Goal: Communication & Community: Answer question/provide support

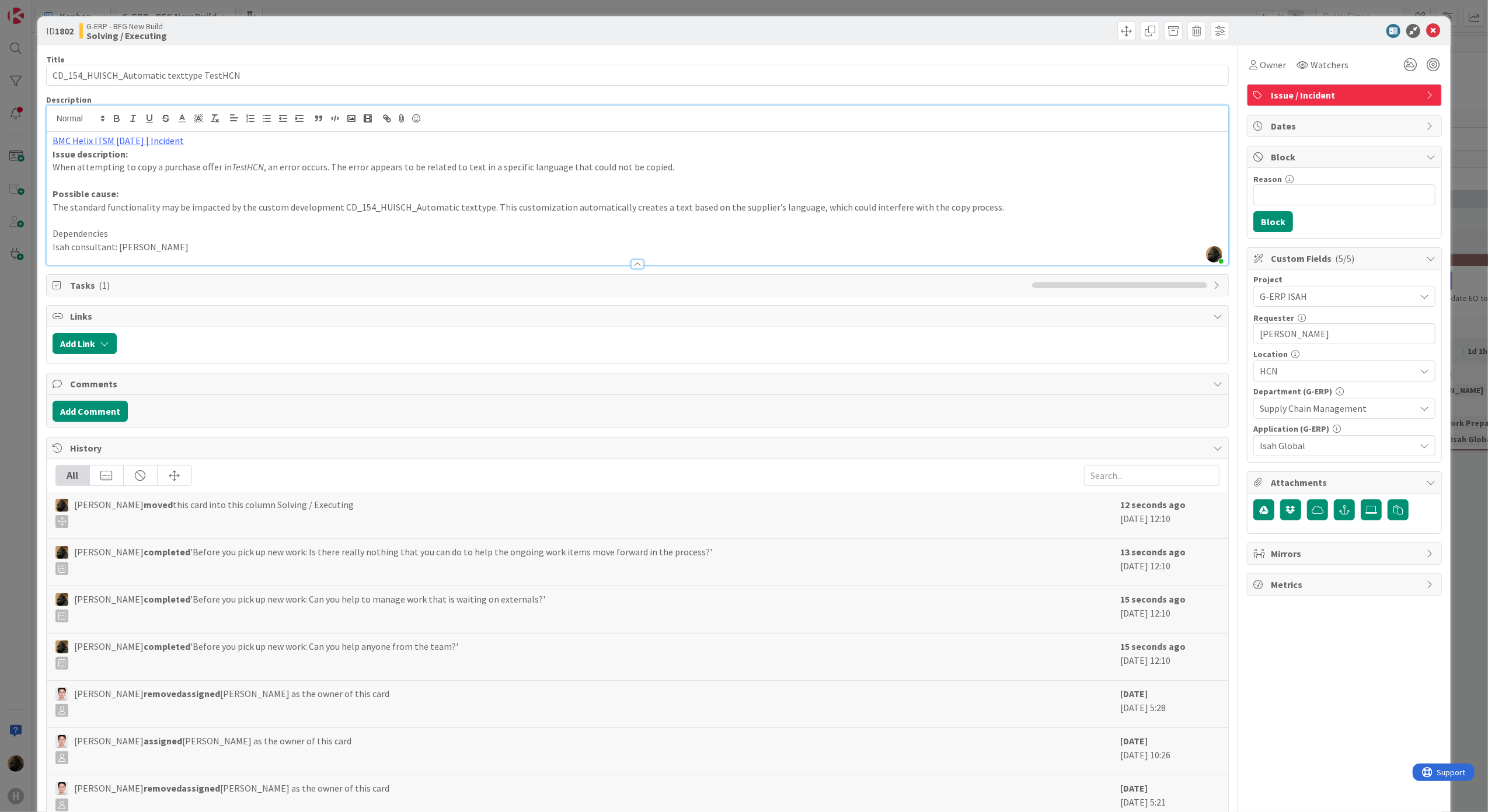
scroll to position [1693, 0]
drag, startPoint x: 323, startPoint y: 374, endPoint x: 329, endPoint y: 374, distance: 6.0
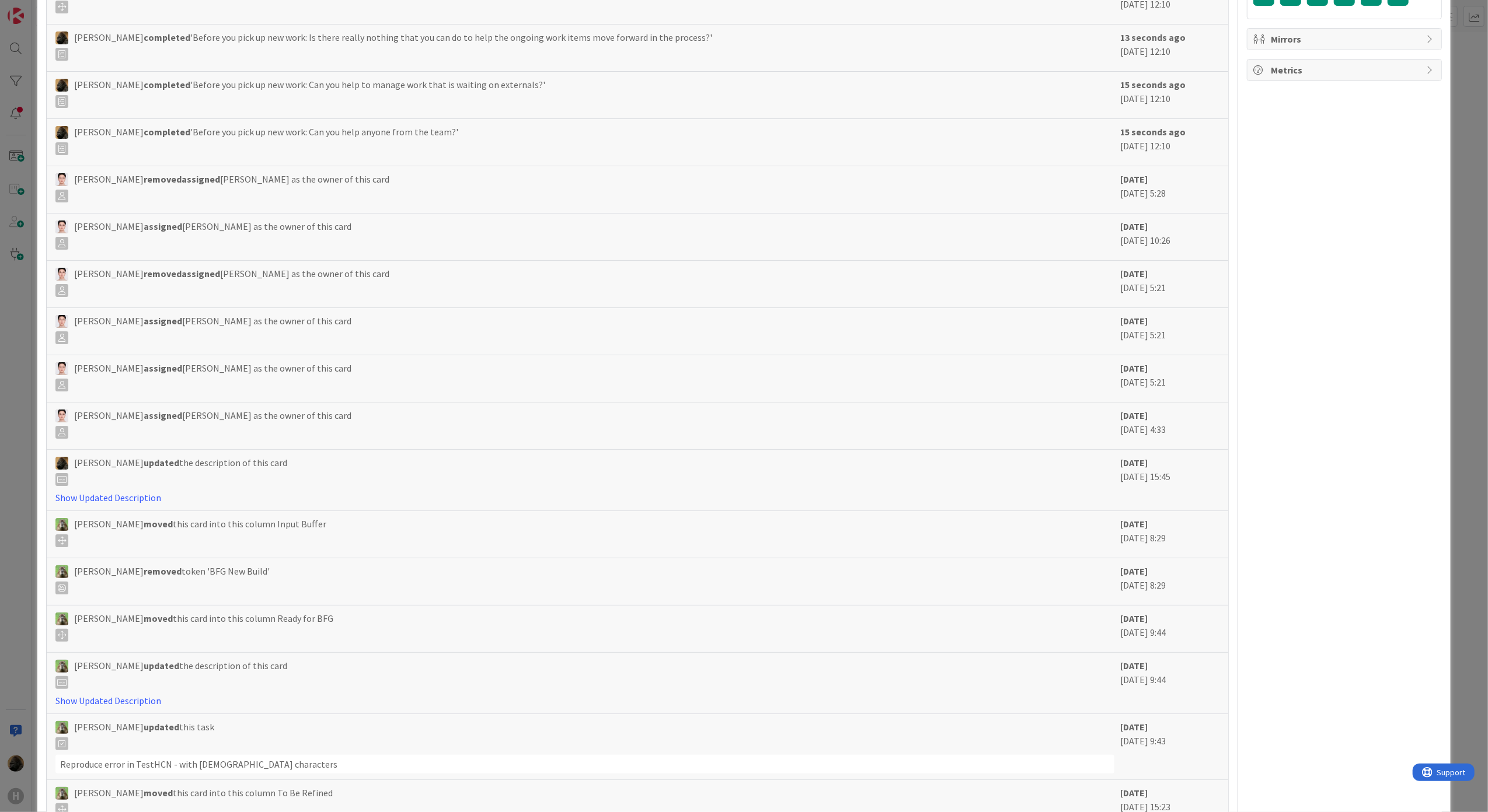
scroll to position [0, 0]
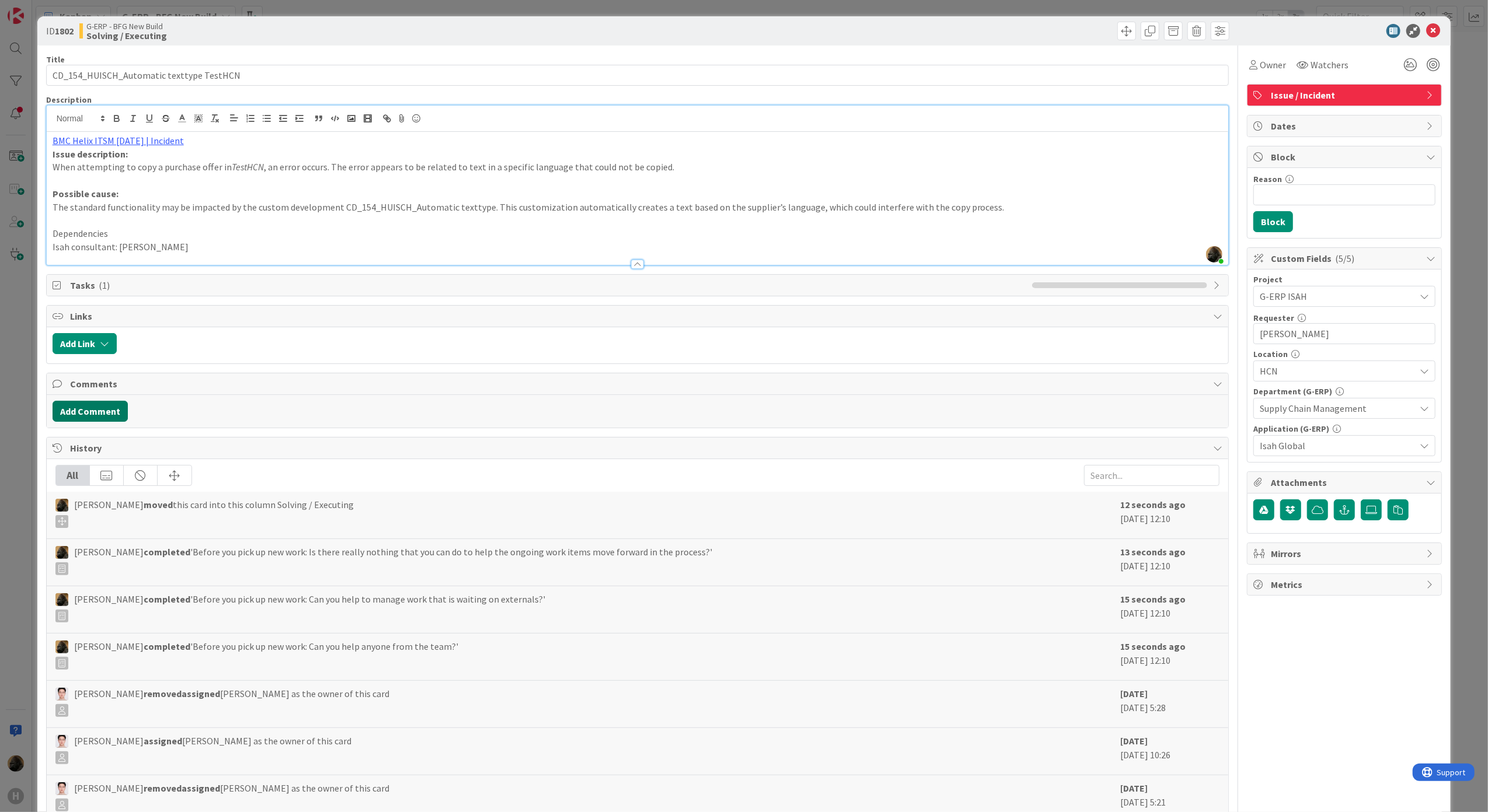
click at [115, 412] on button "Add Comment" at bounding box center [90, 411] width 75 height 21
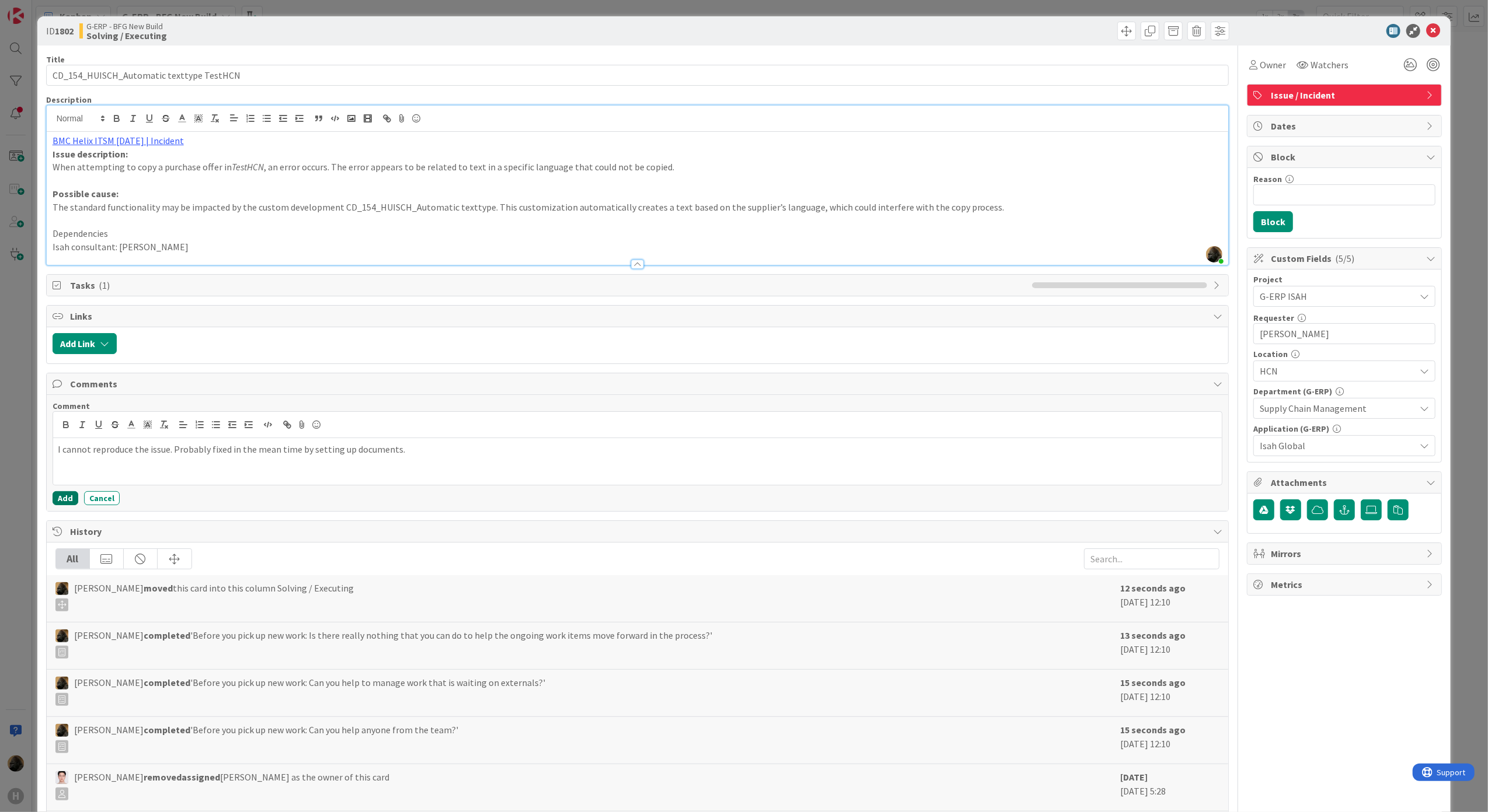
click at [68, 511] on div "Comment I cannot reproduce the issue. Probably fixed in the mean time by settin…" at bounding box center [637, 453] width 1182 height 116
click at [65, 505] on button "Add" at bounding box center [65, 498] width 26 height 14
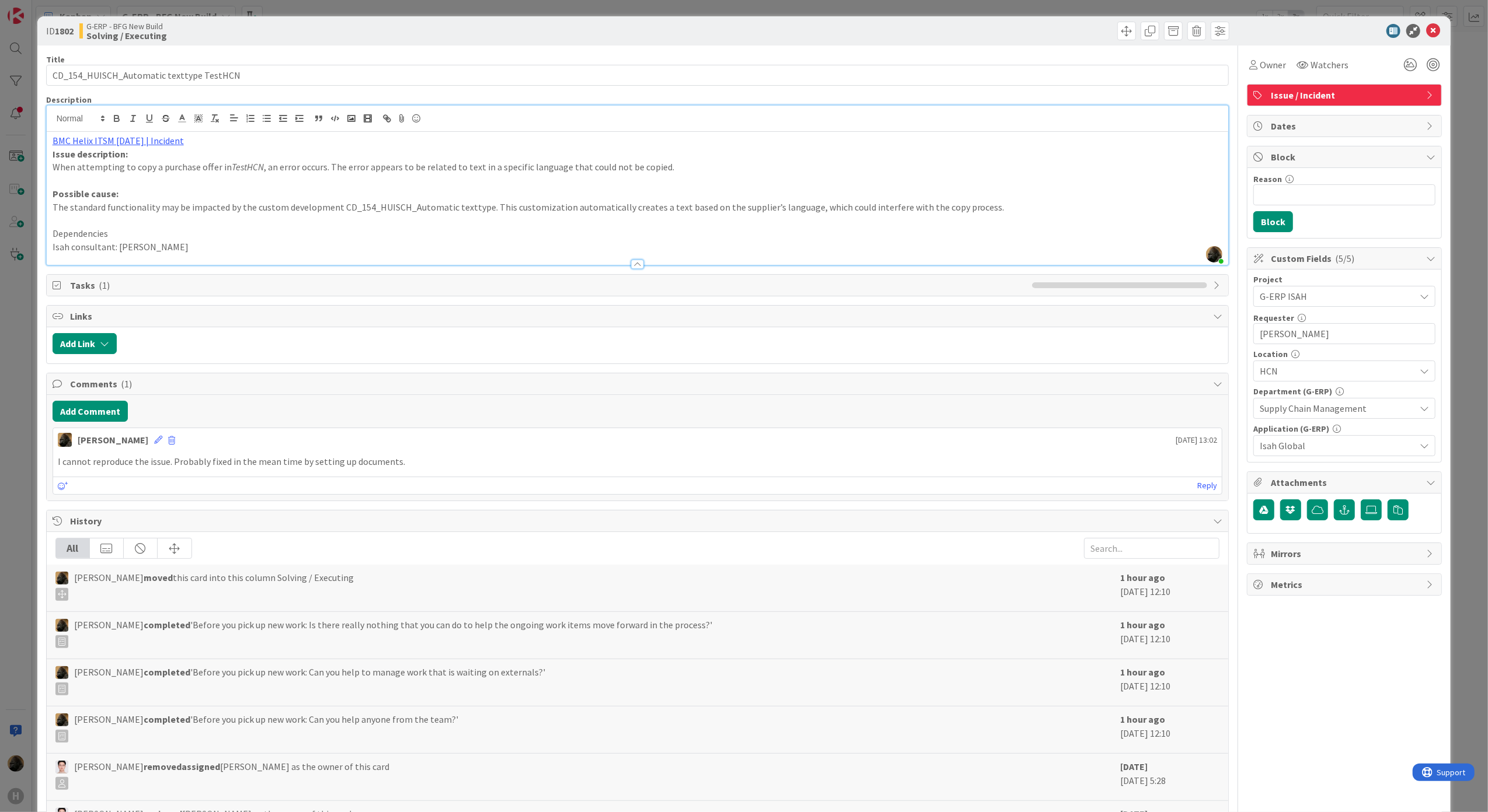
click at [350, 468] on p "I cannot reproduce the issue. Probably fixed in the mean time by setting up doc…" at bounding box center [638, 462] width 1160 height 13
click at [959, 364] on div "Add Link" at bounding box center [637, 345] width 1182 height 36
click at [283, 467] on p "I cannot reproduce the issue. Probably fixed in the mean time by setting up doc…" at bounding box center [638, 462] width 1160 height 13
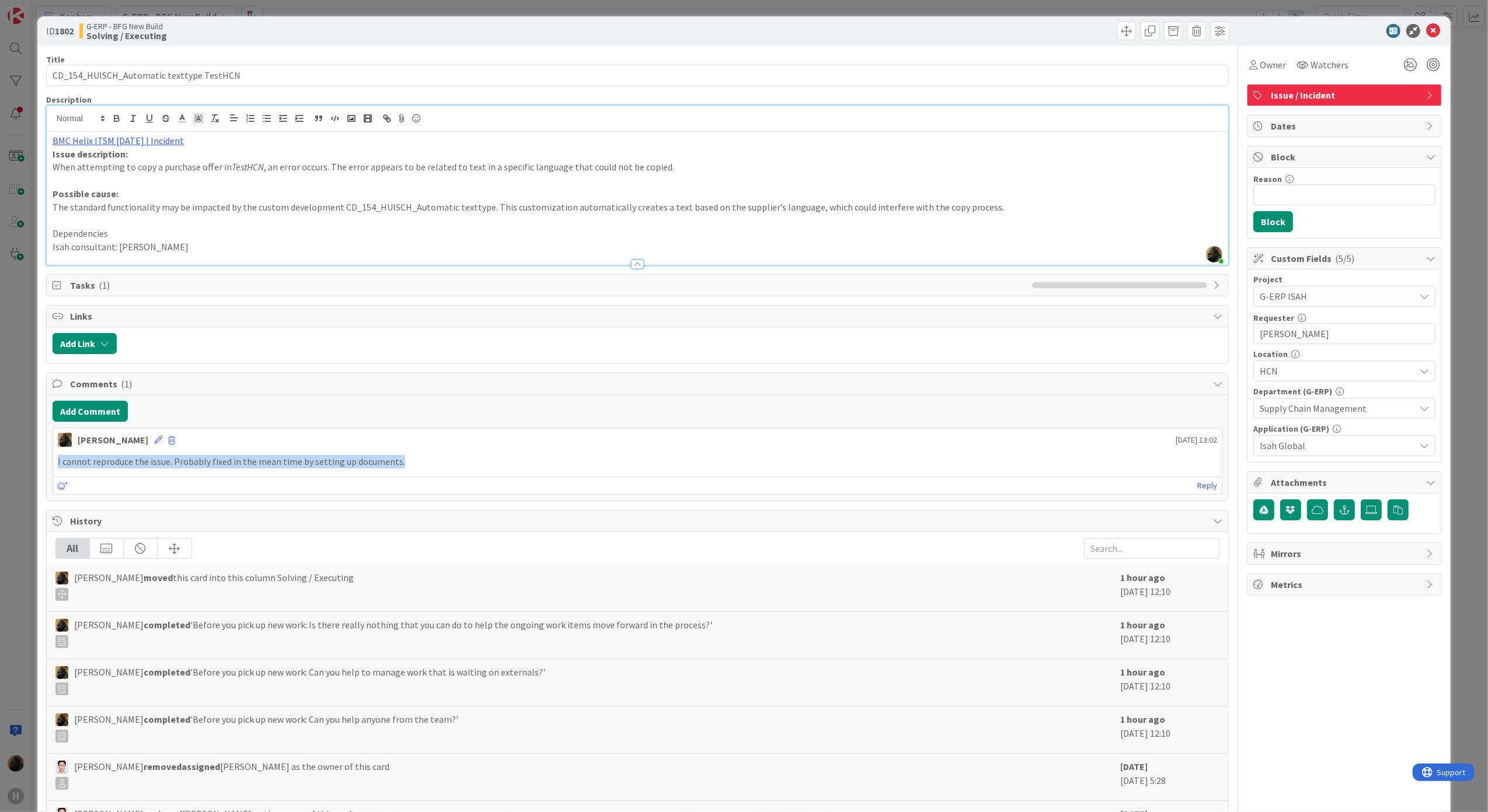
click at [283, 467] on p "I cannot reproduce the issue. Probably fixed in the mean time by setting up doc…" at bounding box center [638, 462] width 1160 height 13
drag, startPoint x: 283, startPoint y: 467, endPoint x: 299, endPoint y: 465, distance: 16.1
click at [299, 465] on p "I cannot reproduce the issue. Probably fixed in the mean time by setting up doc…" at bounding box center [638, 462] width 1160 height 13
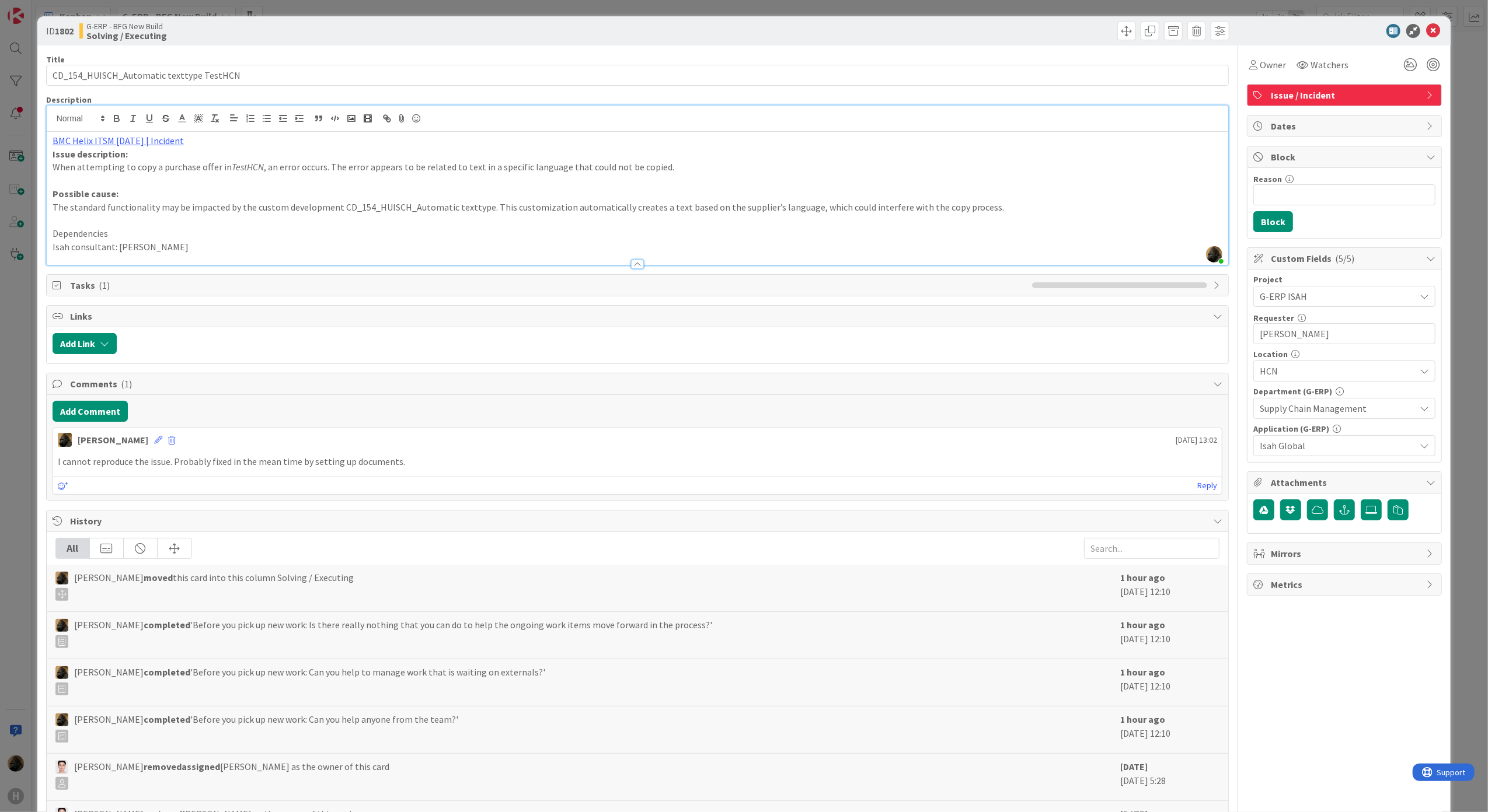
click at [302, 469] on p "I cannot reproduce the issue. Probably fixed in the mean time by setting up doc…" at bounding box center [638, 462] width 1160 height 13
drag, startPoint x: 302, startPoint y: 469, endPoint x: 311, endPoint y: 463, distance: 10.8
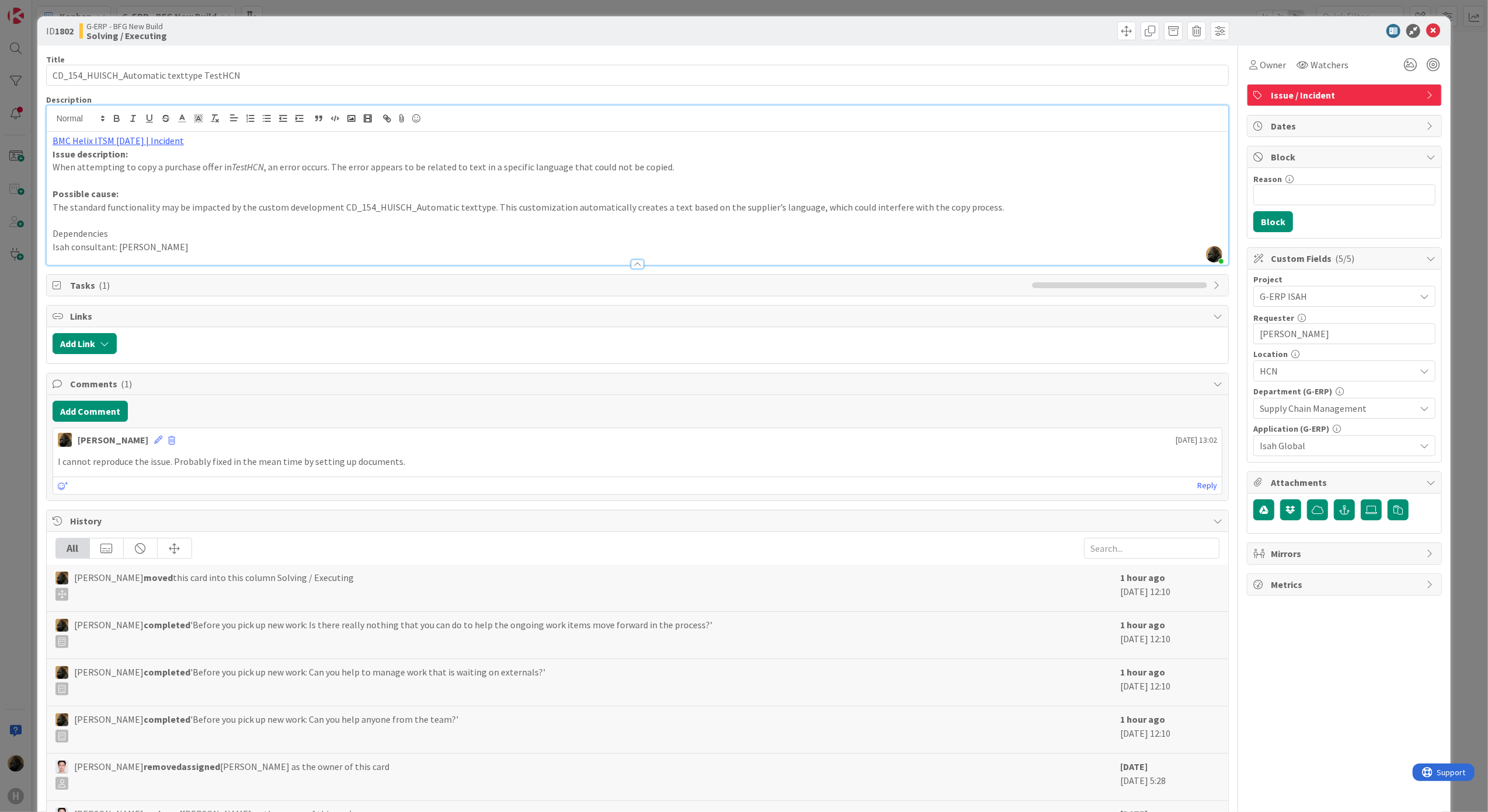
click at [311, 463] on p "I cannot reproduce the issue. Probably fixed in the mean time by setting up doc…" at bounding box center [638, 462] width 1160 height 13
drag, startPoint x: 393, startPoint y: 469, endPoint x: 40, endPoint y: 460, distance: 353.1
click at [412, 458] on p "I cannot reproduce the issue. Probably fixed in the mean time by setting up doc…" at bounding box center [638, 462] width 1160 height 13
click at [133, 140] on link "BMC Helix ITSM [DATE] | Incident" at bounding box center [118, 140] width 131 height 11
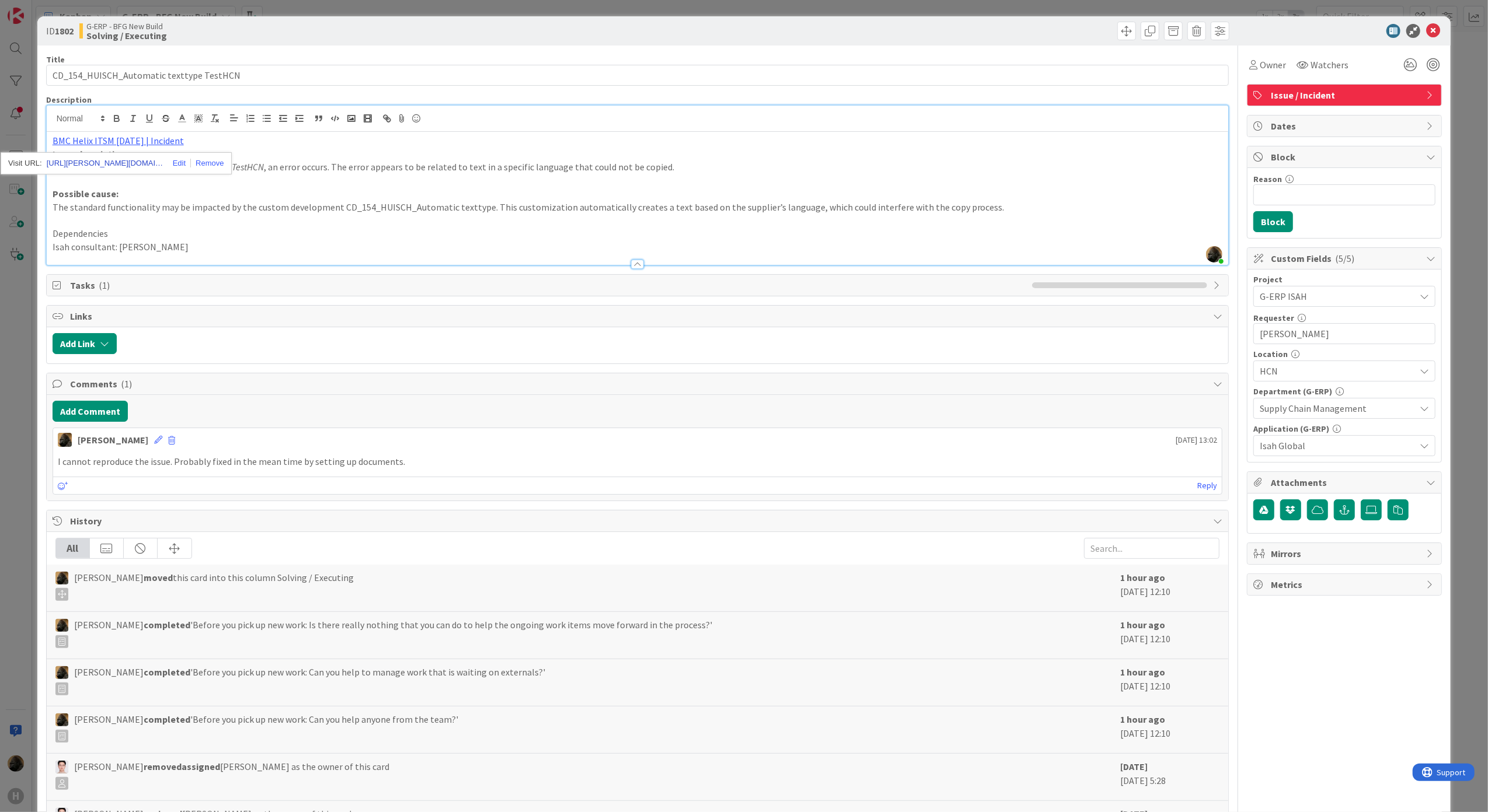
click at [141, 166] on link "[URL][PERSON_NAME][DOMAIN_NAME]" at bounding box center [104, 163] width 117 height 15
click at [81, 421] on button "Add Comment" at bounding box center [90, 411] width 75 height 21
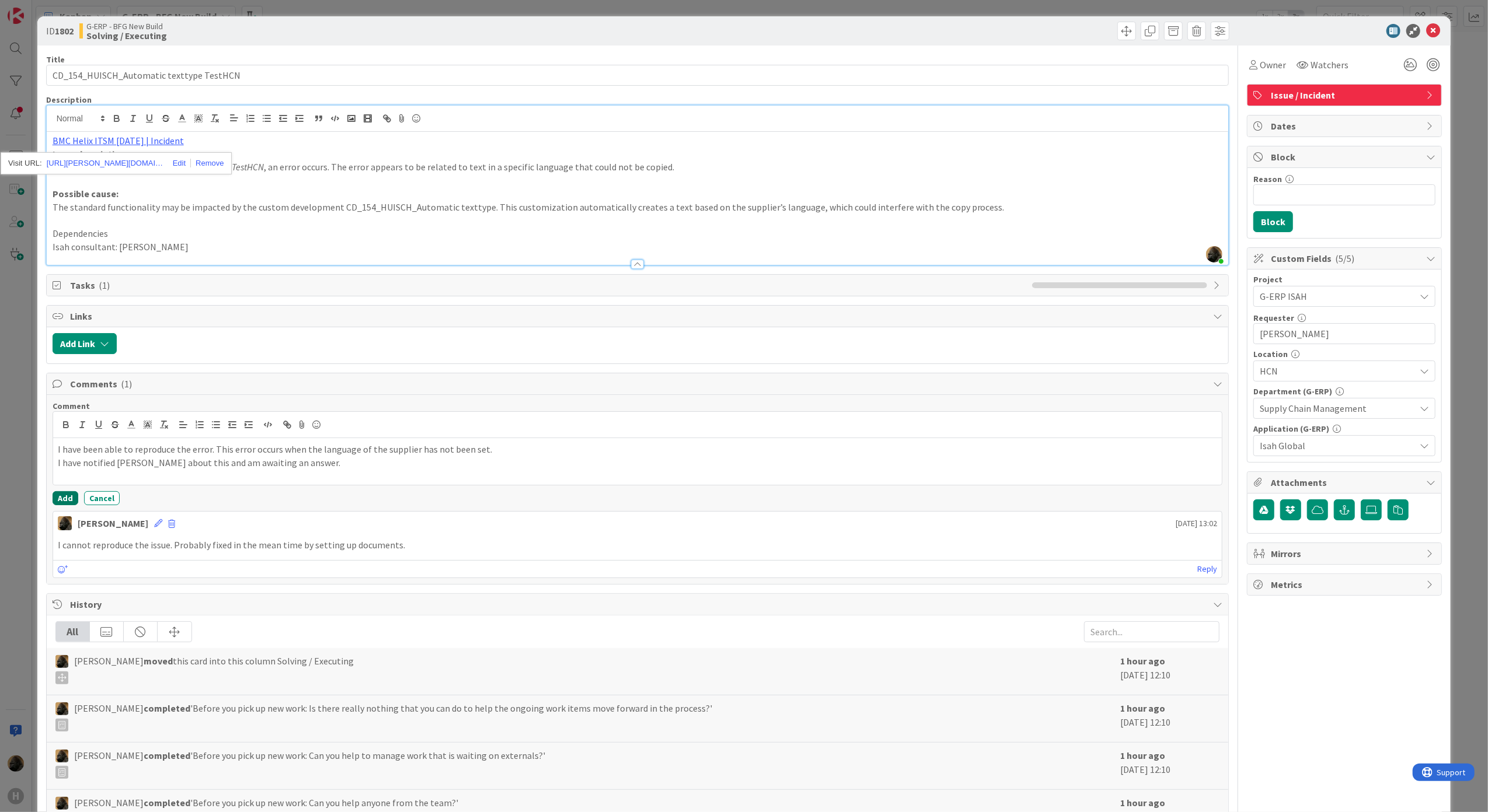
click at [59, 505] on button "Add" at bounding box center [65, 498] width 26 height 14
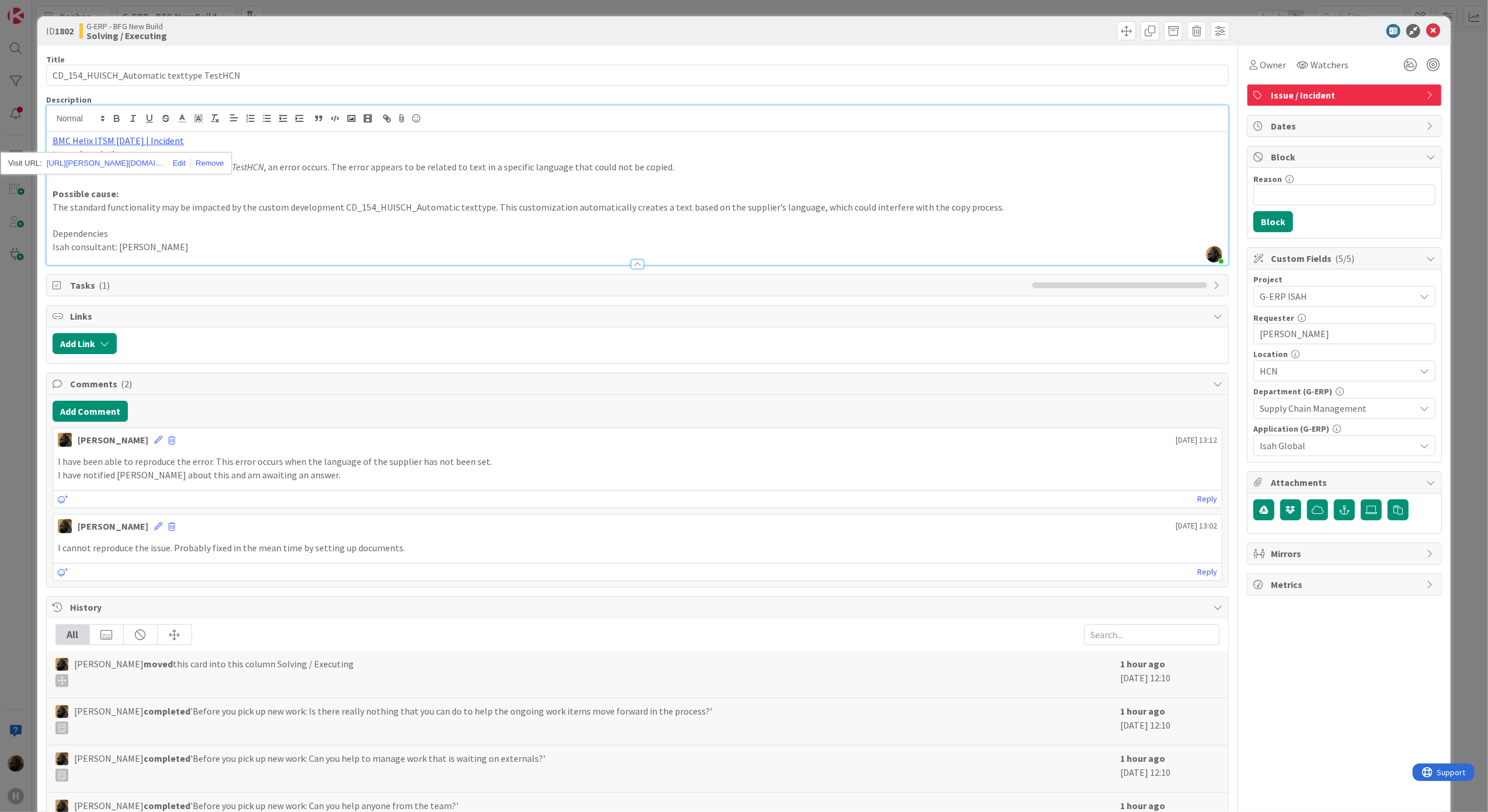
click at [14, 486] on div "ID 1802 G-ERP - BFG New Build Solving / Executing Title 40 / 128 CD_154_HUISCH_…" at bounding box center [744, 406] width 1488 height 812
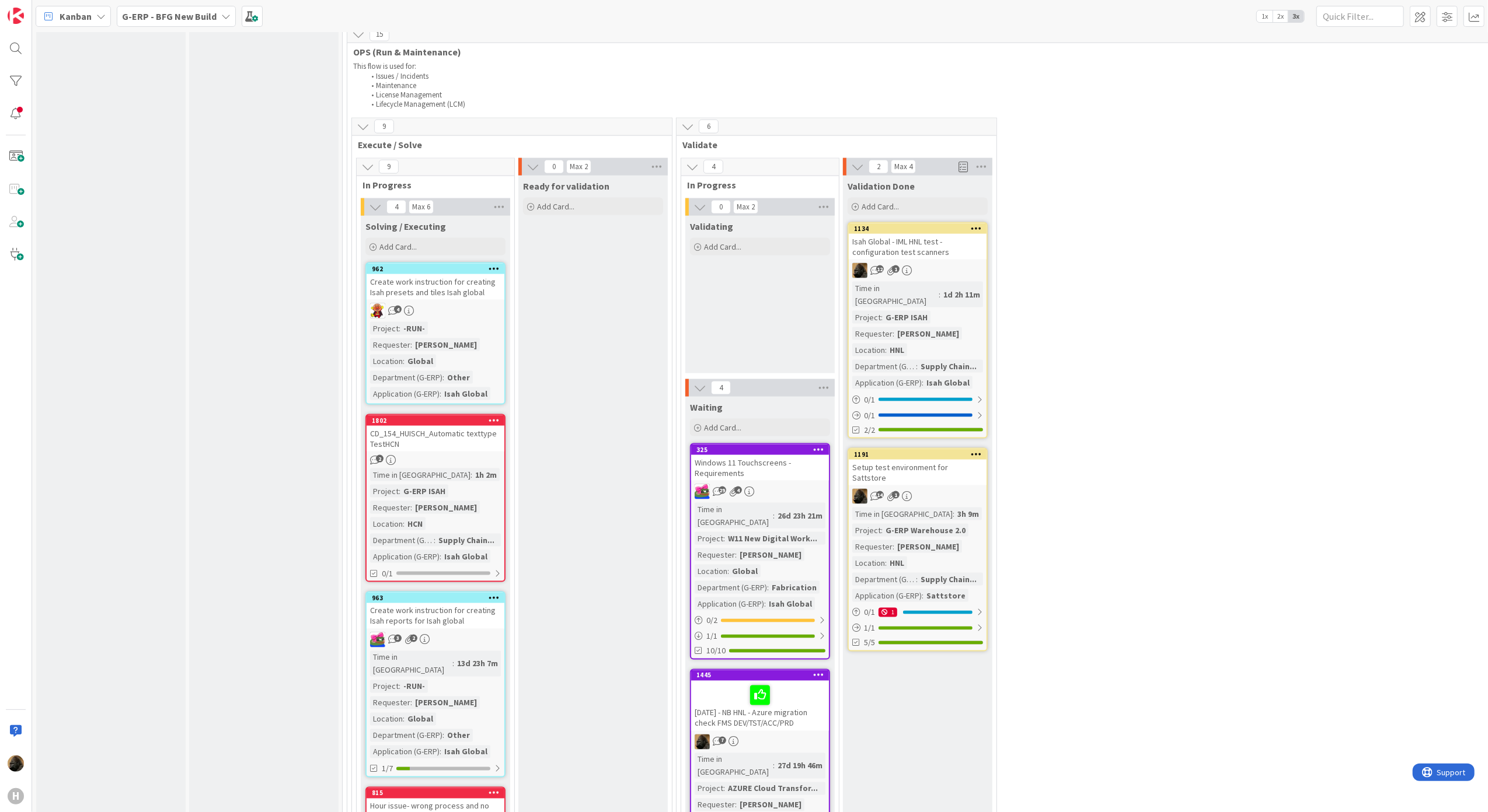
scroll to position [1639, 0]
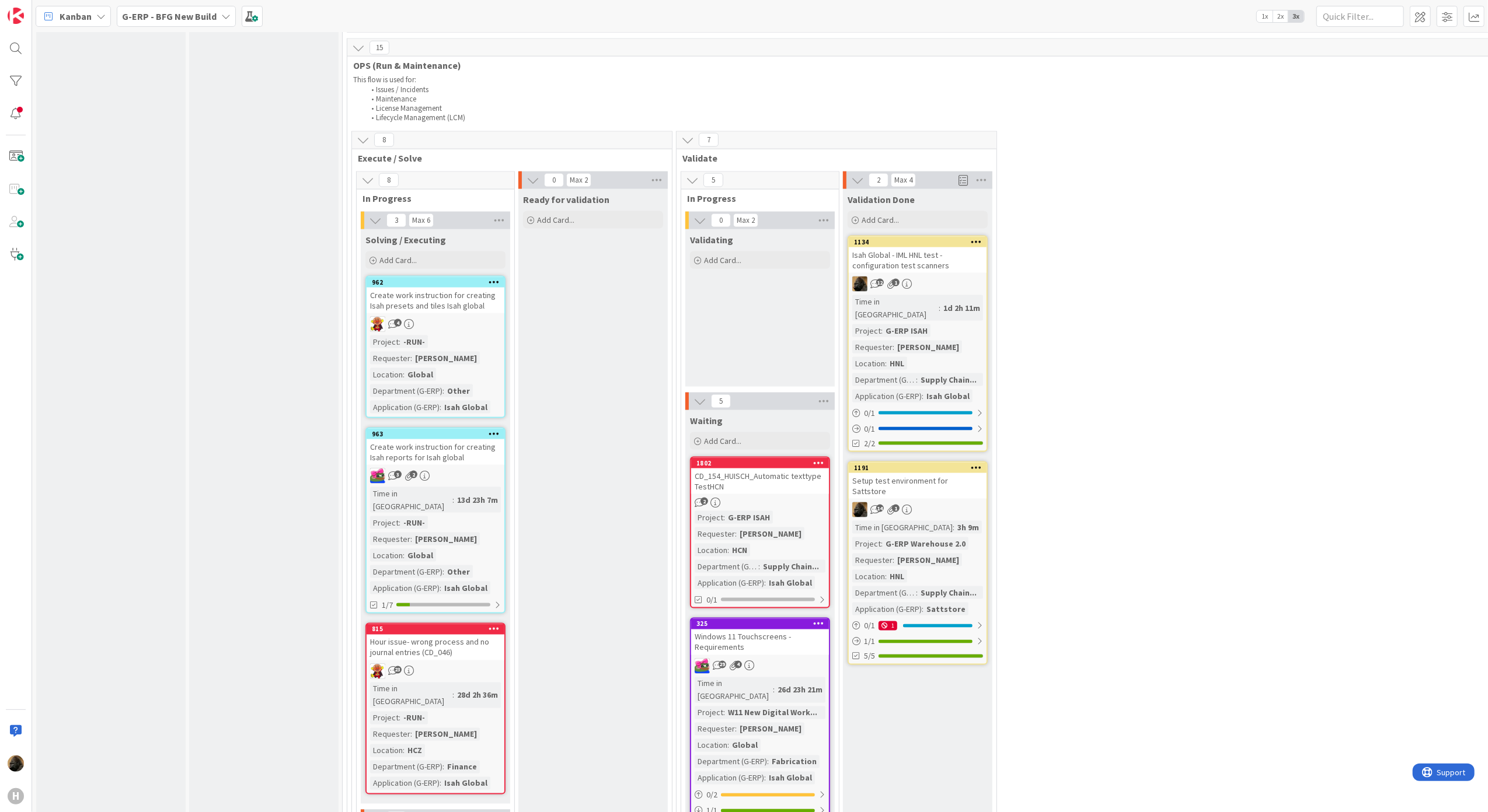
click at [766, 469] on div "CD_154_HUISCH_Automatic texttype TestHCN" at bounding box center [760, 481] width 137 height 26
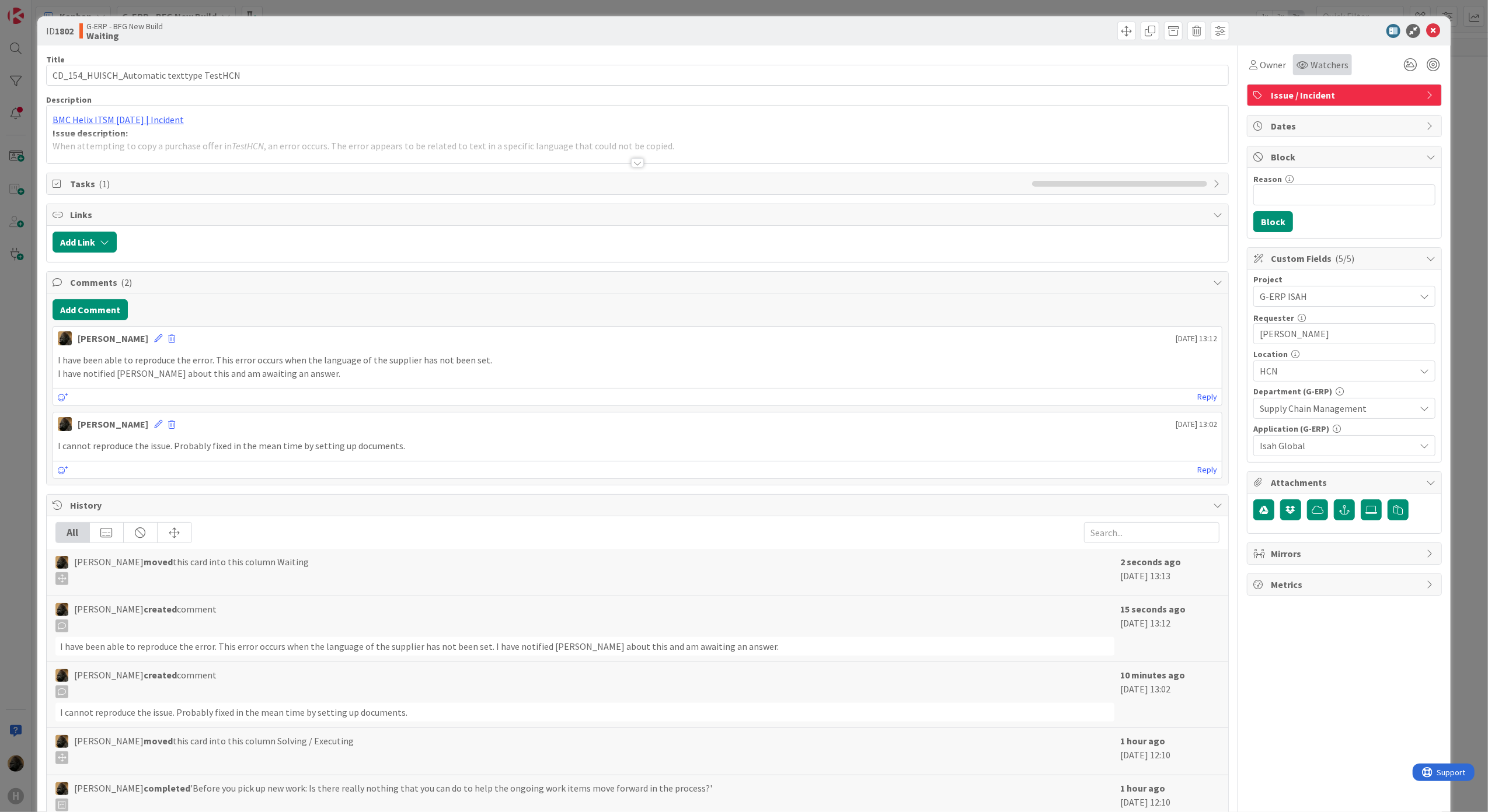
click at [1310, 69] on span "Watchers" at bounding box center [1329, 65] width 38 height 14
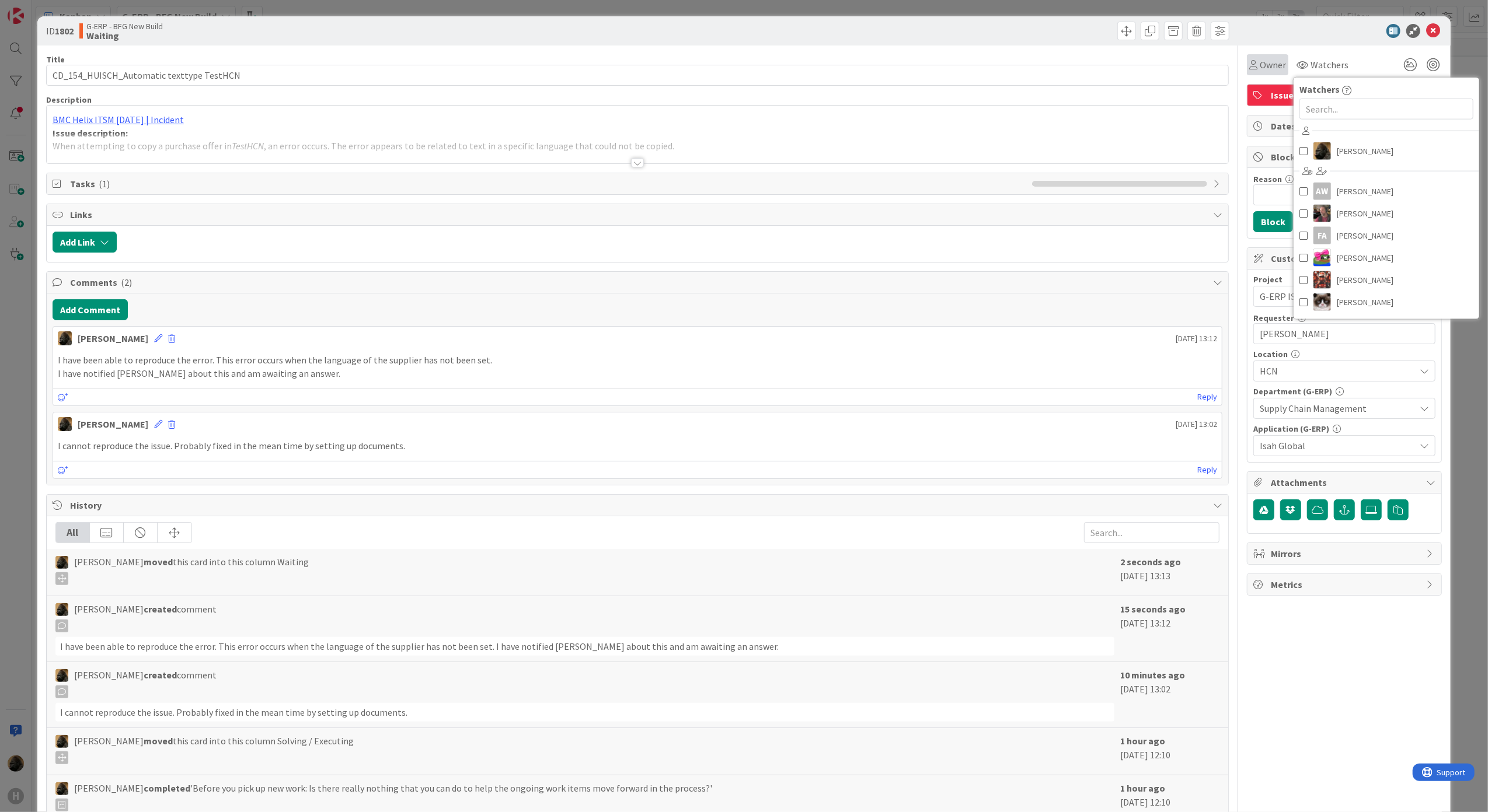
click at [1247, 69] on div "Owner" at bounding box center [1268, 65] width 42 height 21
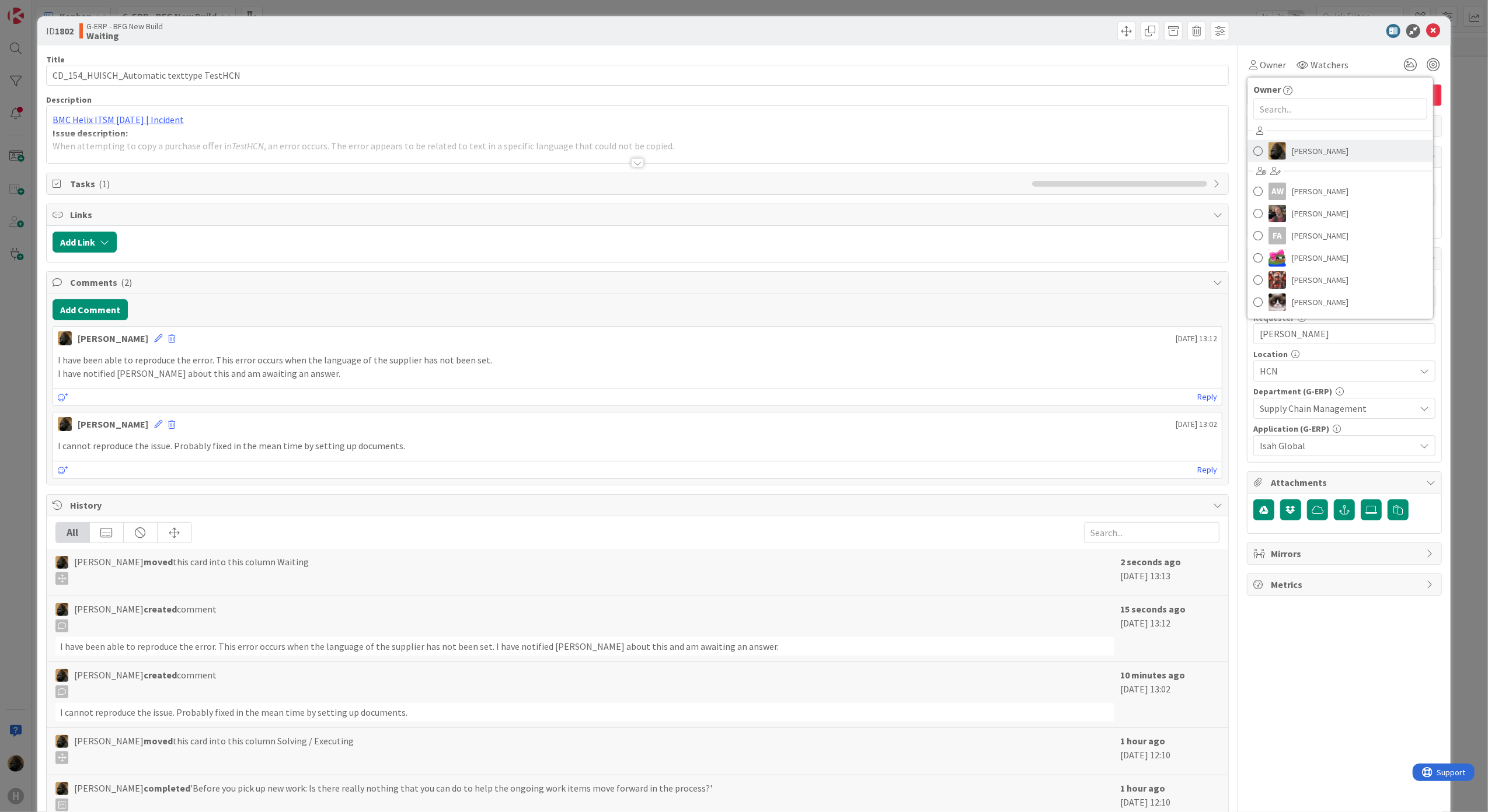
click at [1268, 145] on img at bounding box center [1277, 151] width 18 height 18
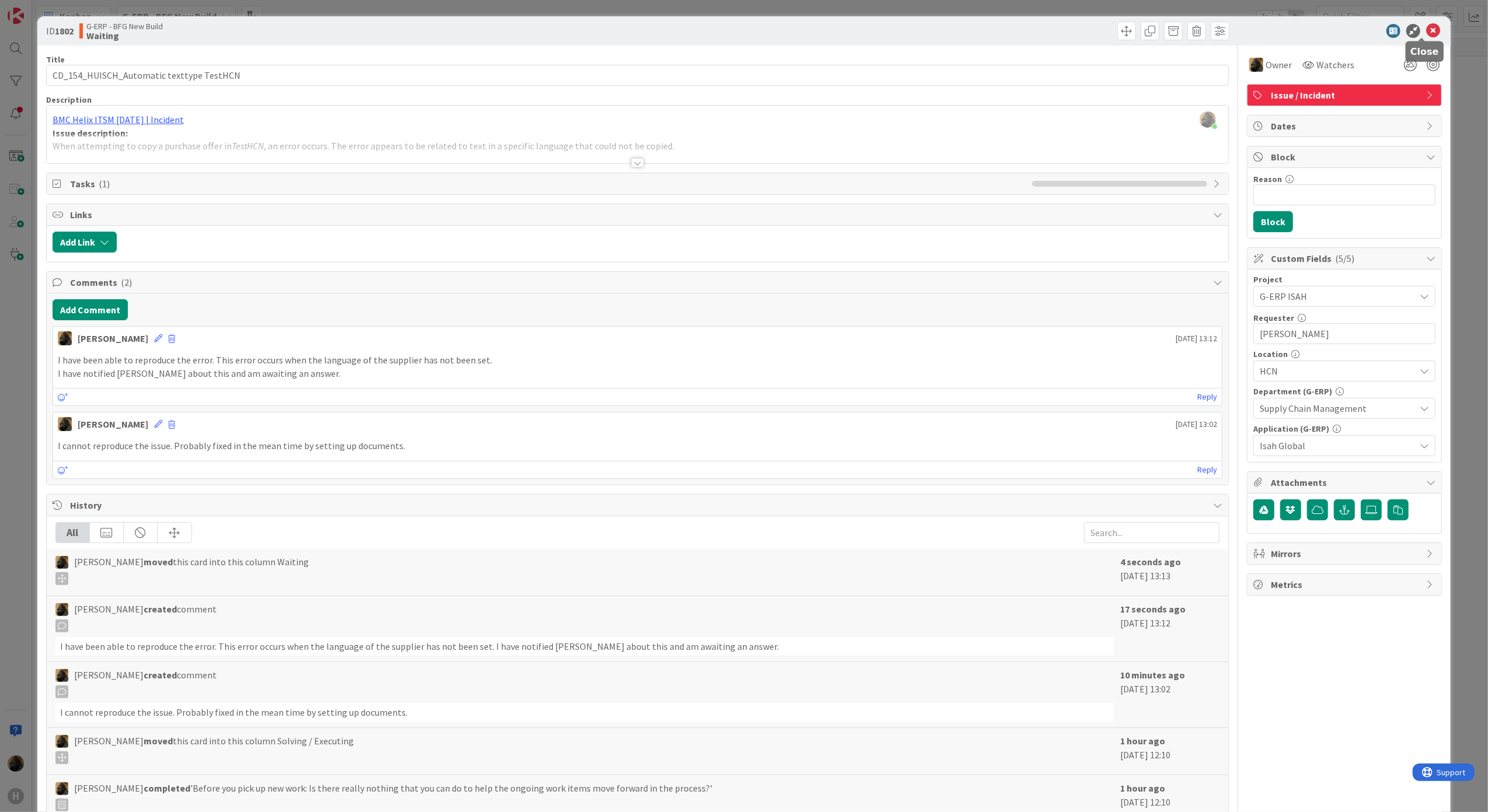
click at [1426, 26] on icon at bounding box center [1433, 31] width 14 height 14
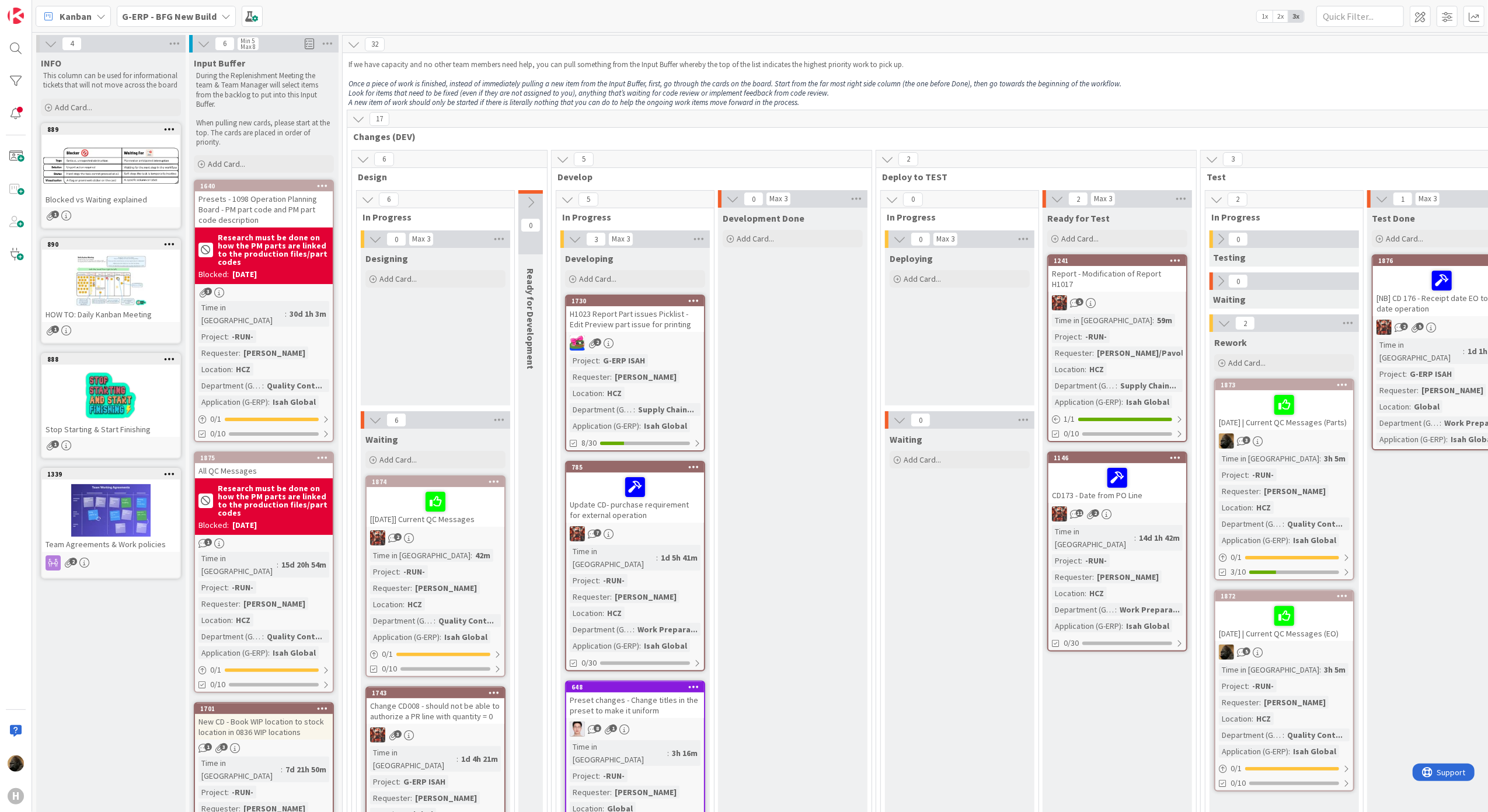
scroll to position [467, 0]
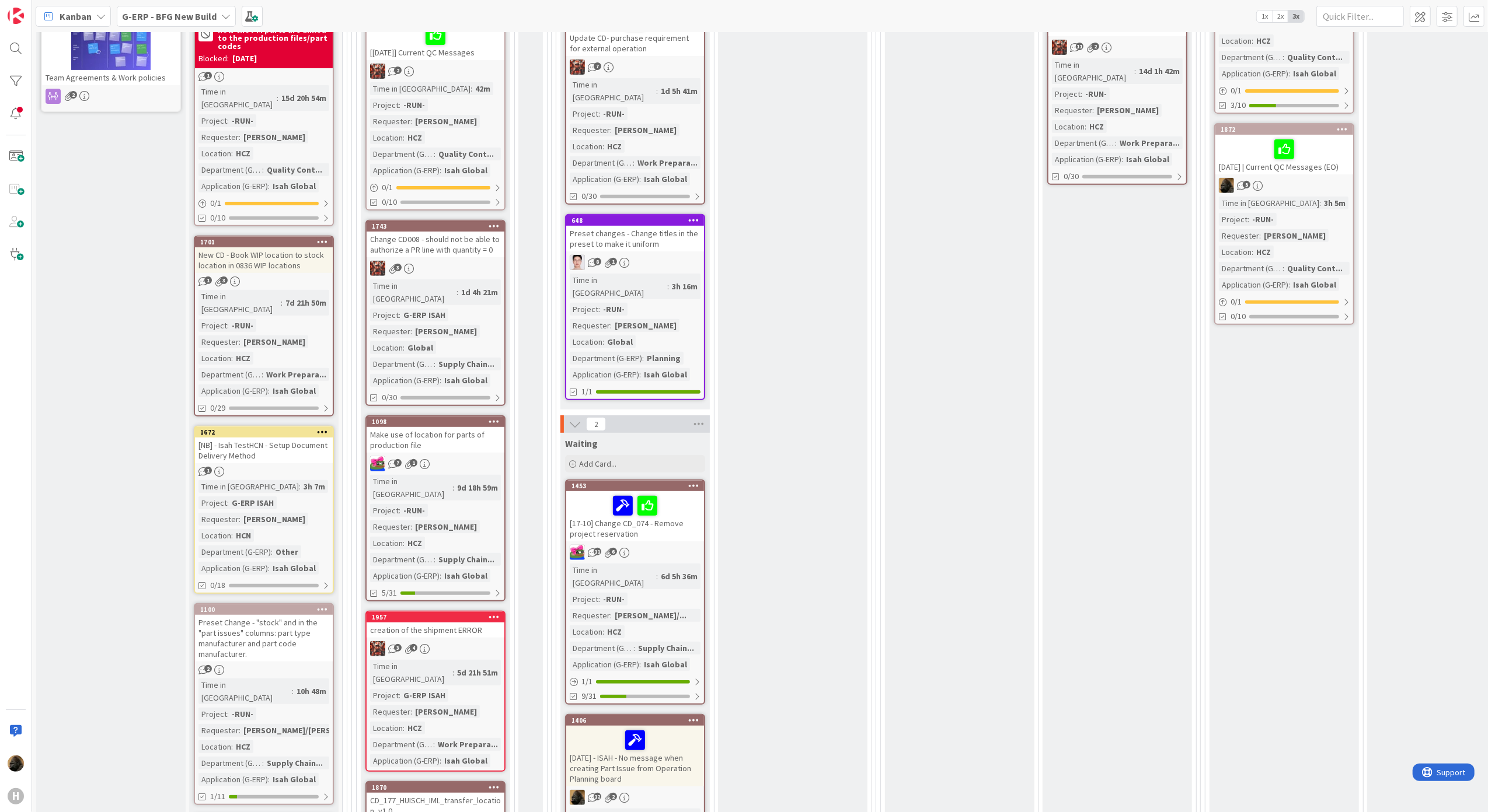
click at [271, 247] on div "New CD - Book WIP location to stock location in 0836 WIP locations" at bounding box center [263, 260] width 137 height 26
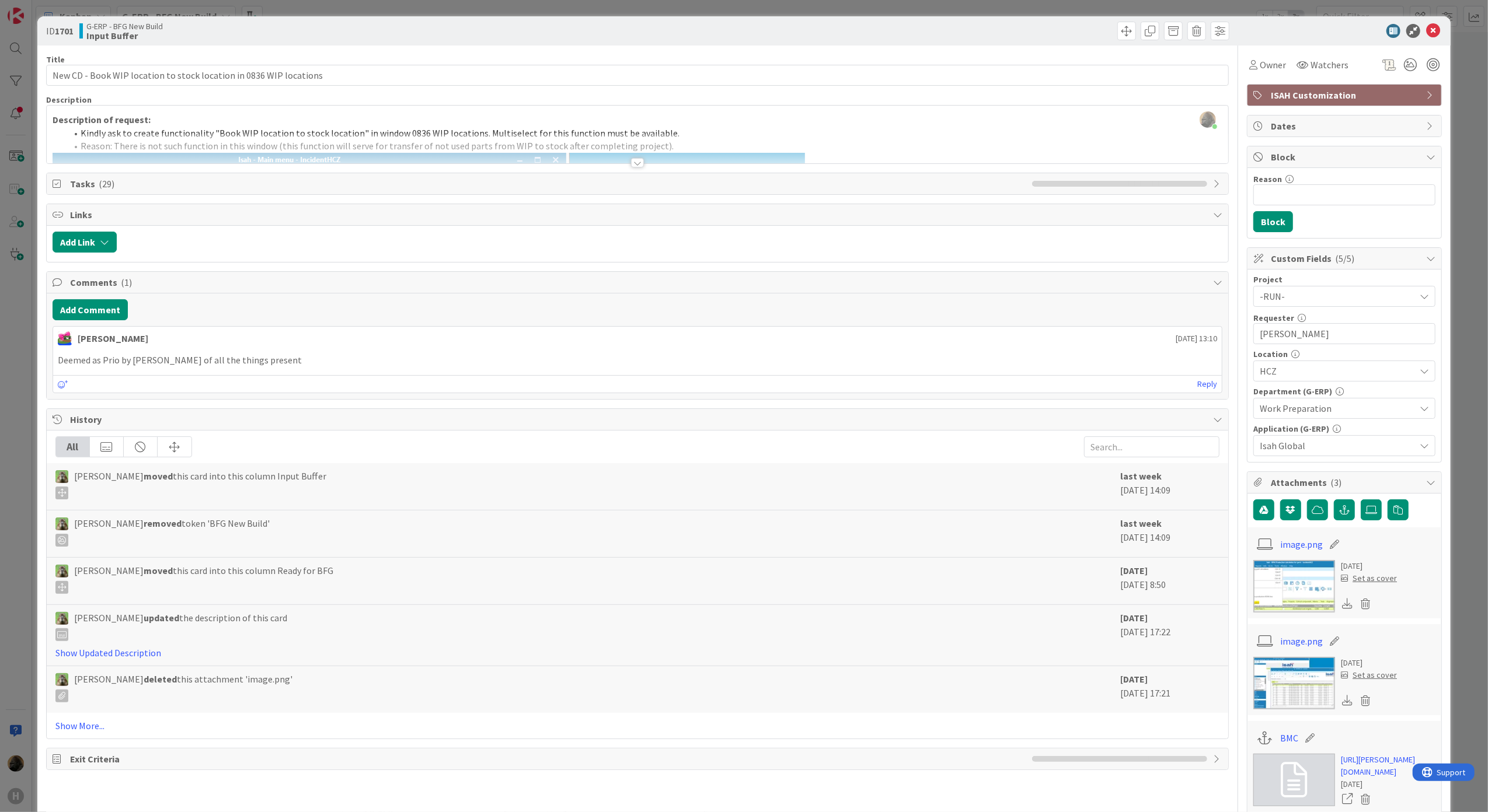
click at [631, 162] on div at bounding box center [637, 163] width 13 height 9
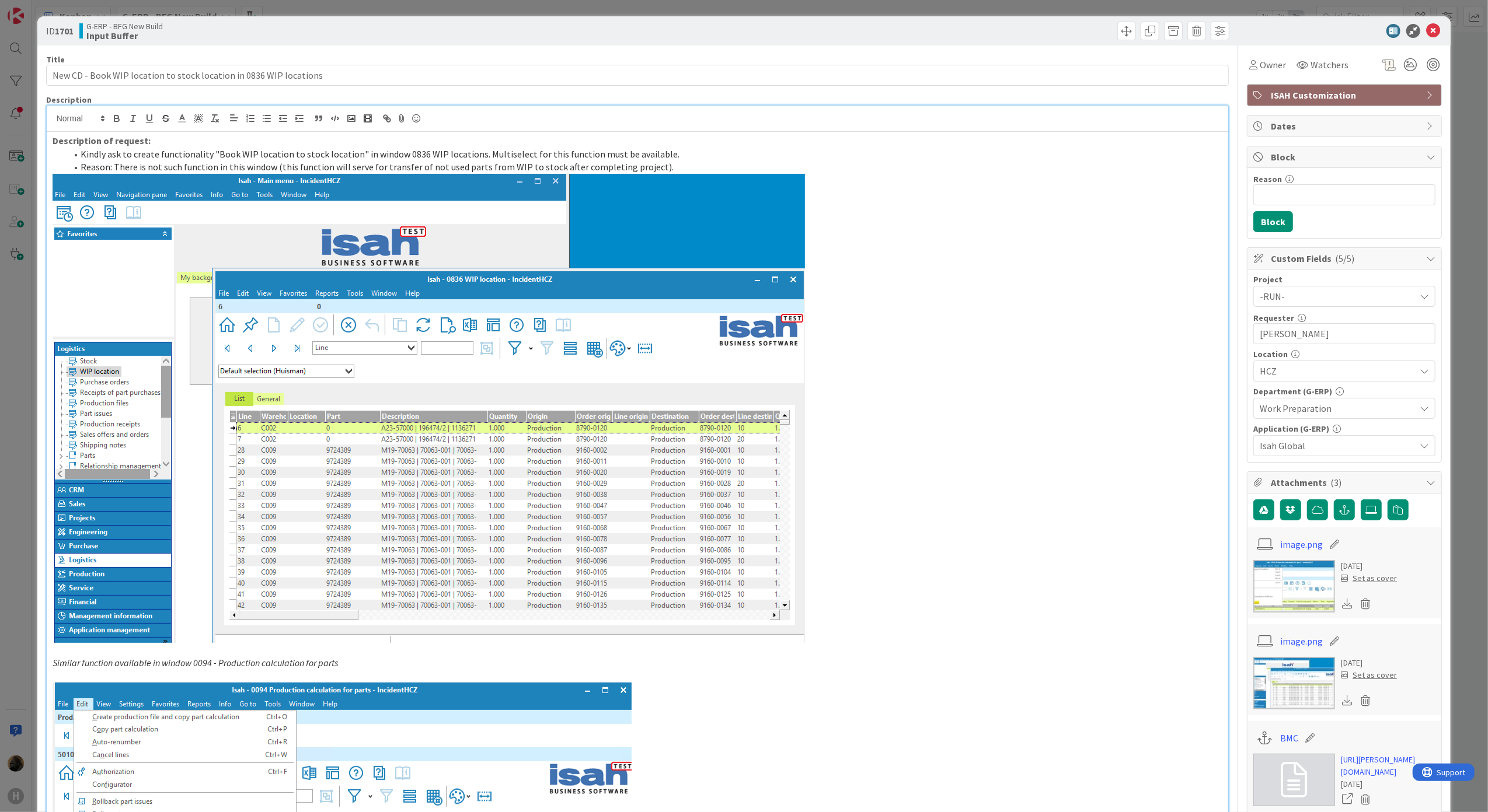
click at [696, 145] on p "Description of request:" at bounding box center [637, 141] width 1170 height 13
click at [1426, 33] on icon at bounding box center [1433, 31] width 14 height 14
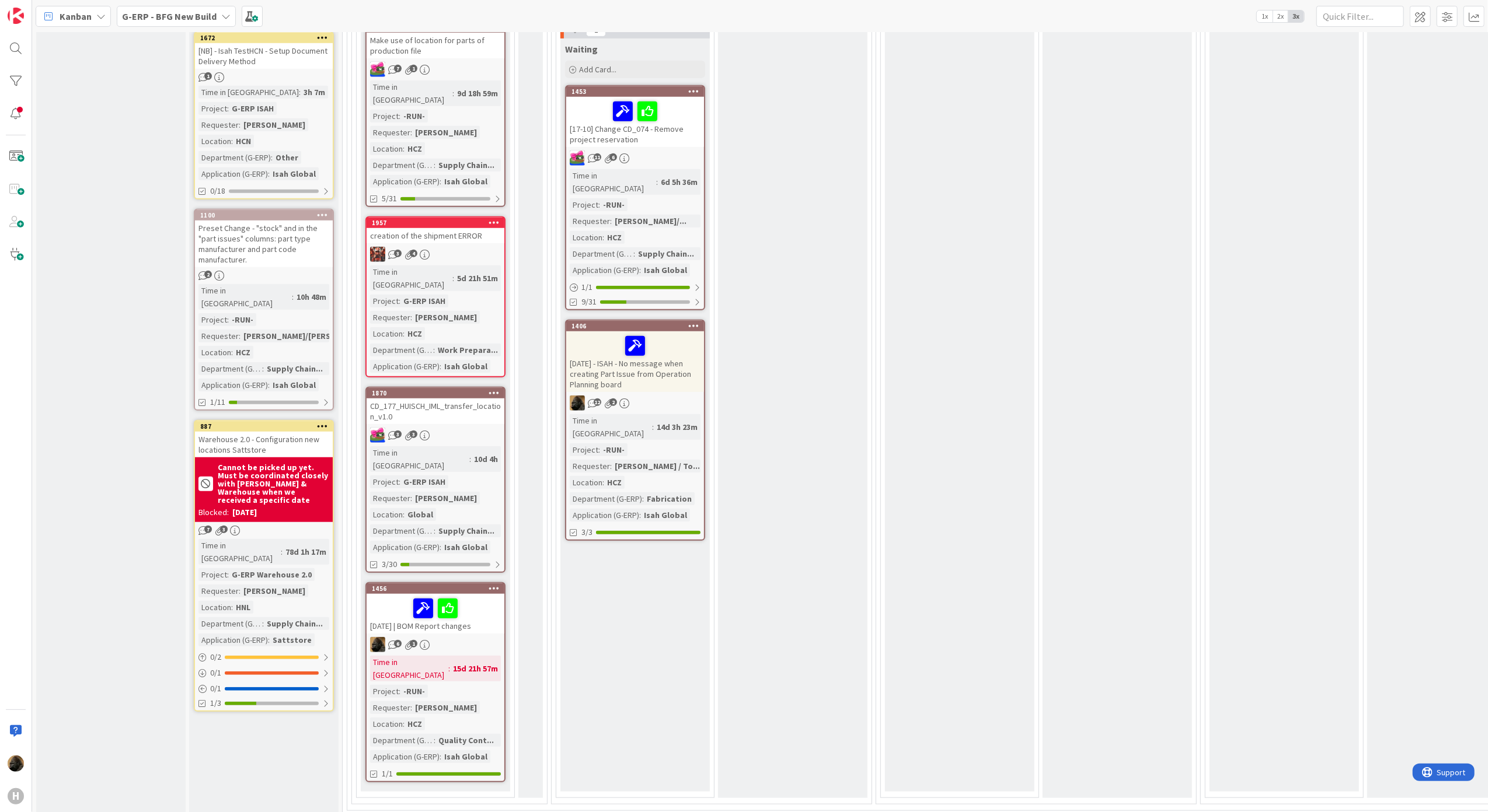
scroll to position [933, 0]
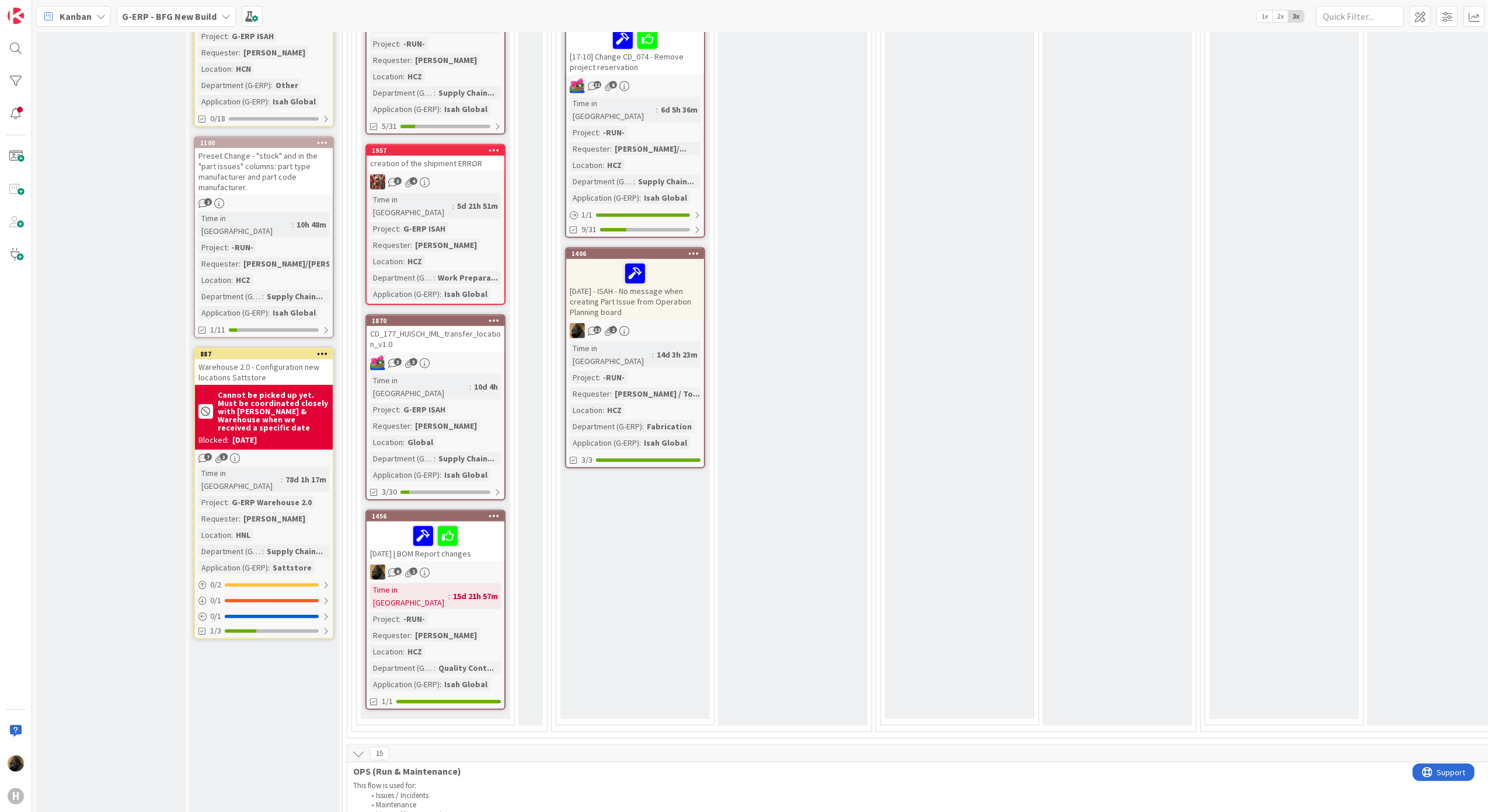
click at [888, 437] on div "Waiting Add Card..." at bounding box center [960, 107] width 150 height 1224
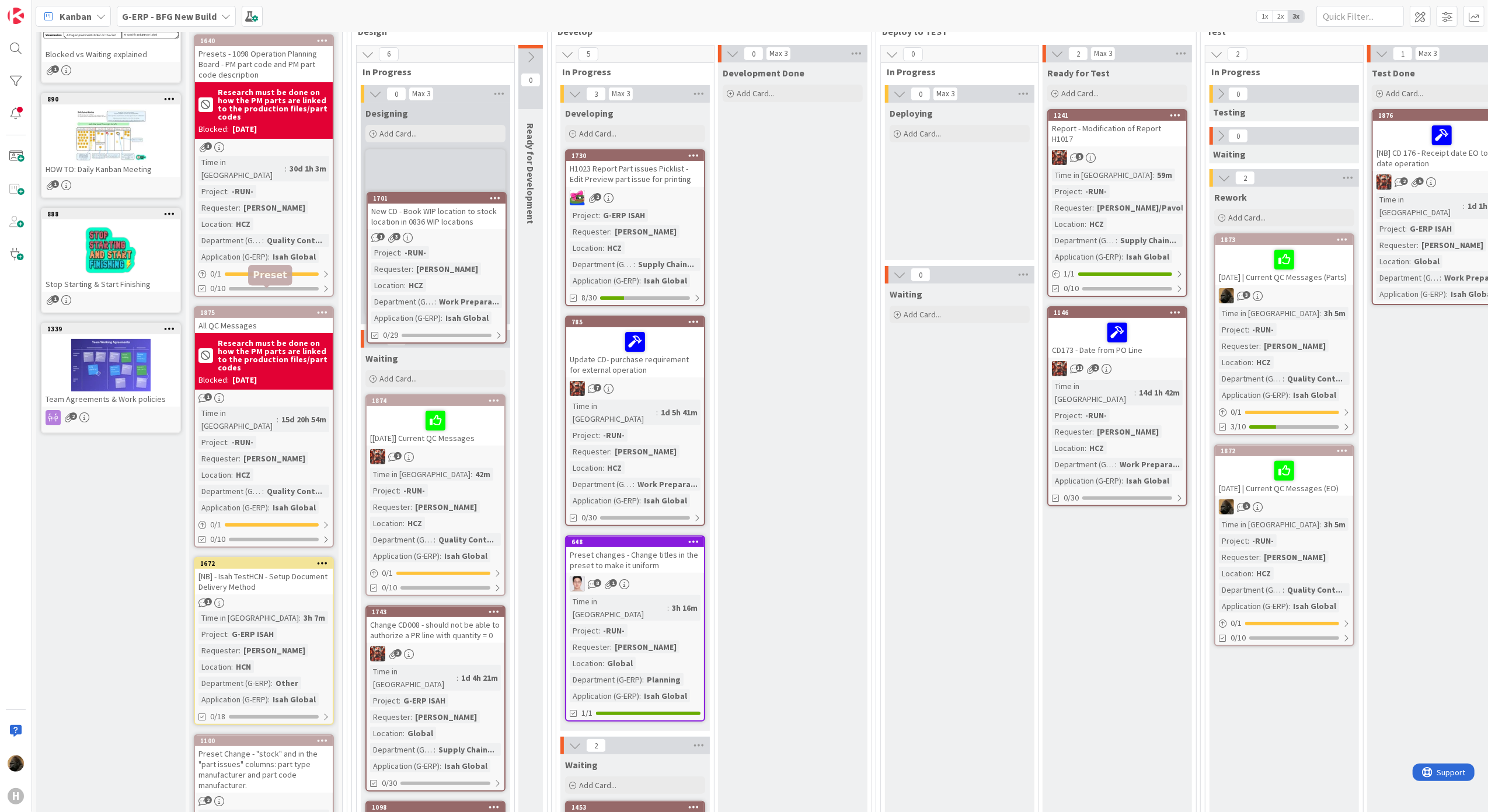
scroll to position [143, 0]
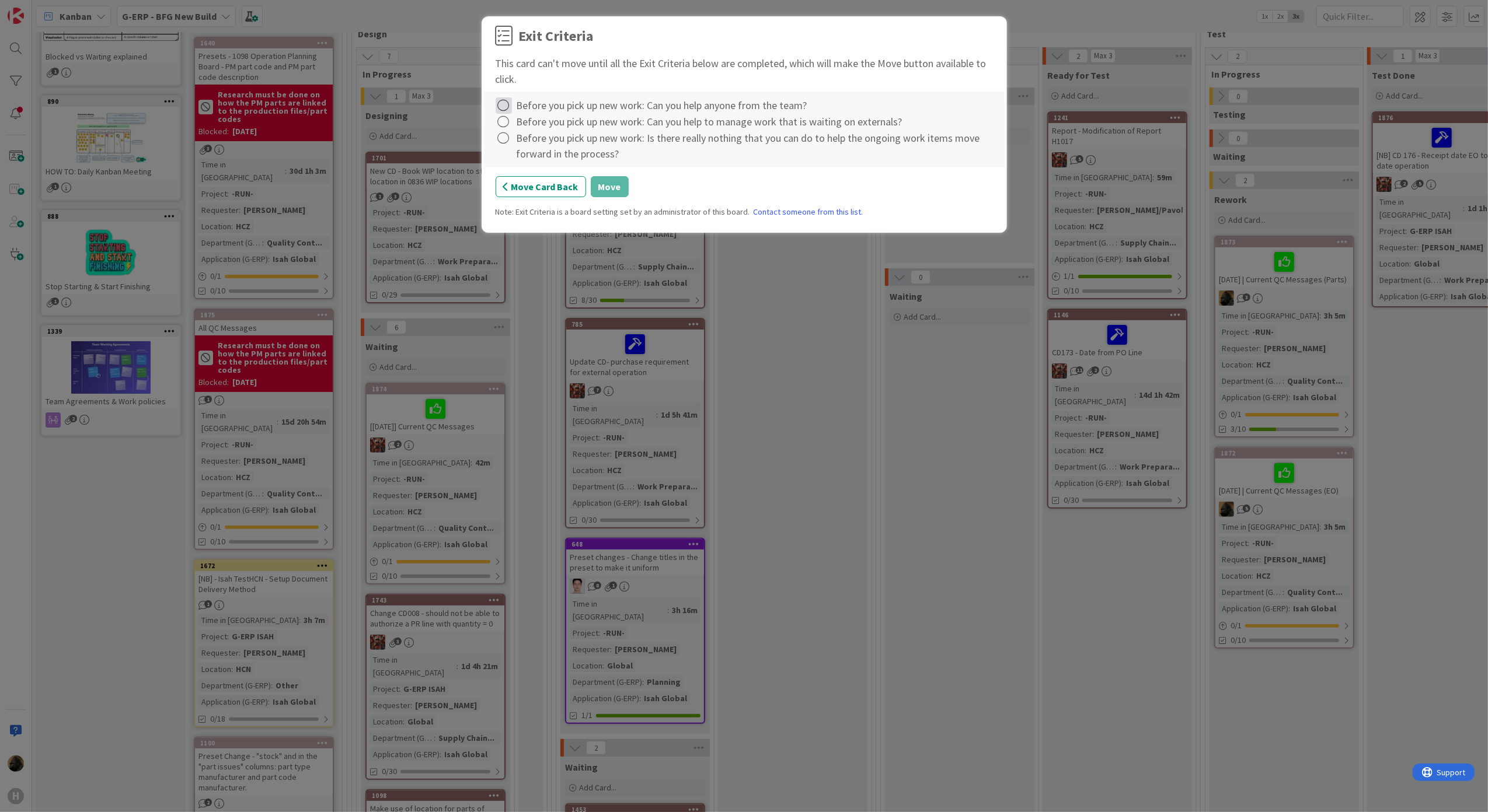
click at [503, 104] on icon at bounding box center [504, 106] width 16 height 16
click at [518, 129] on link "Complete" at bounding box center [569, 130] width 146 height 17
click at [503, 120] on icon at bounding box center [504, 122] width 16 height 16
click at [516, 148] on link "Complete" at bounding box center [569, 146] width 146 height 17
click at [500, 139] on icon at bounding box center [504, 138] width 16 height 16
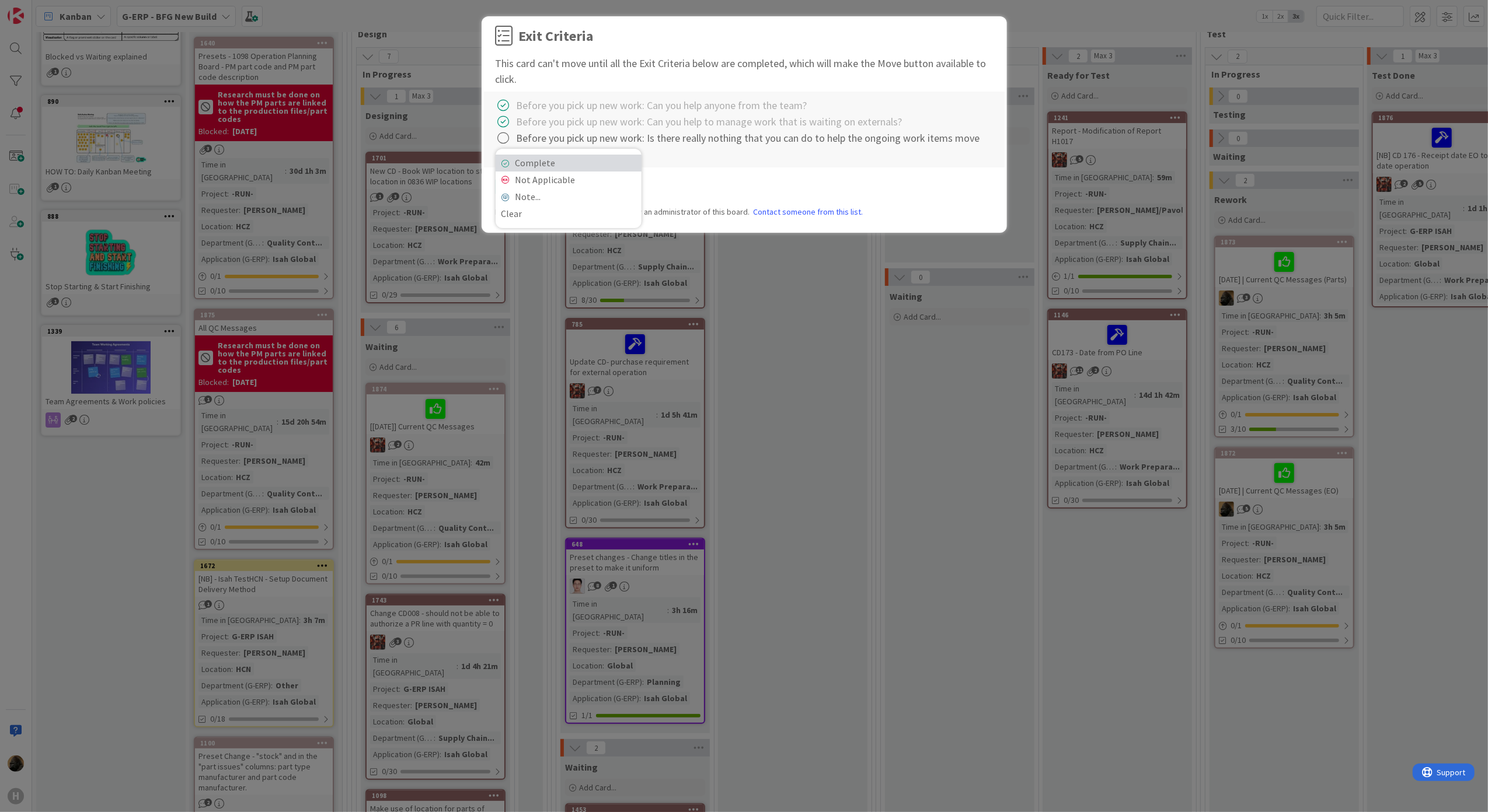
click at [512, 168] on link "Complete" at bounding box center [569, 163] width 146 height 17
click at [606, 184] on button "Move" at bounding box center [610, 187] width 38 height 21
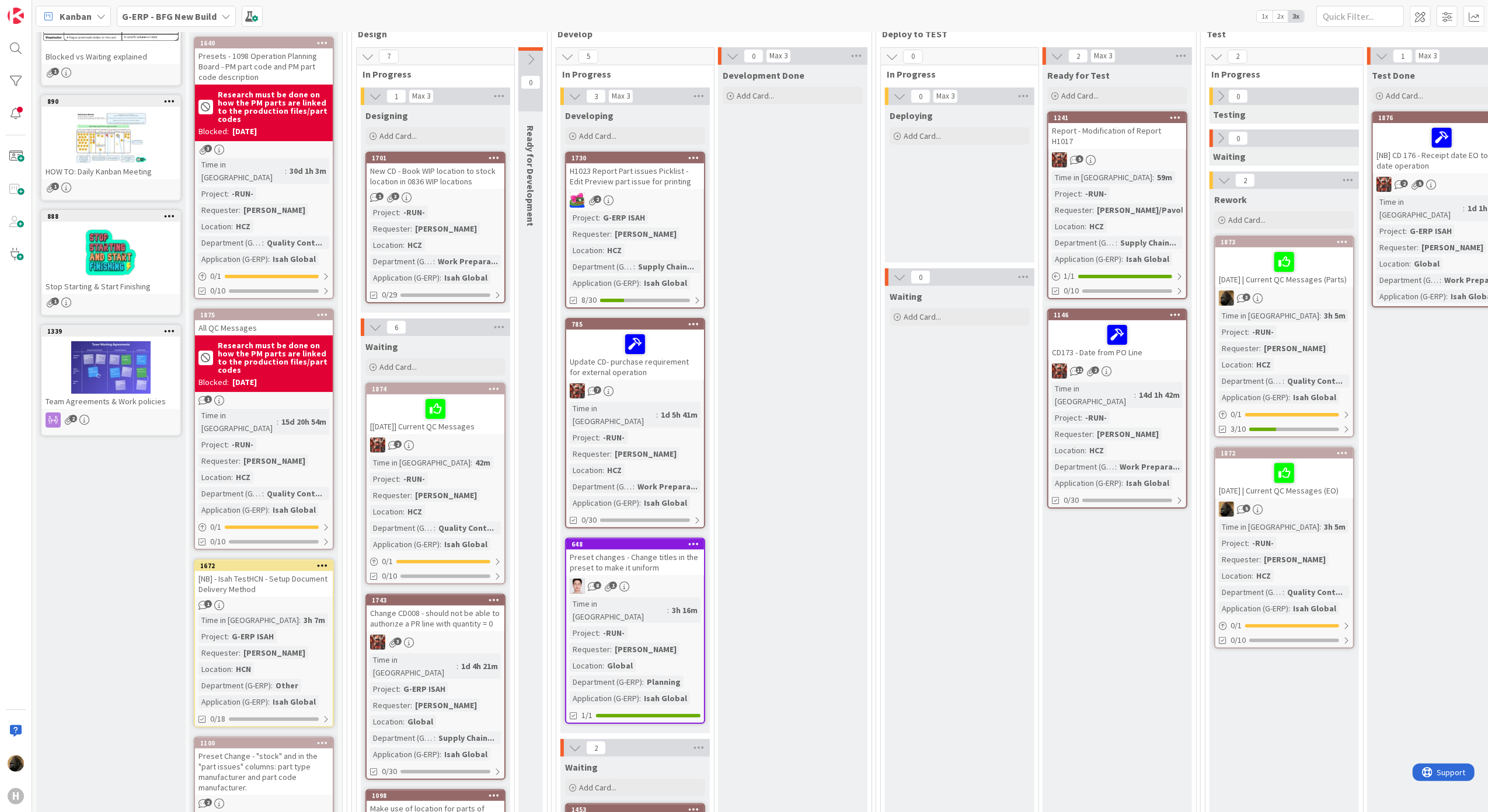
click at [473, 187] on div "New CD - Book WIP location to stock location in 0836 WIP locations" at bounding box center [435, 176] width 137 height 26
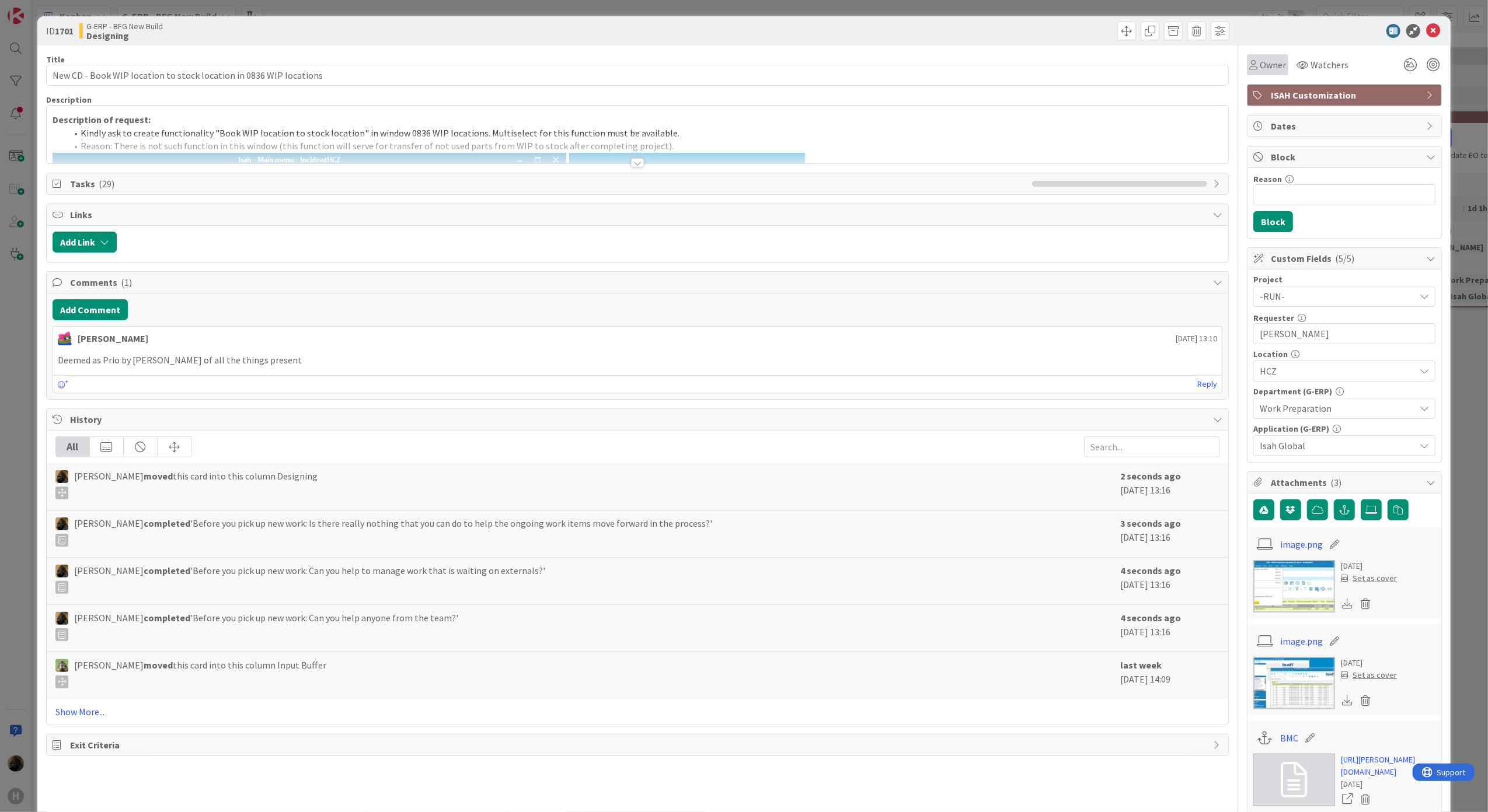
click at [1271, 62] on span "Owner" at bounding box center [1272, 65] width 26 height 14
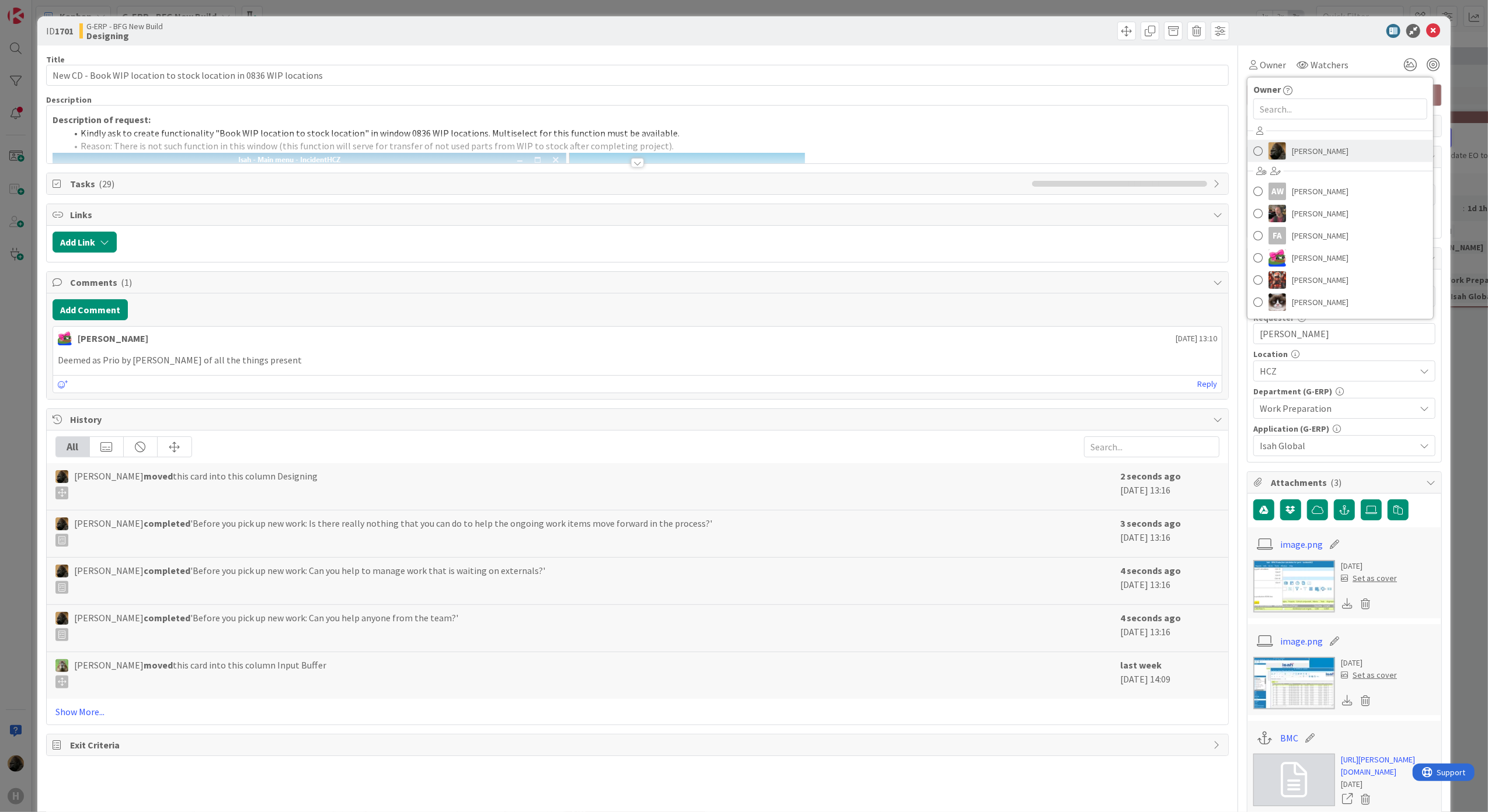
click at [1294, 143] on span "[PERSON_NAME]" at bounding box center [1320, 151] width 57 height 18
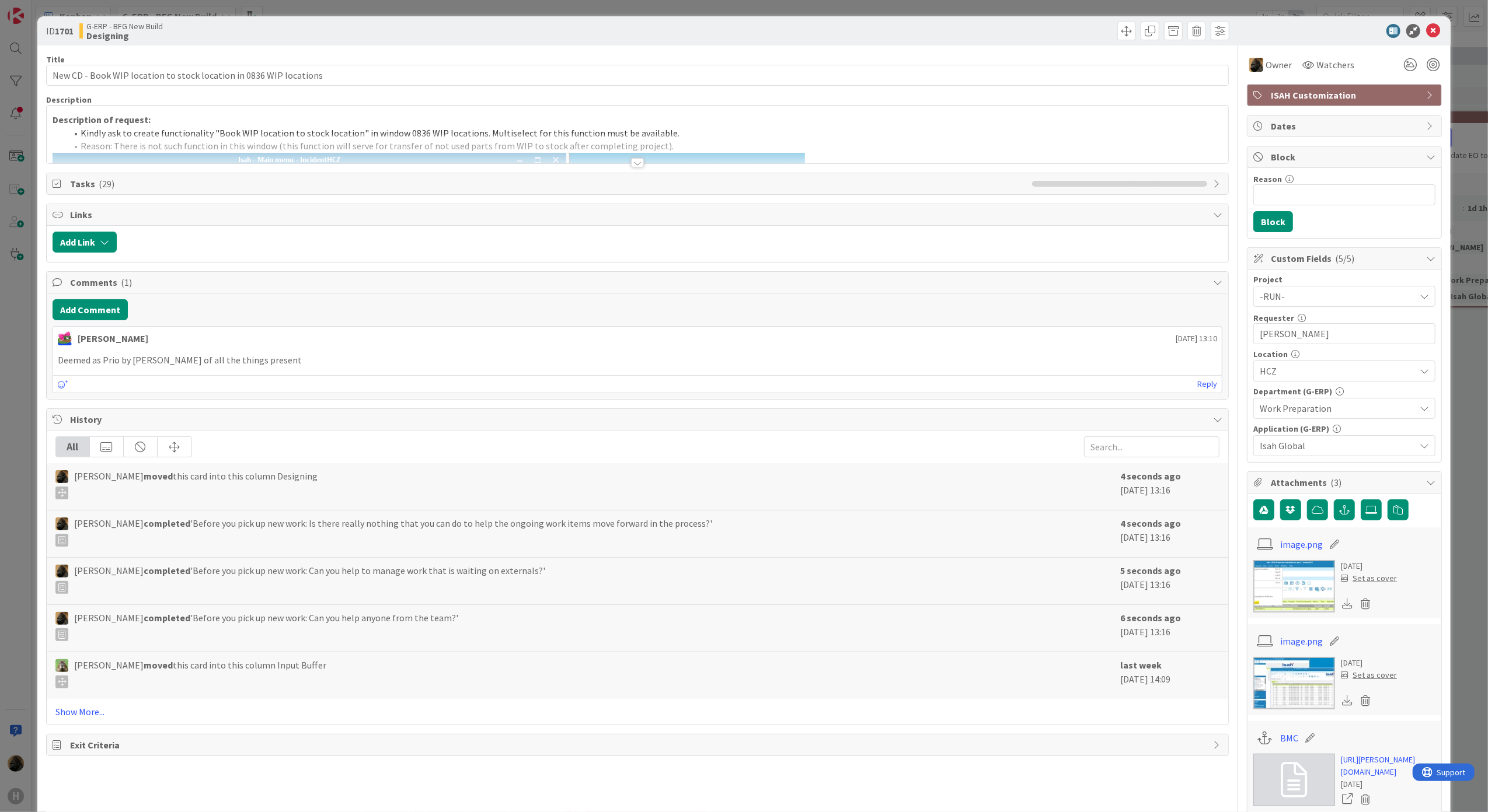
click at [1268, 11] on div "ID 1701 G-ERP - BFG New Build Designing Title 66 / 128 New CD - Book WIP locati…" at bounding box center [744, 406] width 1488 height 812
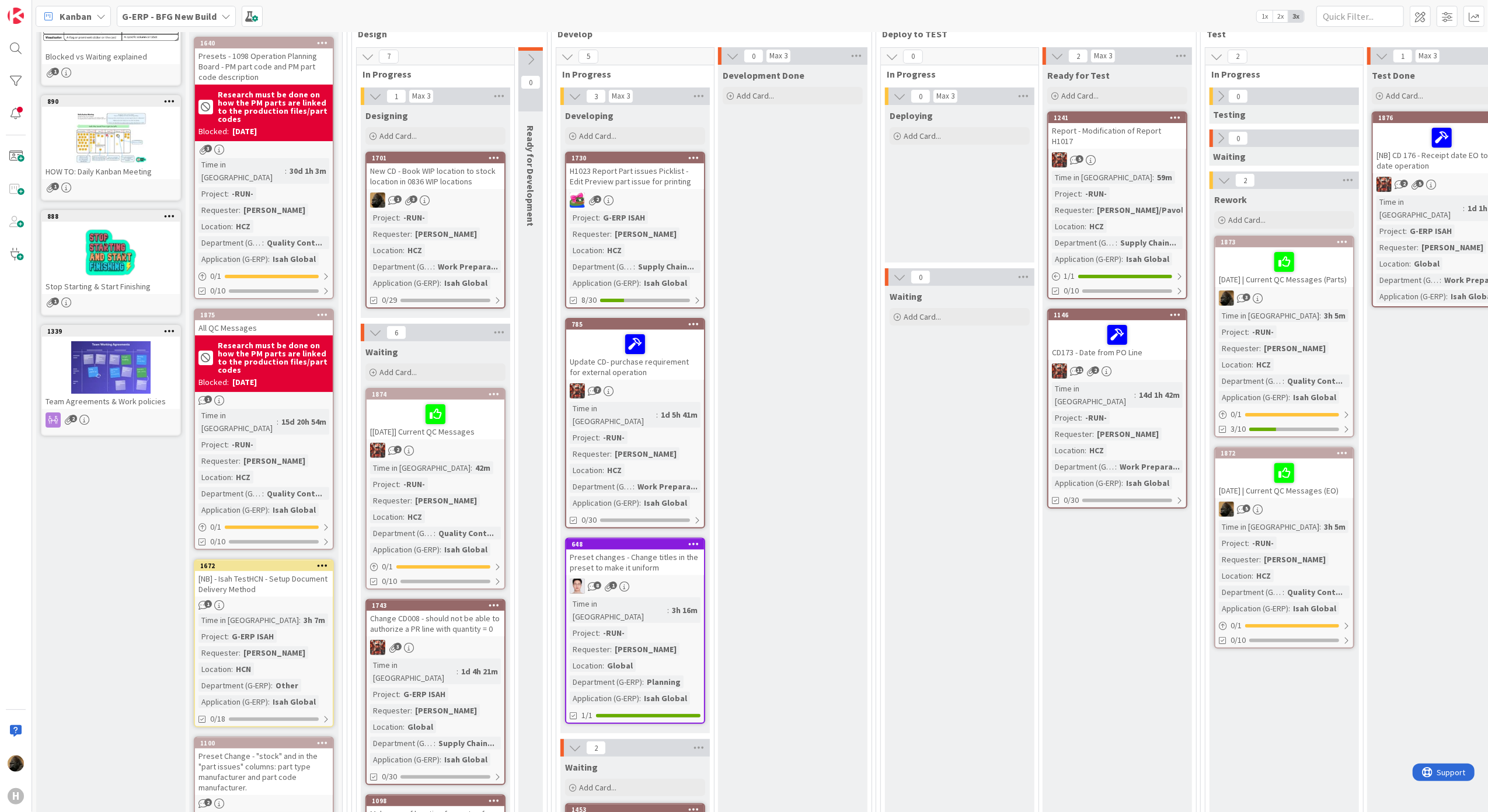
click at [453, 195] on div "1 3" at bounding box center [435, 200] width 137 height 15
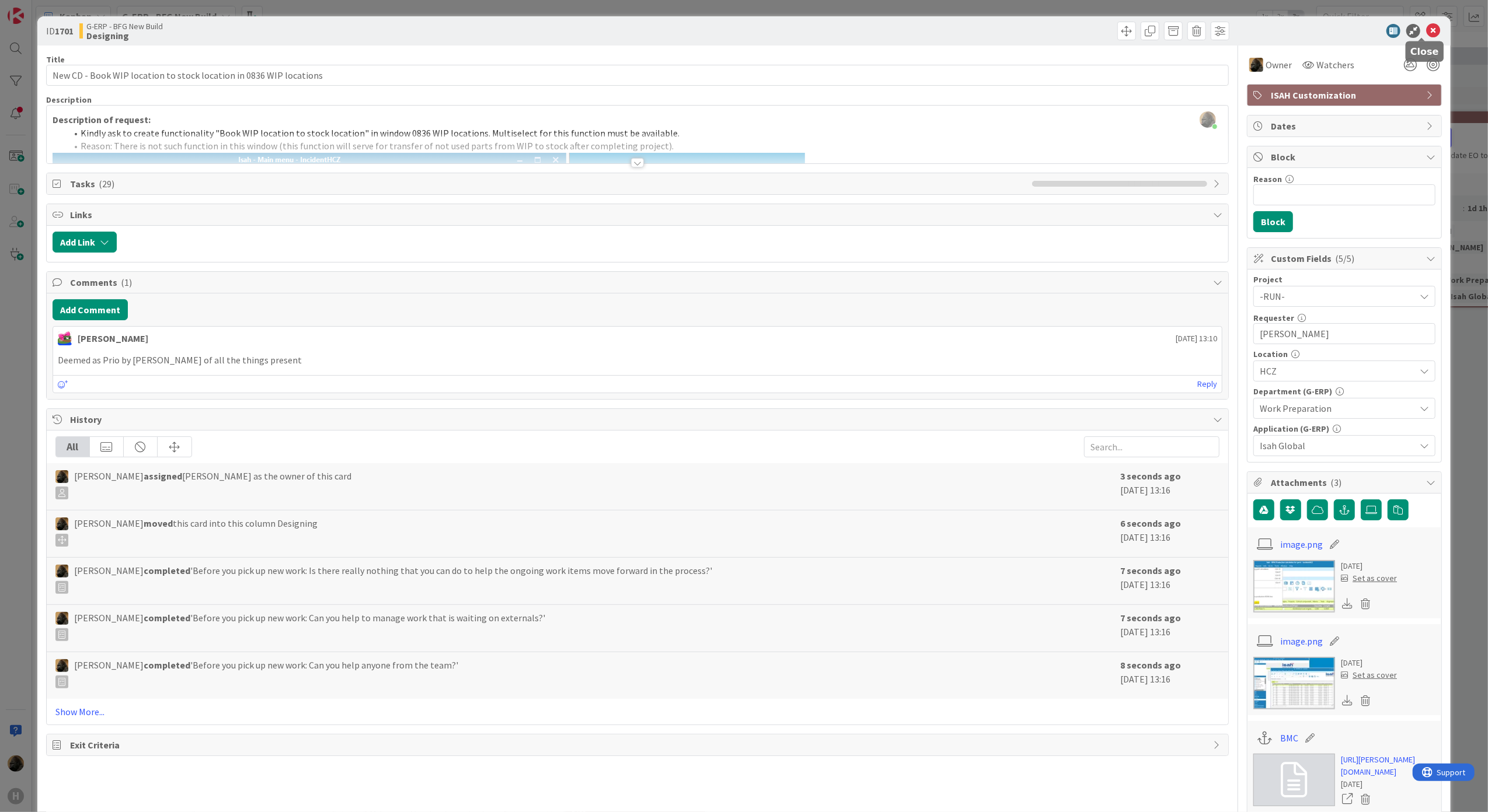
click at [1426, 31] on icon at bounding box center [1433, 31] width 14 height 14
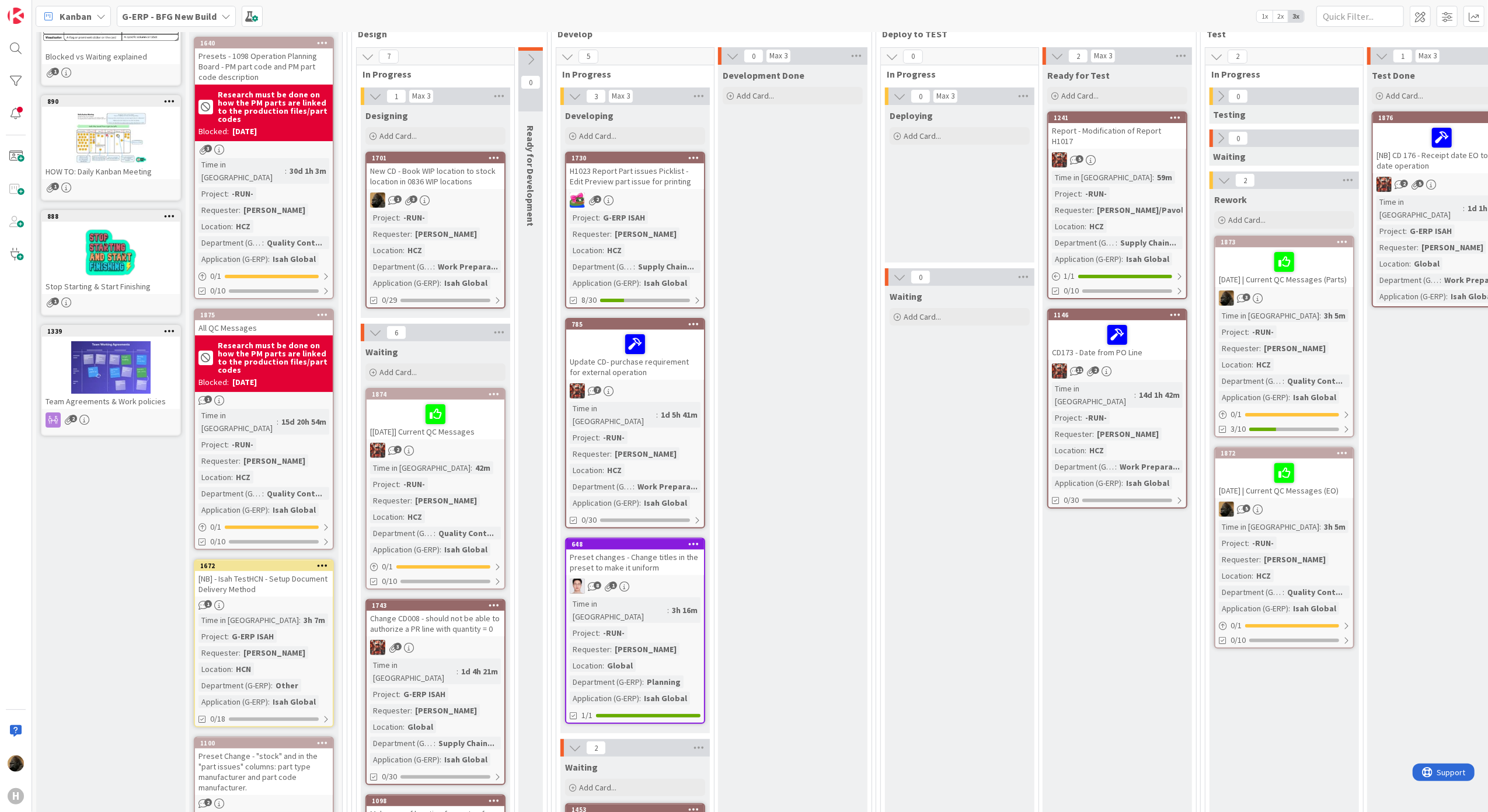
click at [444, 164] on div "New CD - Book WIP location to stock location in 0836 WIP locations" at bounding box center [435, 176] width 137 height 26
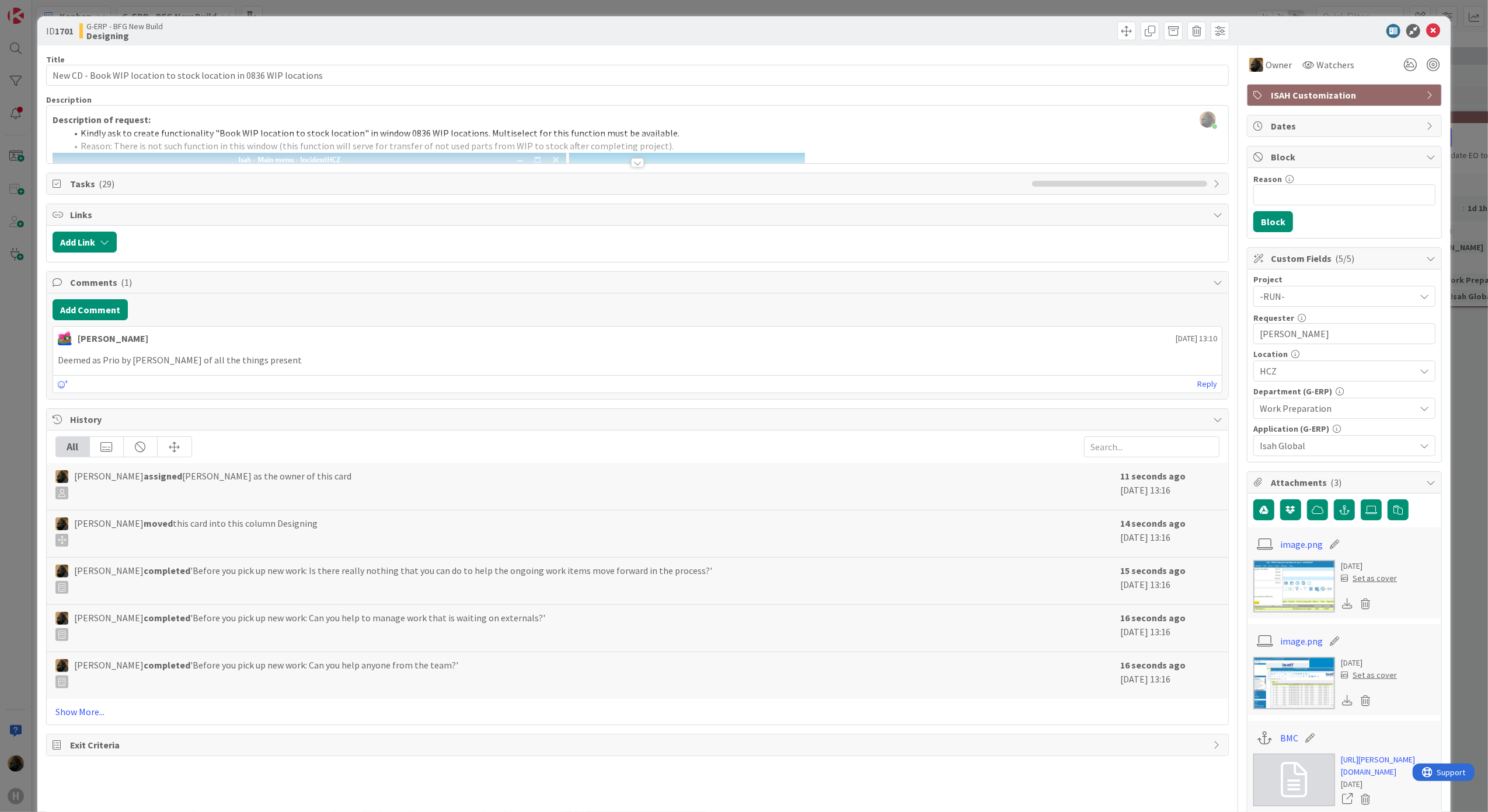
click at [636, 164] on div at bounding box center [637, 163] width 13 height 9
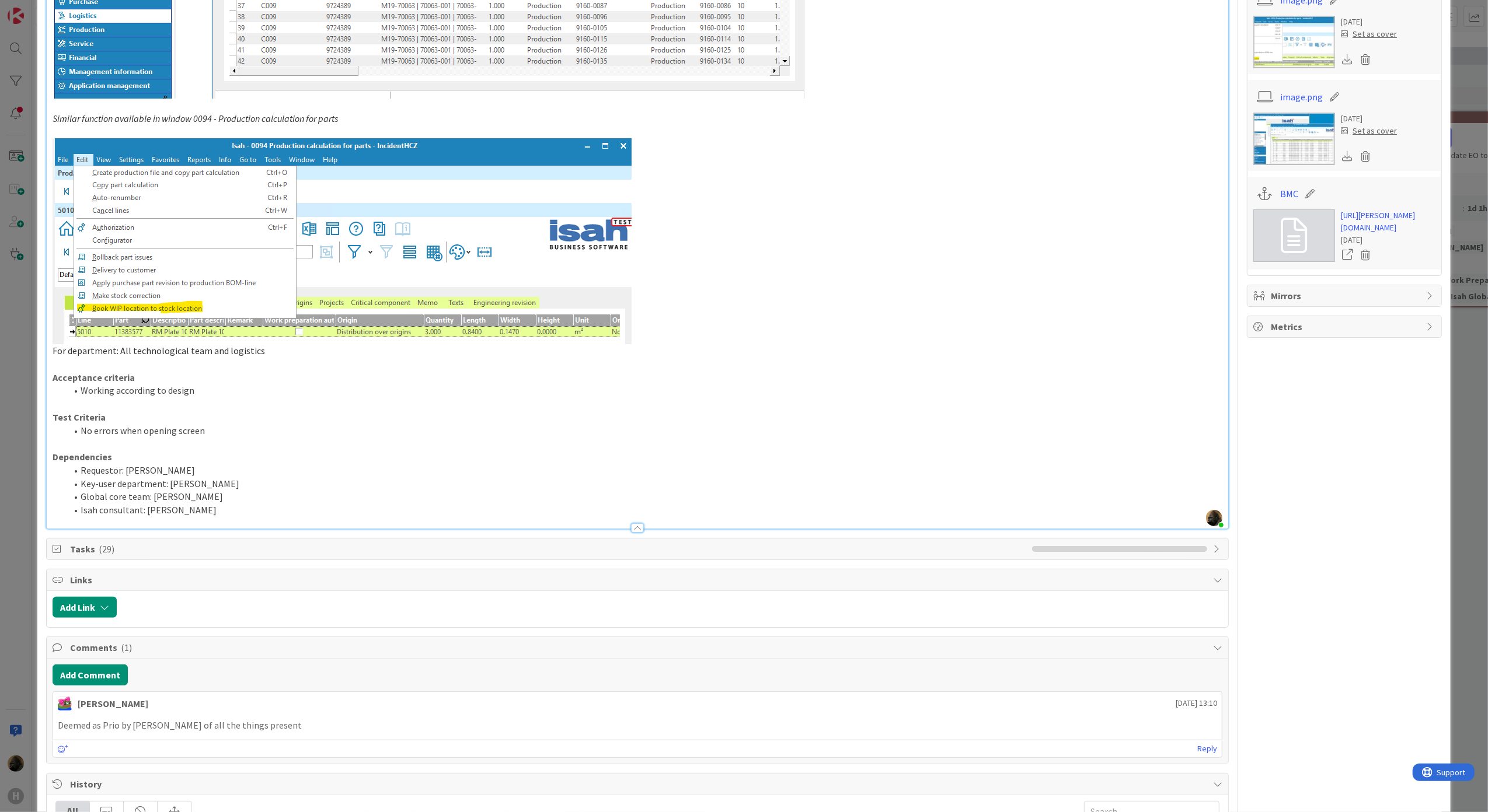
scroll to position [77, 0]
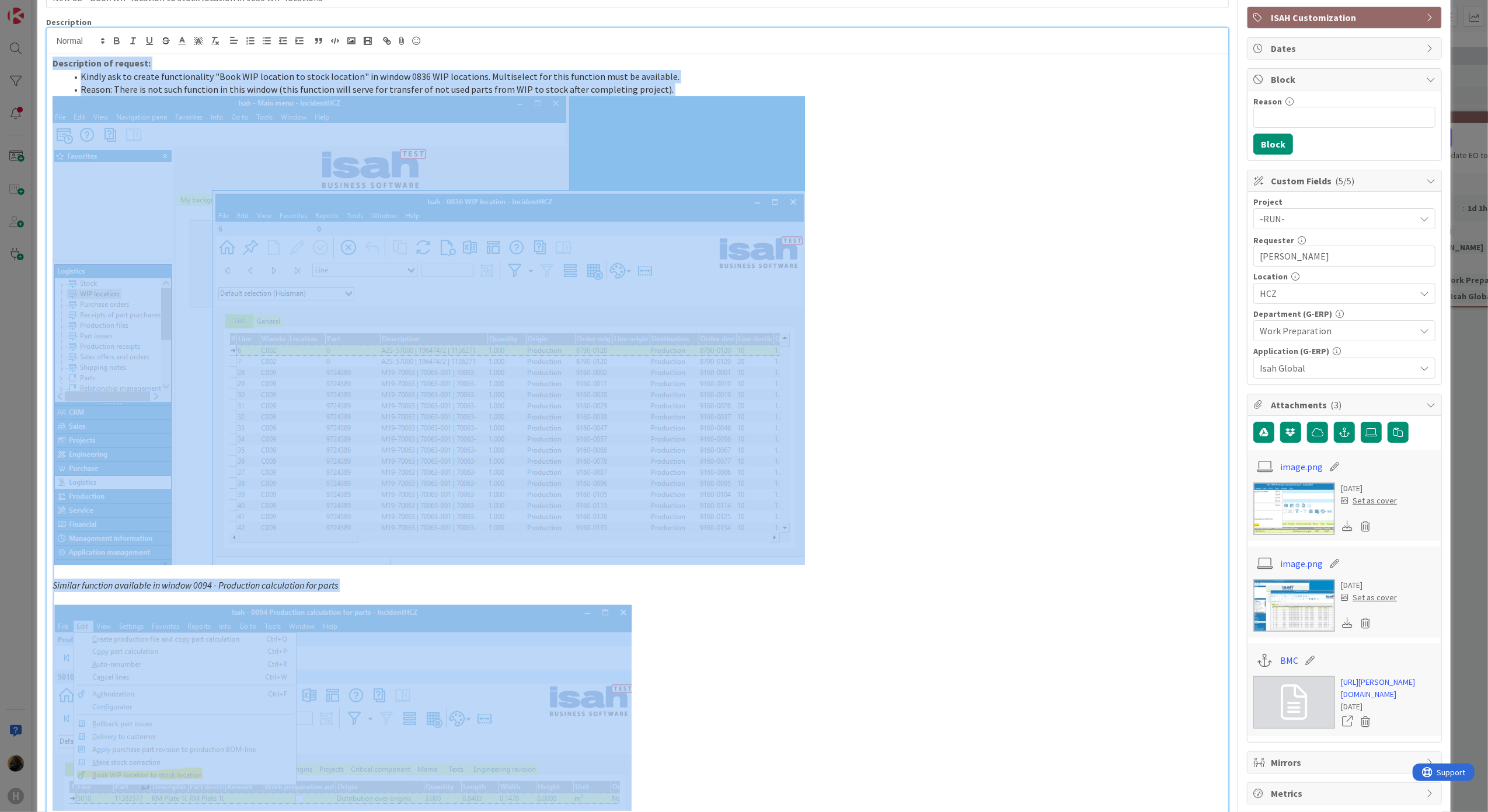
drag, startPoint x: 760, startPoint y: 315, endPoint x: 52, endPoint y: 66, distance: 750.5
click at [52, 66] on div "Description of request: Kindly ask to create functionality "Book WIP location t…" at bounding box center [637, 525] width 1182 height 941
click at [876, 363] on p at bounding box center [637, 331] width 1170 height 469
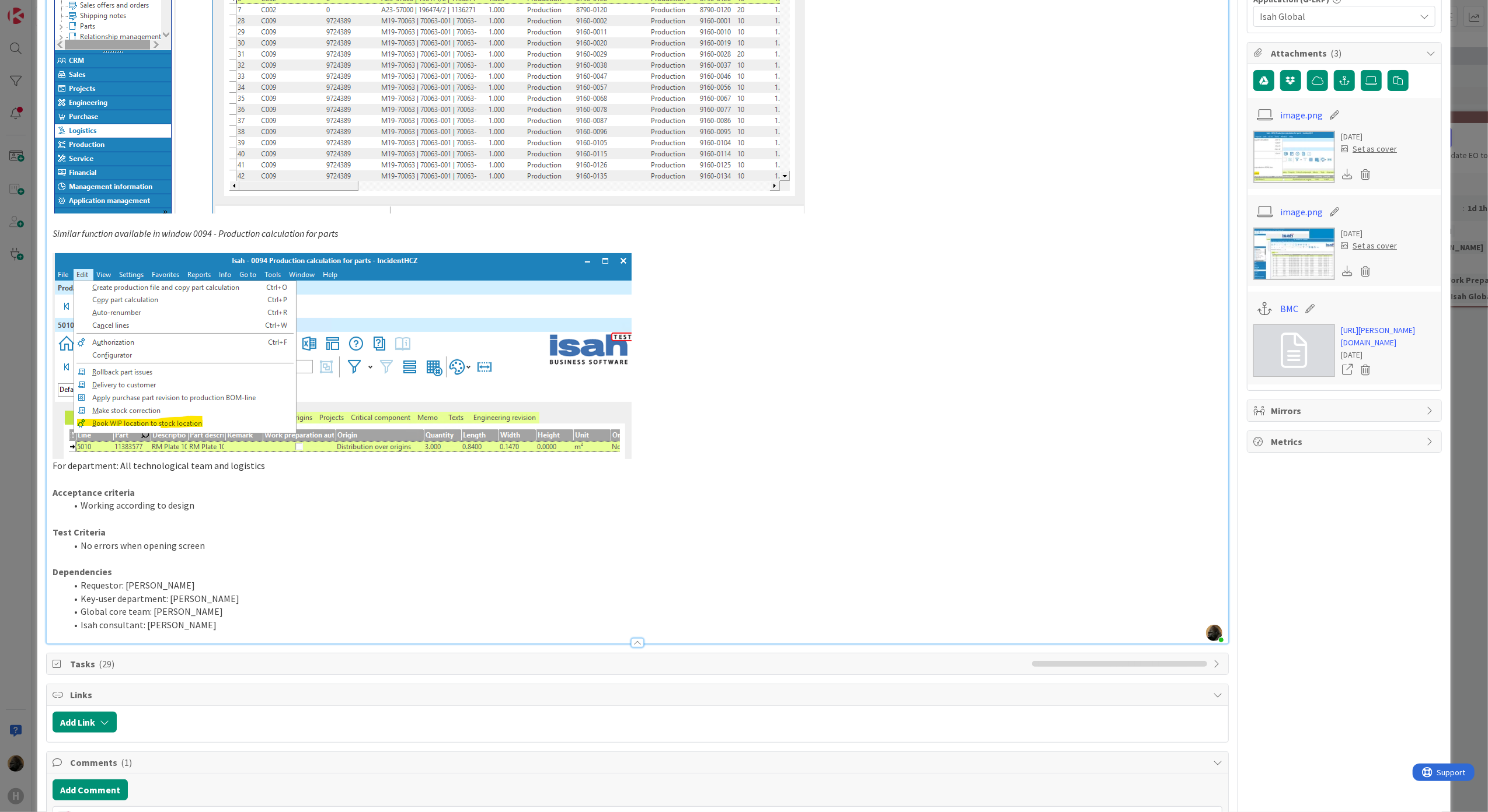
scroll to position [700, 0]
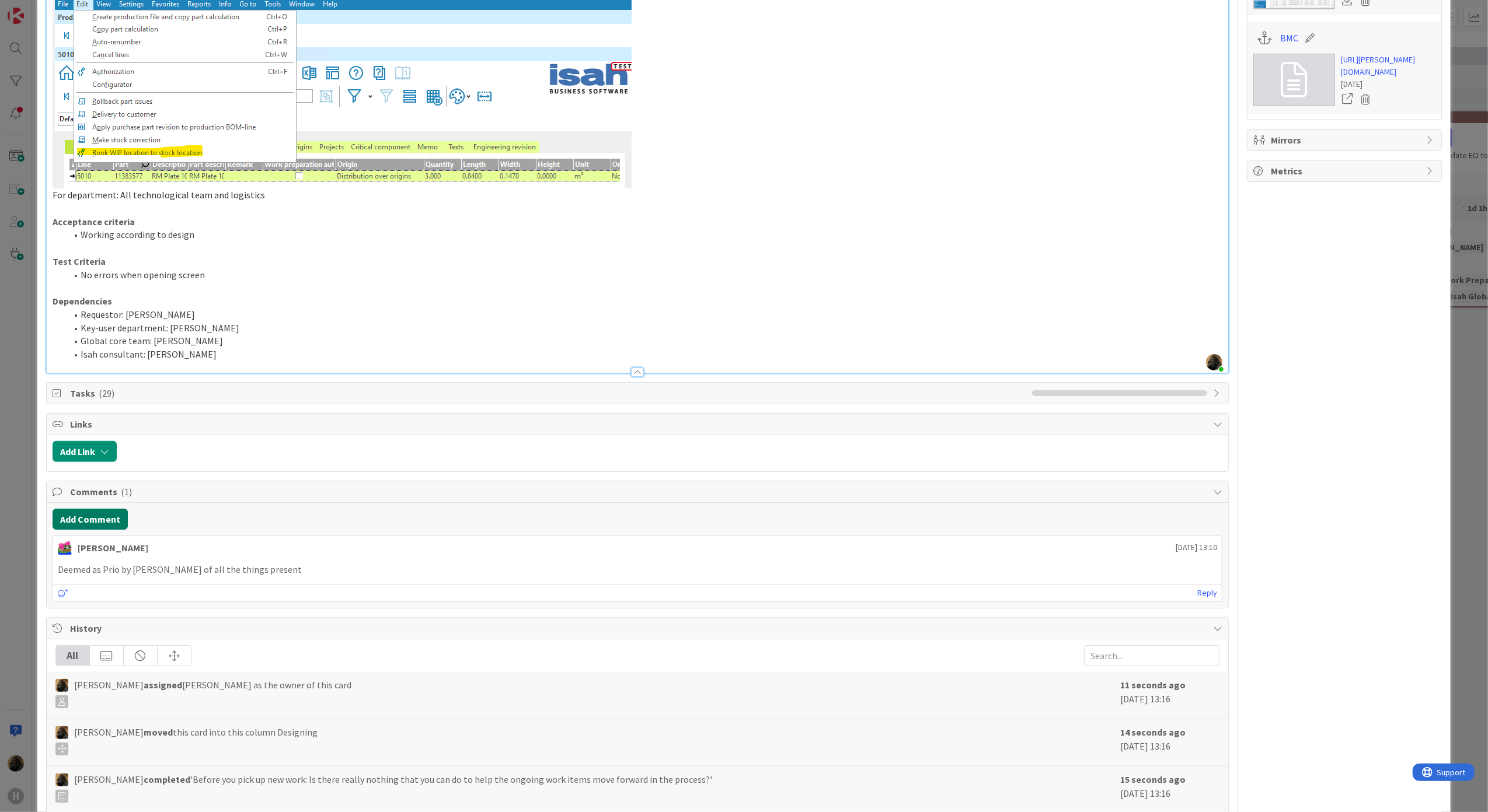
click at [88, 527] on button "Add Comment" at bounding box center [90, 519] width 75 height 21
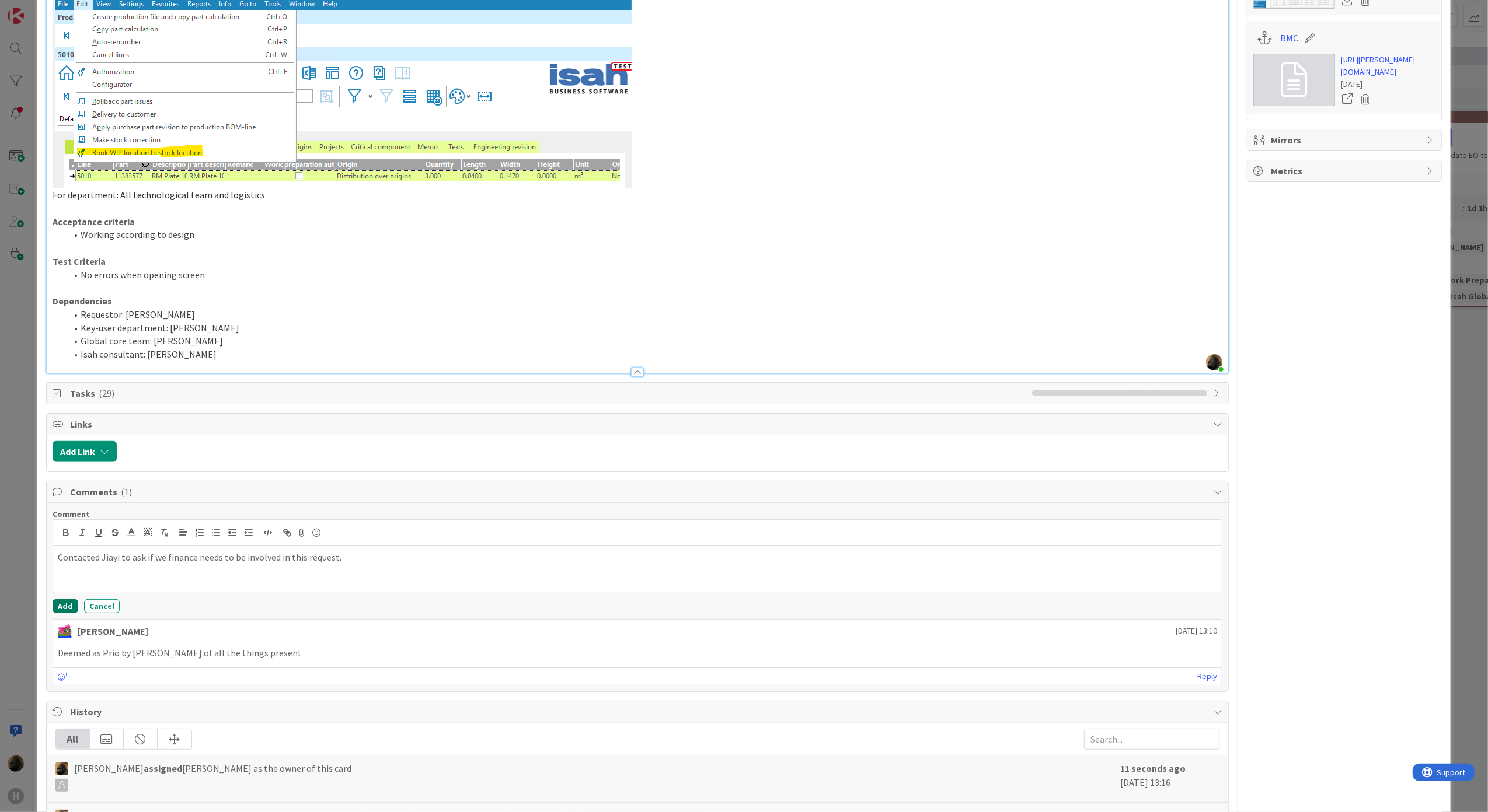
click at [65, 613] on button "Add" at bounding box center [65, 606] width 26 height 14
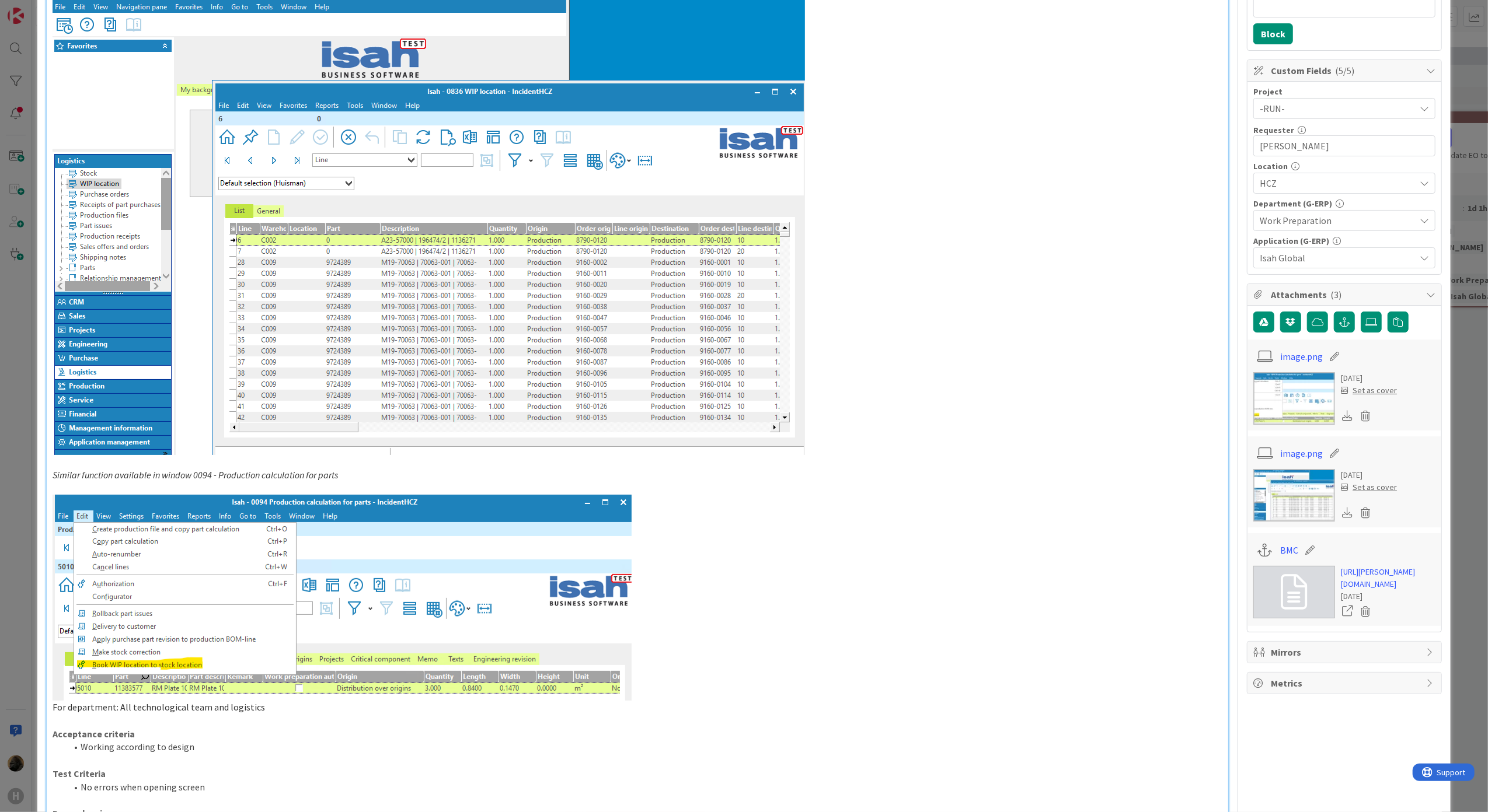
scroll to position [0, 0]
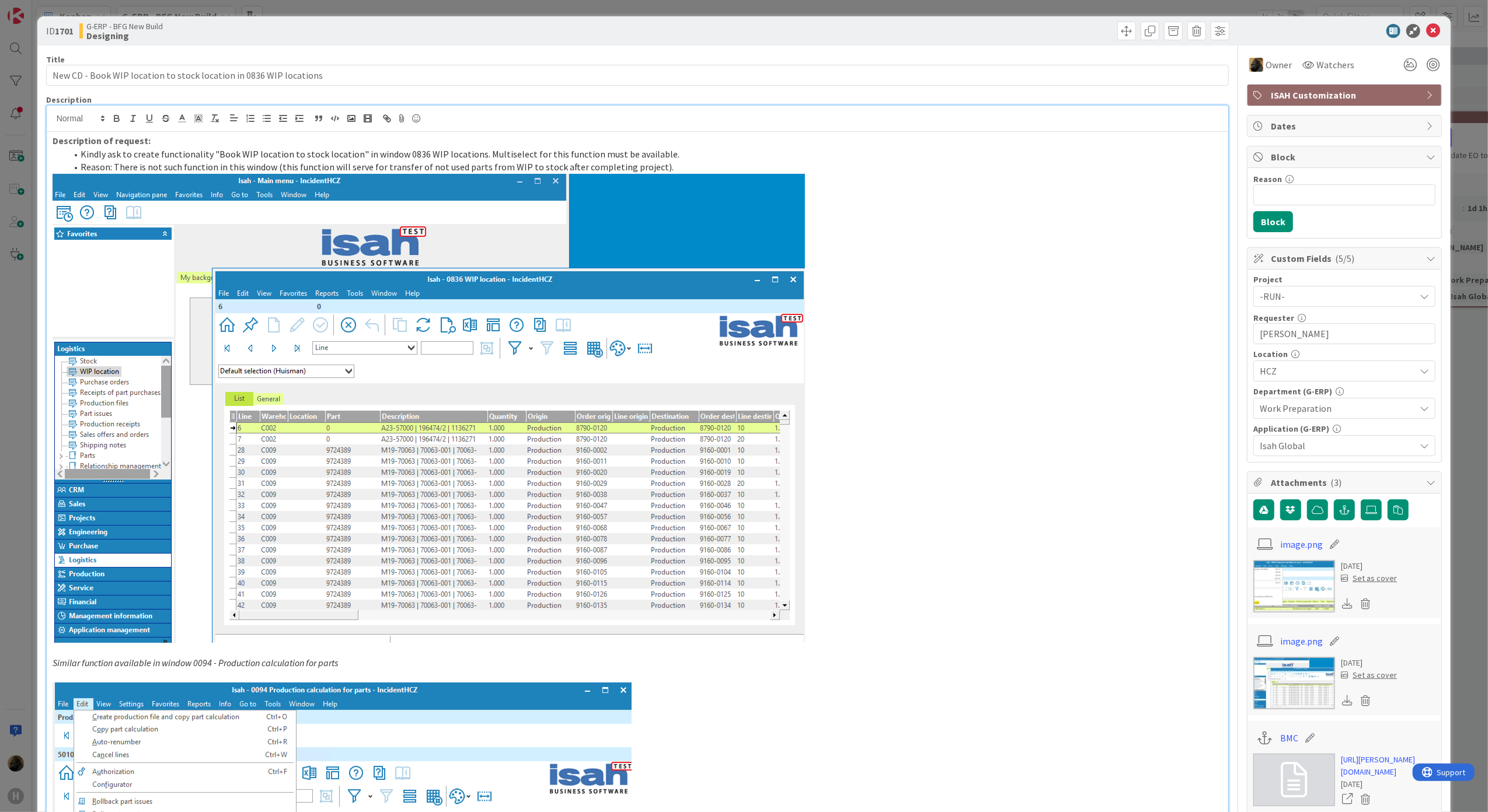
click at [1426, 35] on icon at bounding box center [1433, 31] width 14 height 14
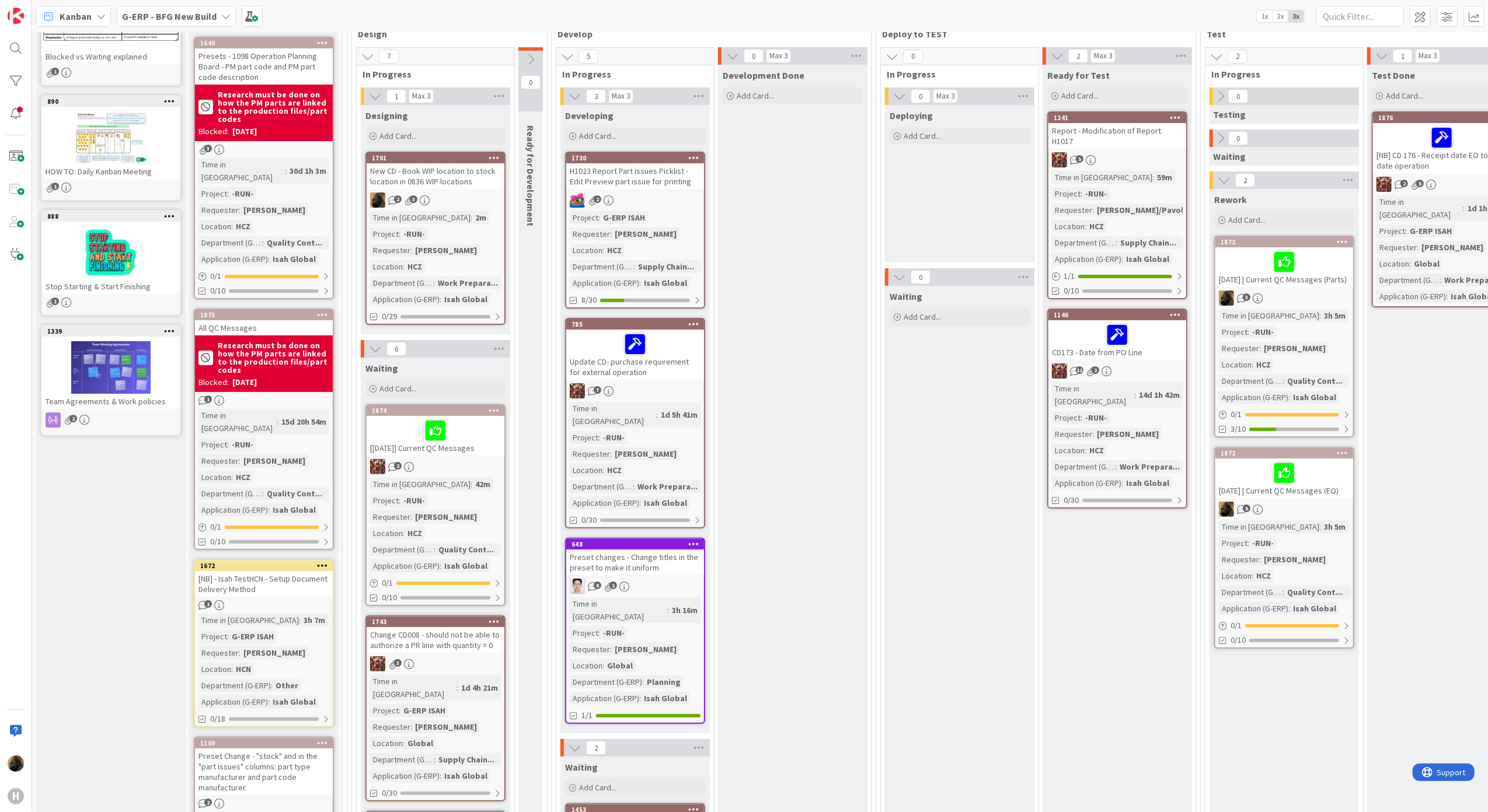
click at [811, 362] on div "Development Done Add Card..." at bounding box center [793, 826] width 150 height 1523
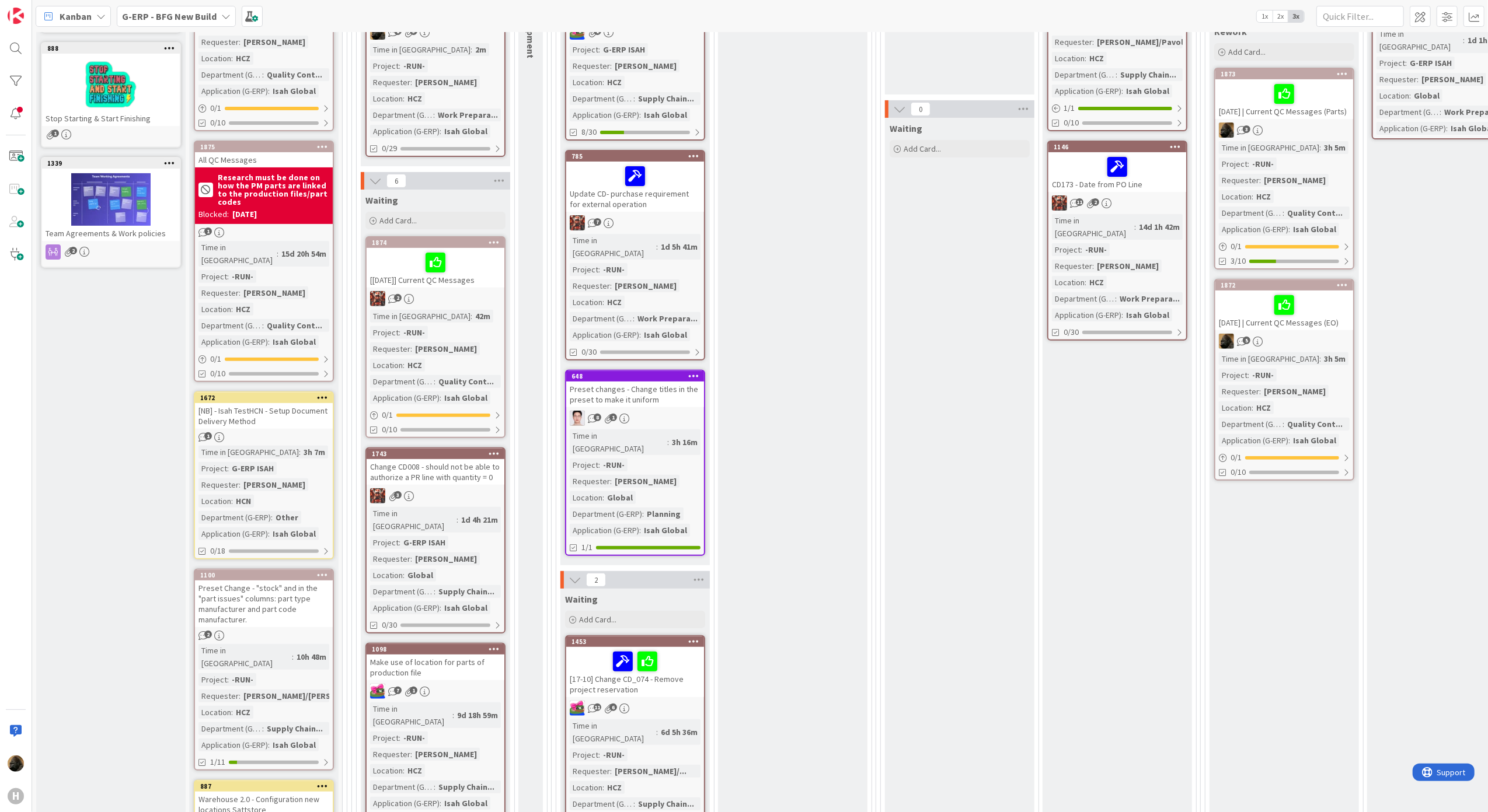
scroll to position [467, 0]
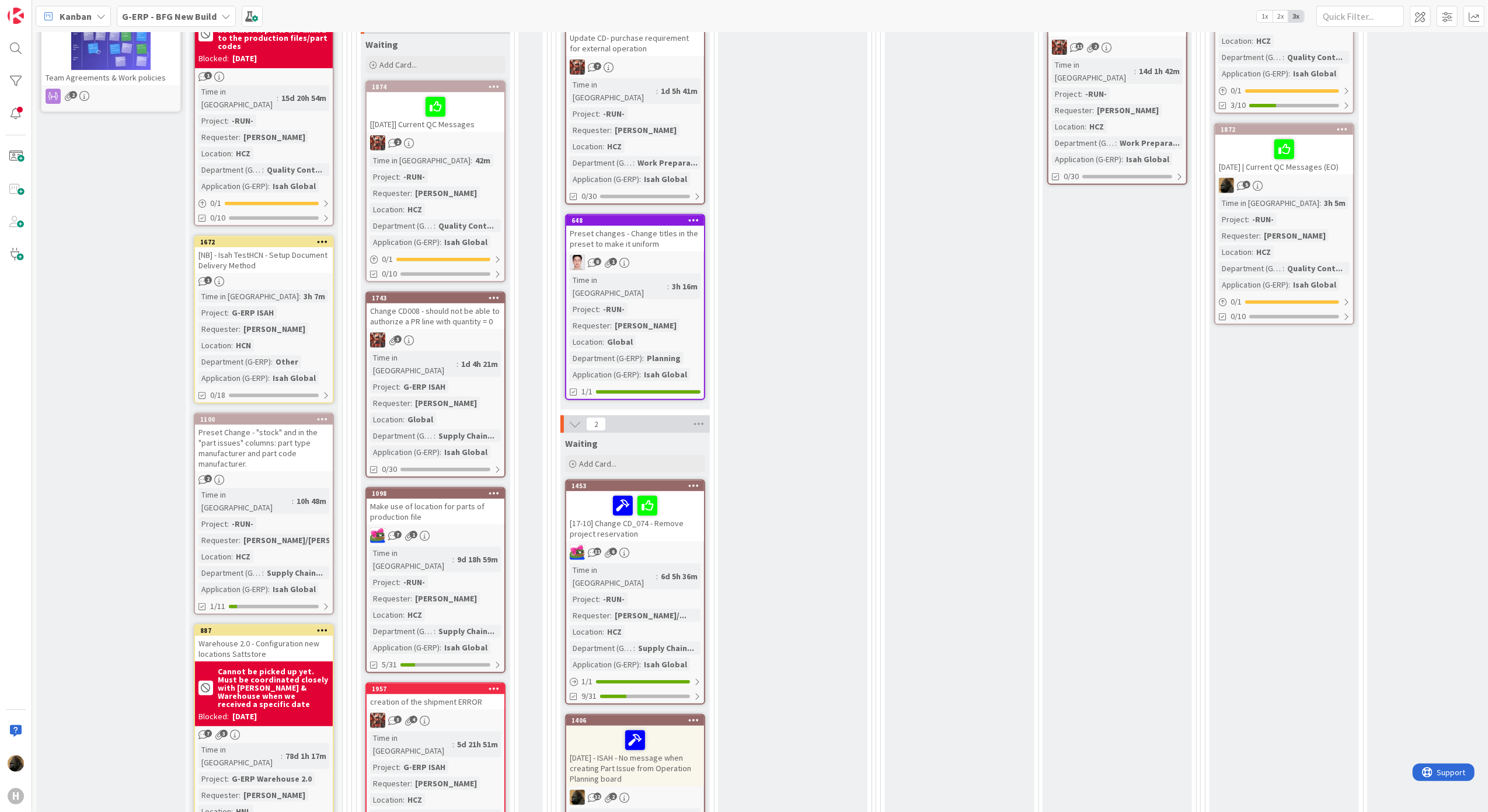
click at [255, 247] on div "[NB] - Isah TestHCN - Setup Document Delivery Method" at bounding box center [263, 260] width 137 height 26
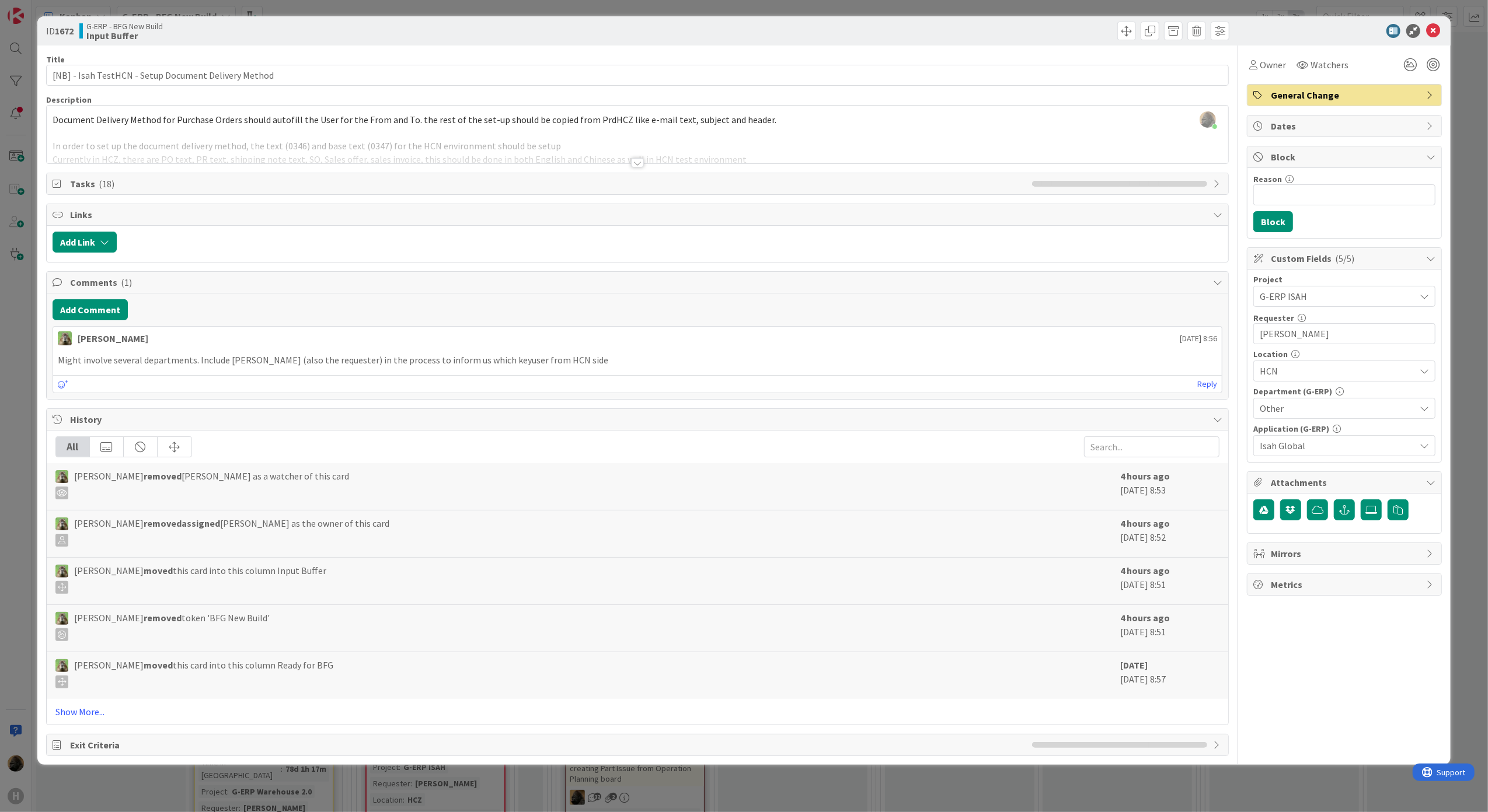
click at [636, 164] on div at bounding box center [637, 163] width 13 height 9
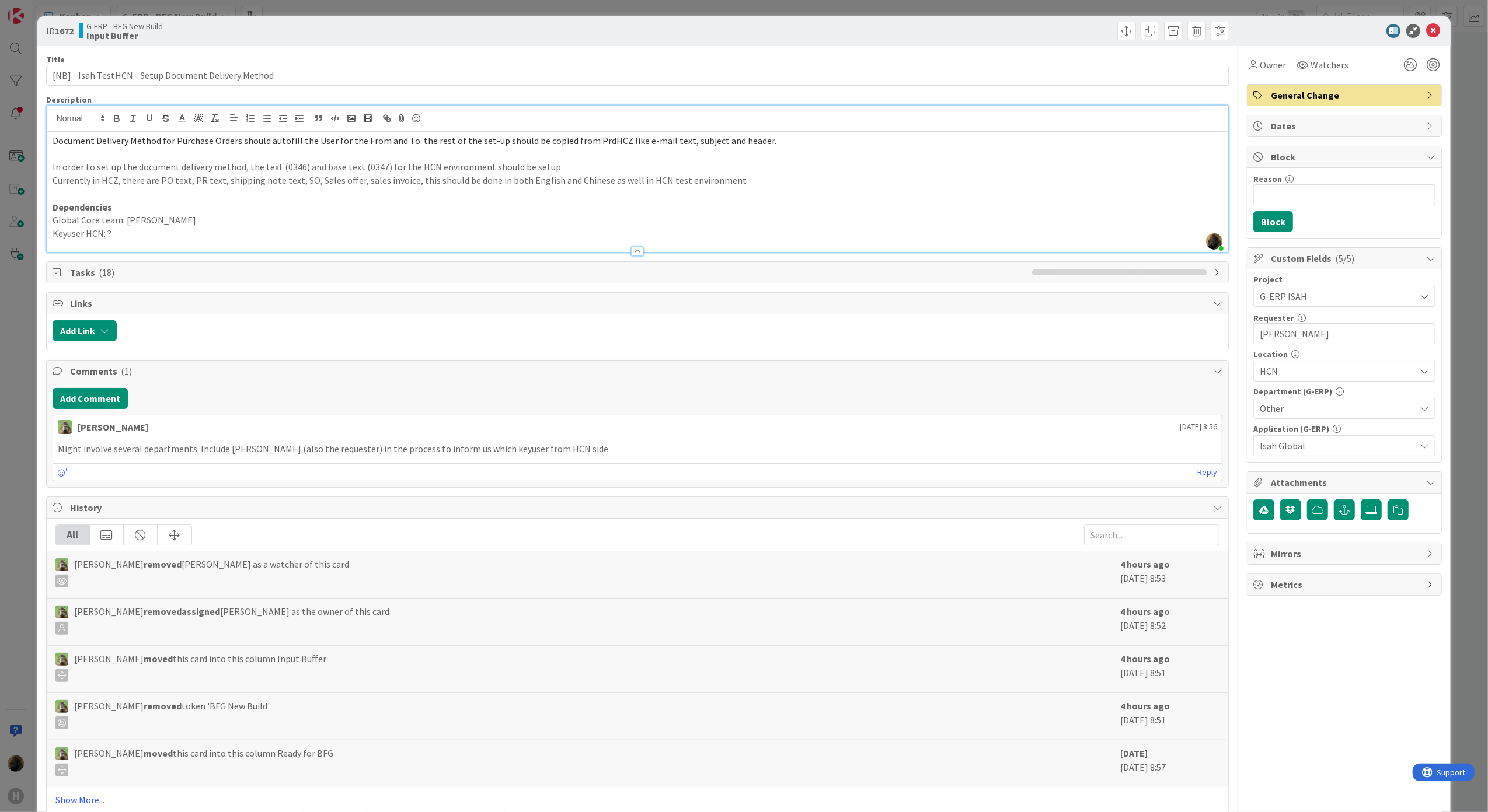
click at [24, 381] on div "ID 1672 G-ERP - BFG New Build Input Buffer Title 52 / 128 [NB] - Isah TestHCN -…" at bounding box center [744, 406] width 1488 height 812
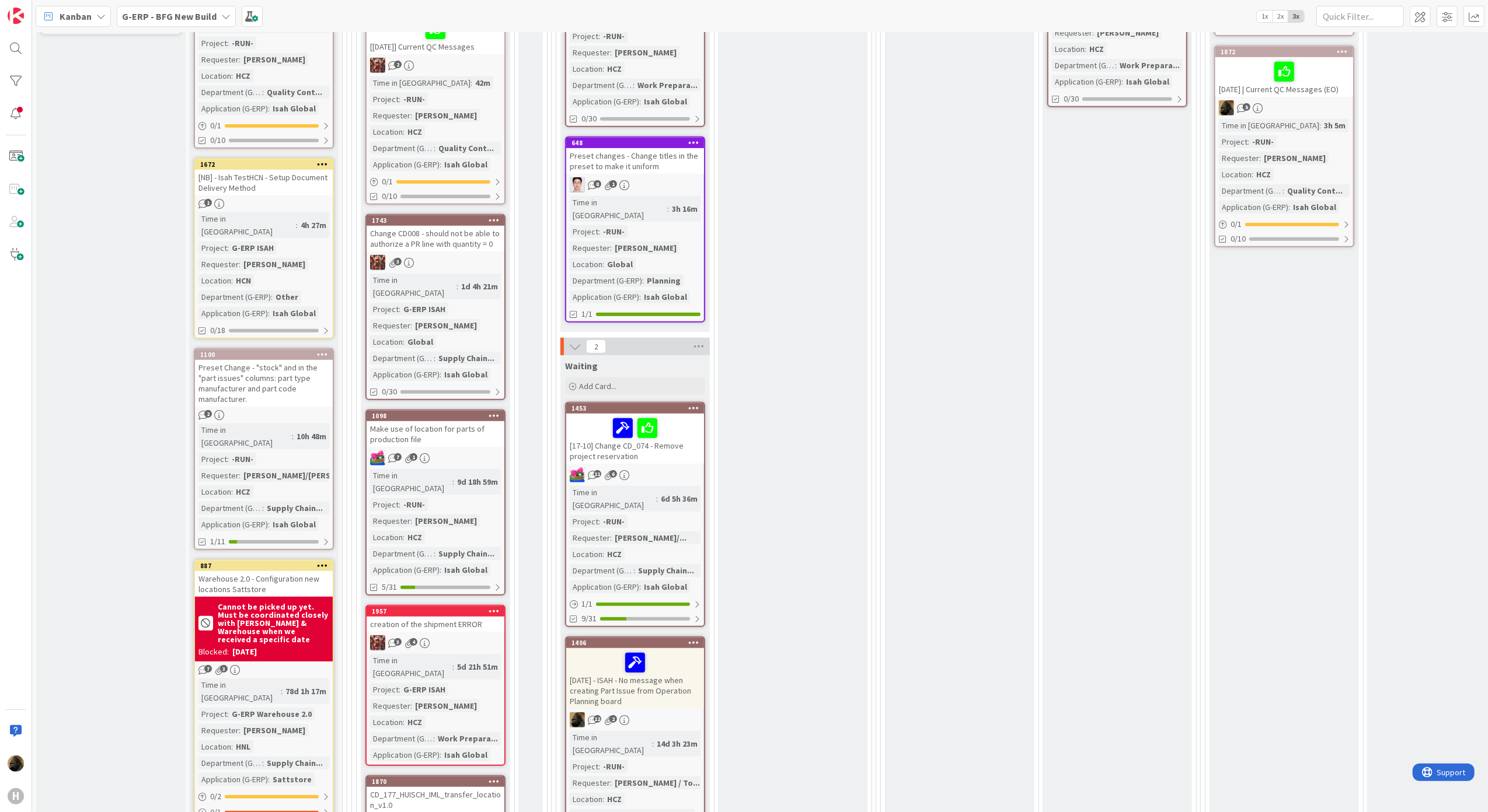
click at [230, 360] on div "Preset Change - "stock" and in the "part issues" columns: part type manufacture…" at bounding box center [263, 383] width 137 height 46
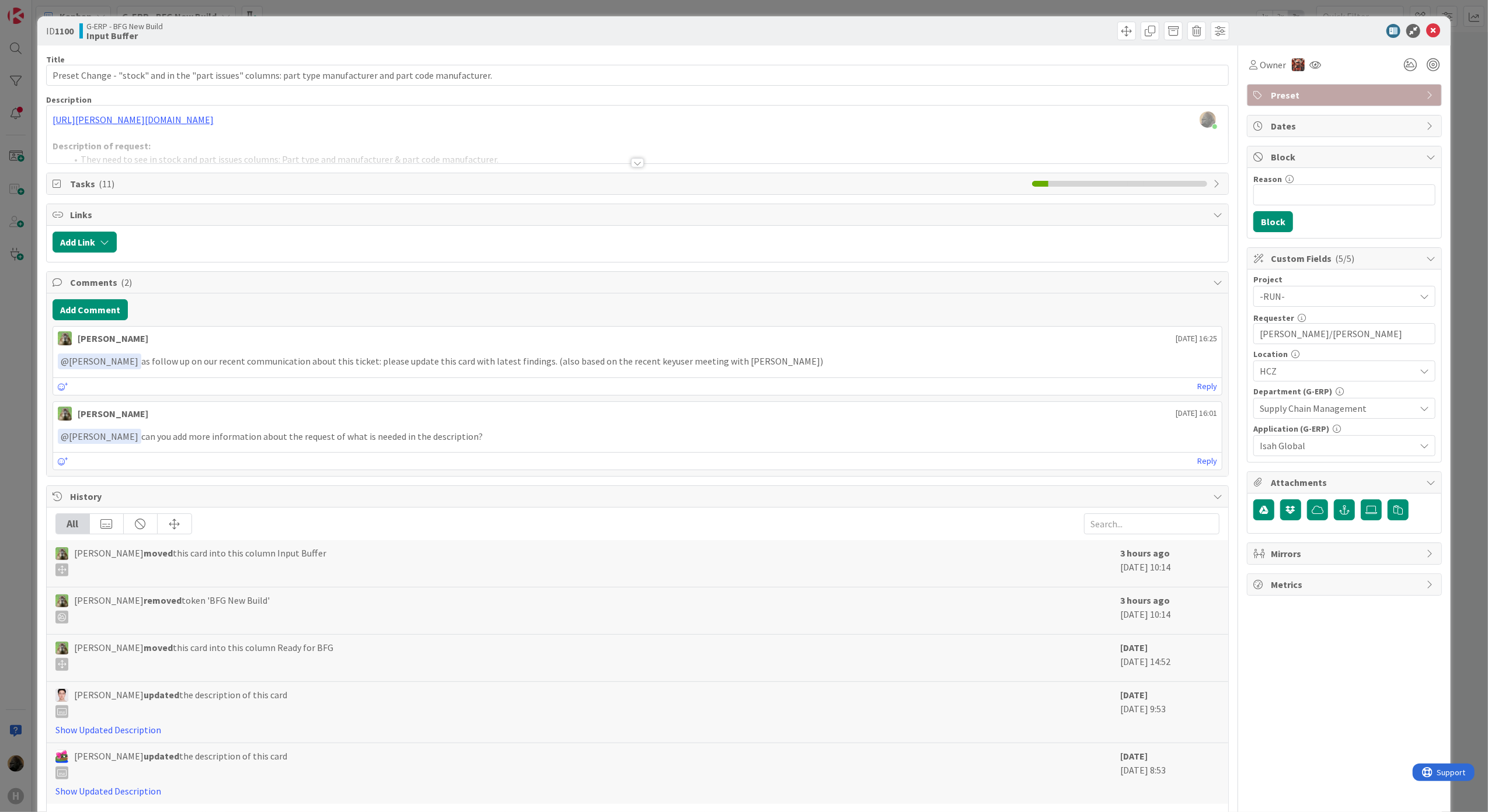
click at [645, 160] on div at bounding box center [637, 148] width 1182 height 30
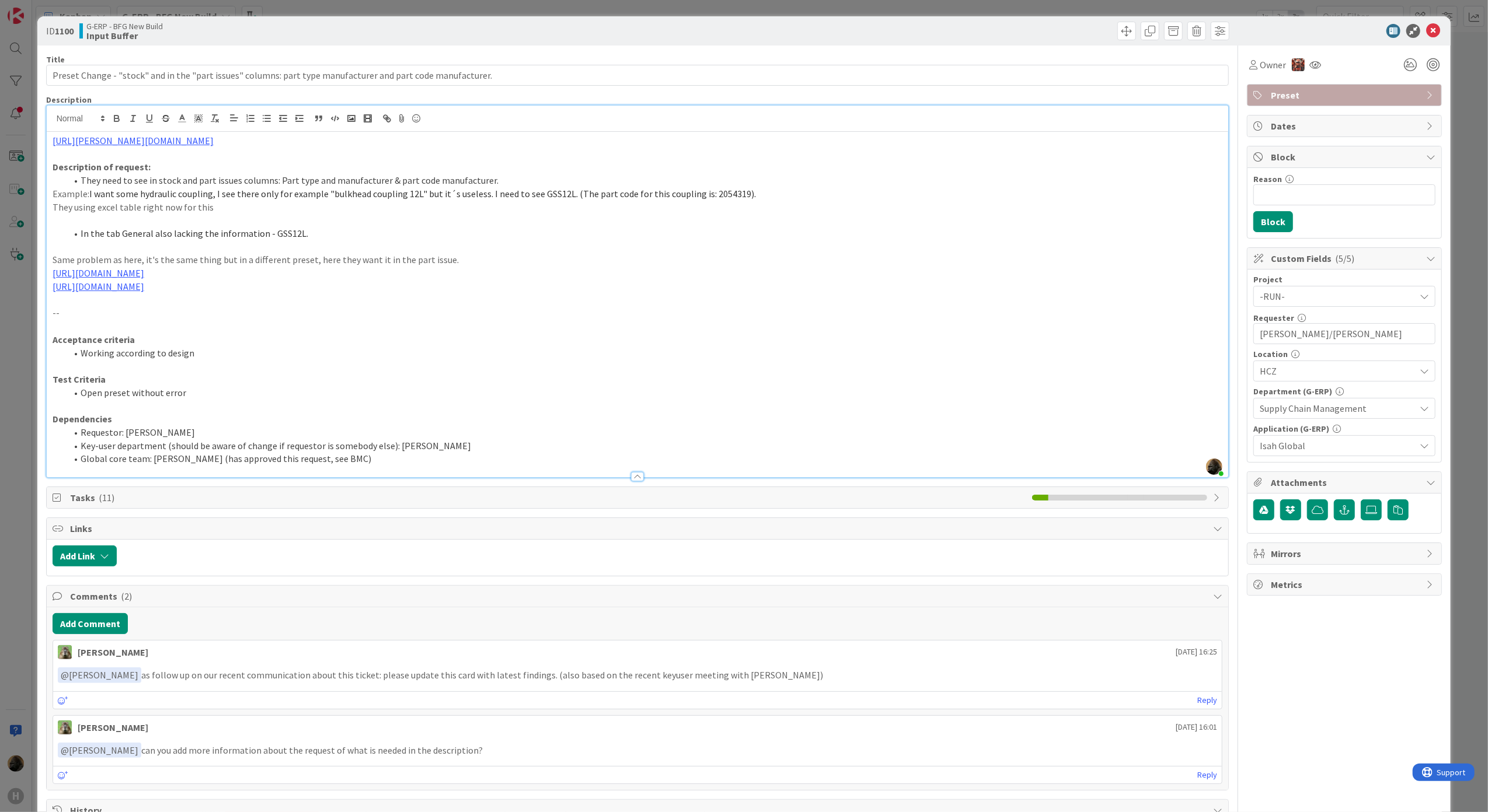
click at [304, 231] on li "In the tab General also lacking the information - GSS12L." at bounding box center [645, 234] width 1156 height 13
click at [1418, 38] on div "ID 1100 G-ERP - BFG New Build Input Buffer" at bounding box center [744, 30] width 1414 height 29
click at [1426, 34] on icon at bounding box center [1433, 31] width 14 height 14
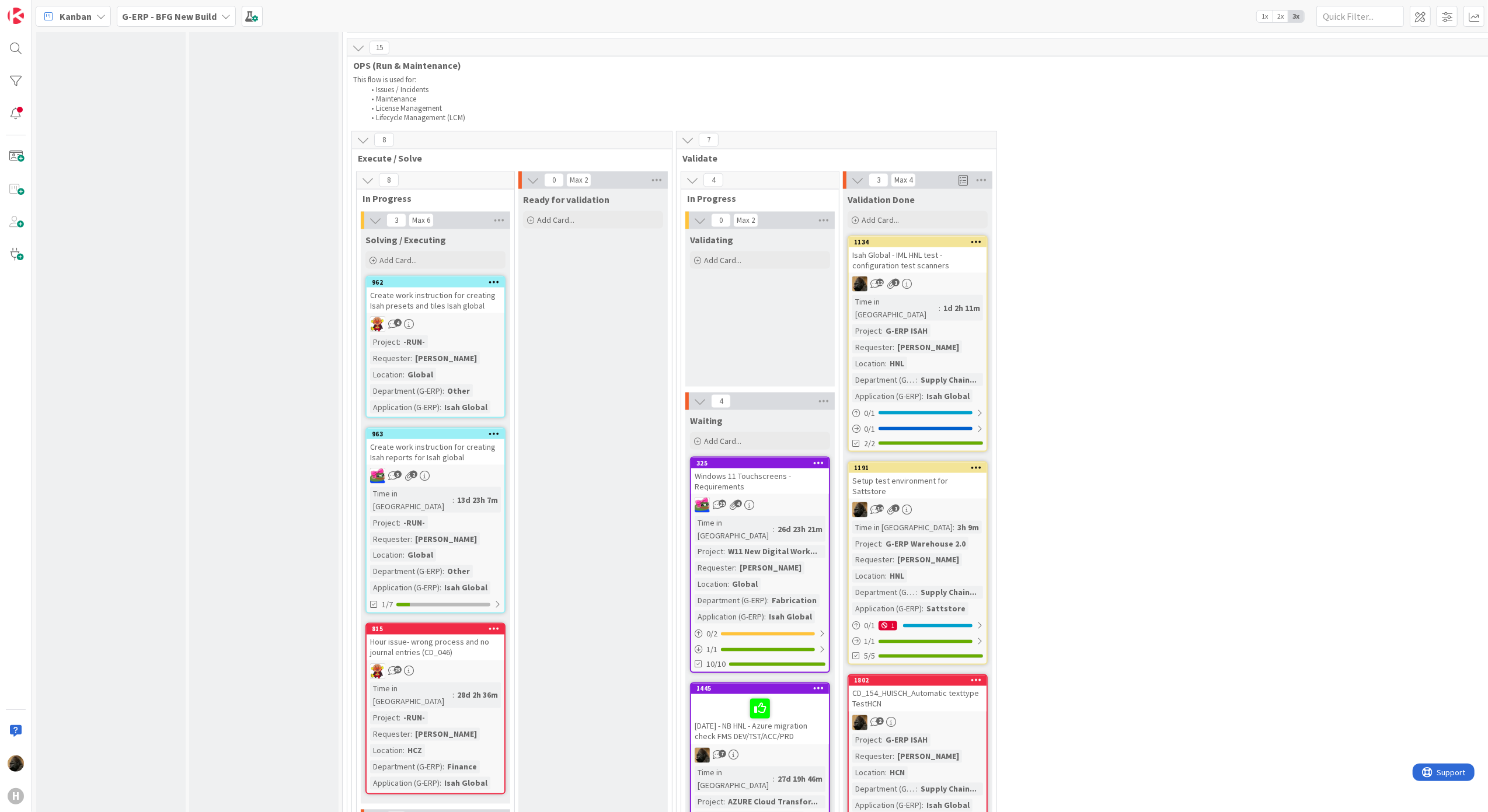
click at [892, 686] on div "CD_154_HUISCH_Automatic texttype TestHCN" at bounding box center [917, 699] width 137 height 26
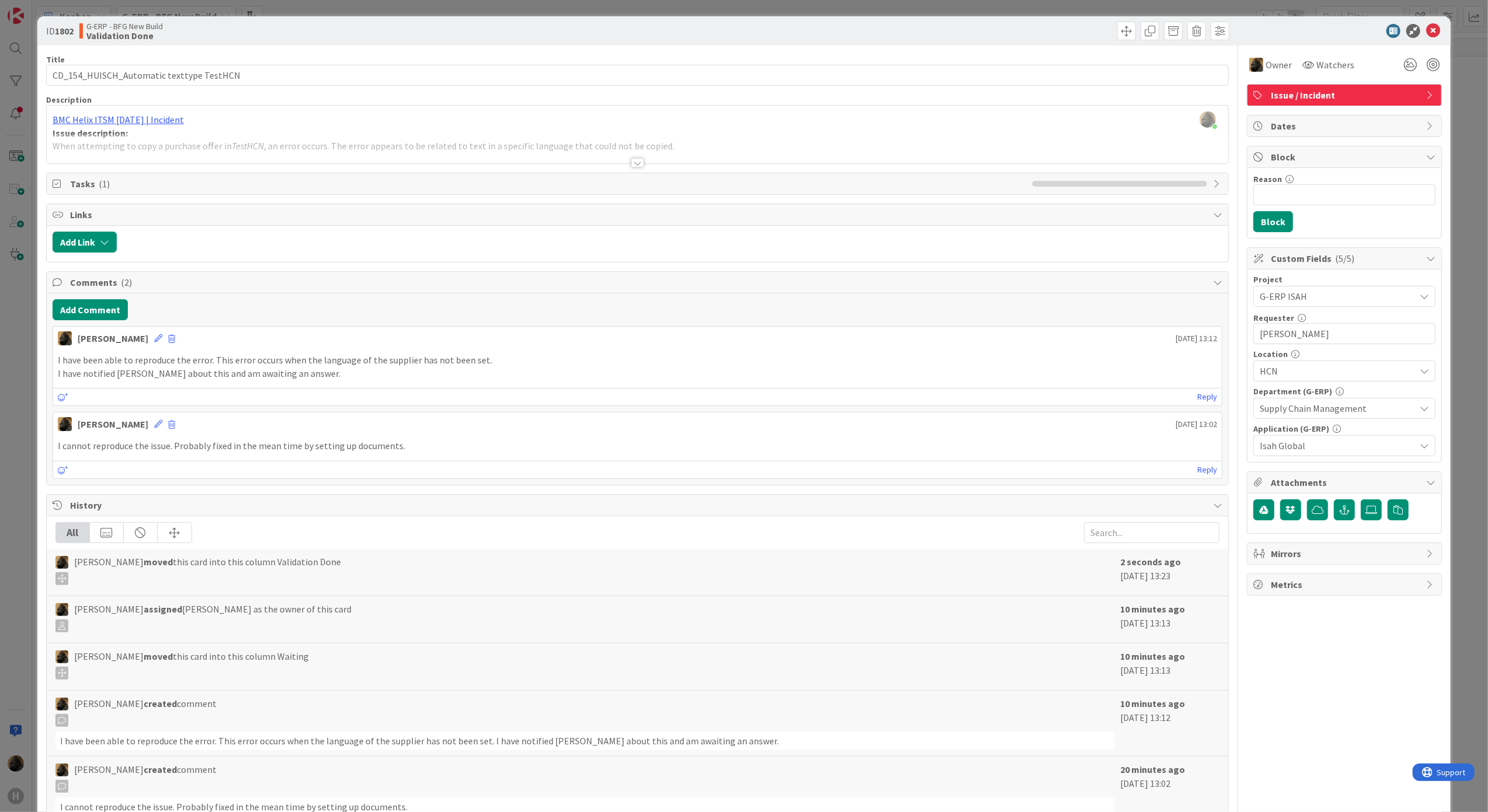
click at [141, 127] on div "[PERSON_NAME] just joined BMC Helix ITSM [DATE] | Incident Issue description: W…" at bounding box center [637, 135] width 1182 height 58
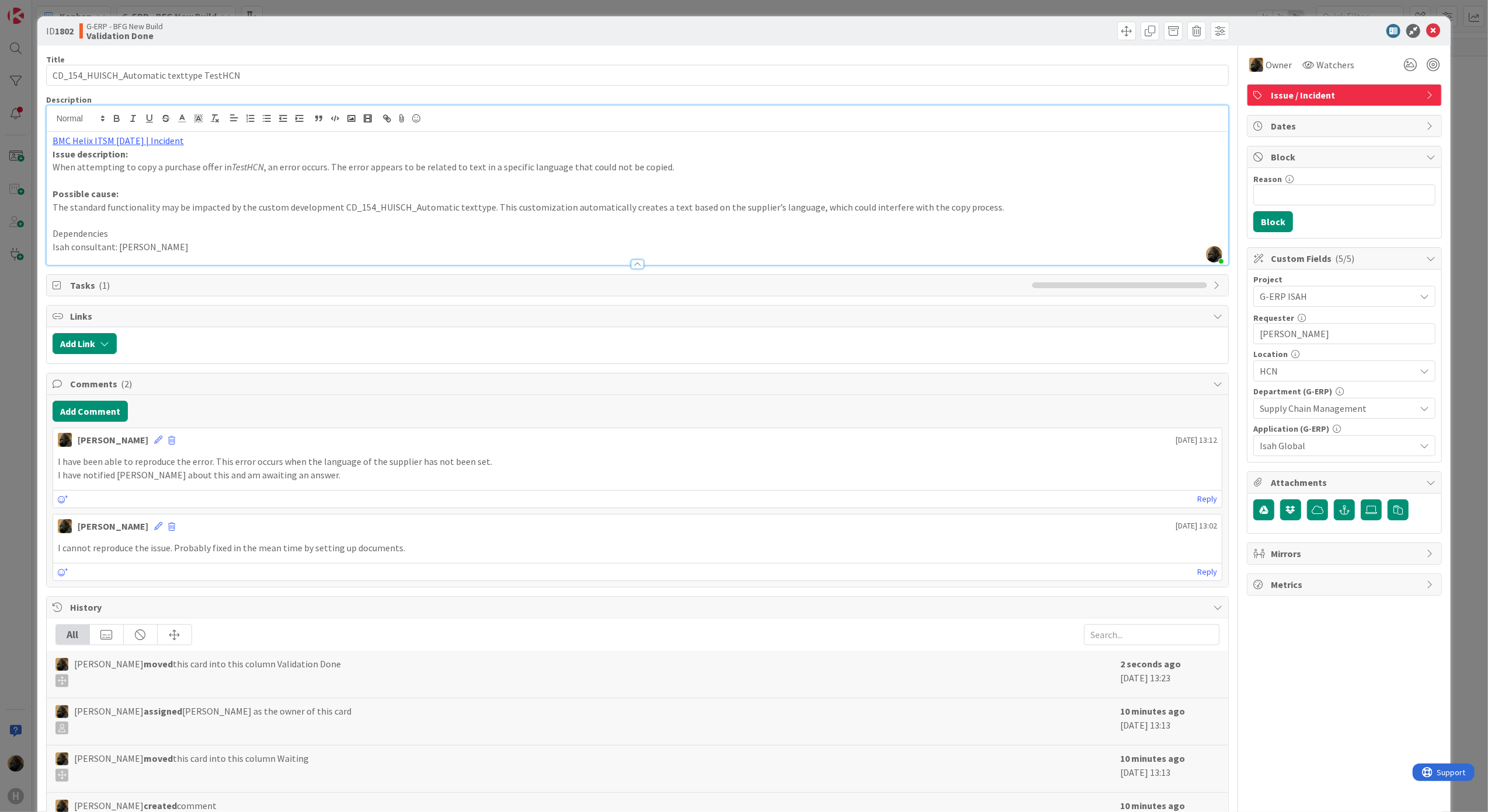
click at [139, 133] on div "BMC Helix ITSM [DATE] | Incident Issue description: When attempting to copy a p…" at bounding box center [637, 199] width 1182 height 133
click at [141, 164] on link "[URL][PERSON_NAME][DOMAIN_NAME]" at bounding box center [104, 163] width 117 height 15
click at [94, 421] on button "Add Comment" at bounding box center [90, 411] width 75 height 21
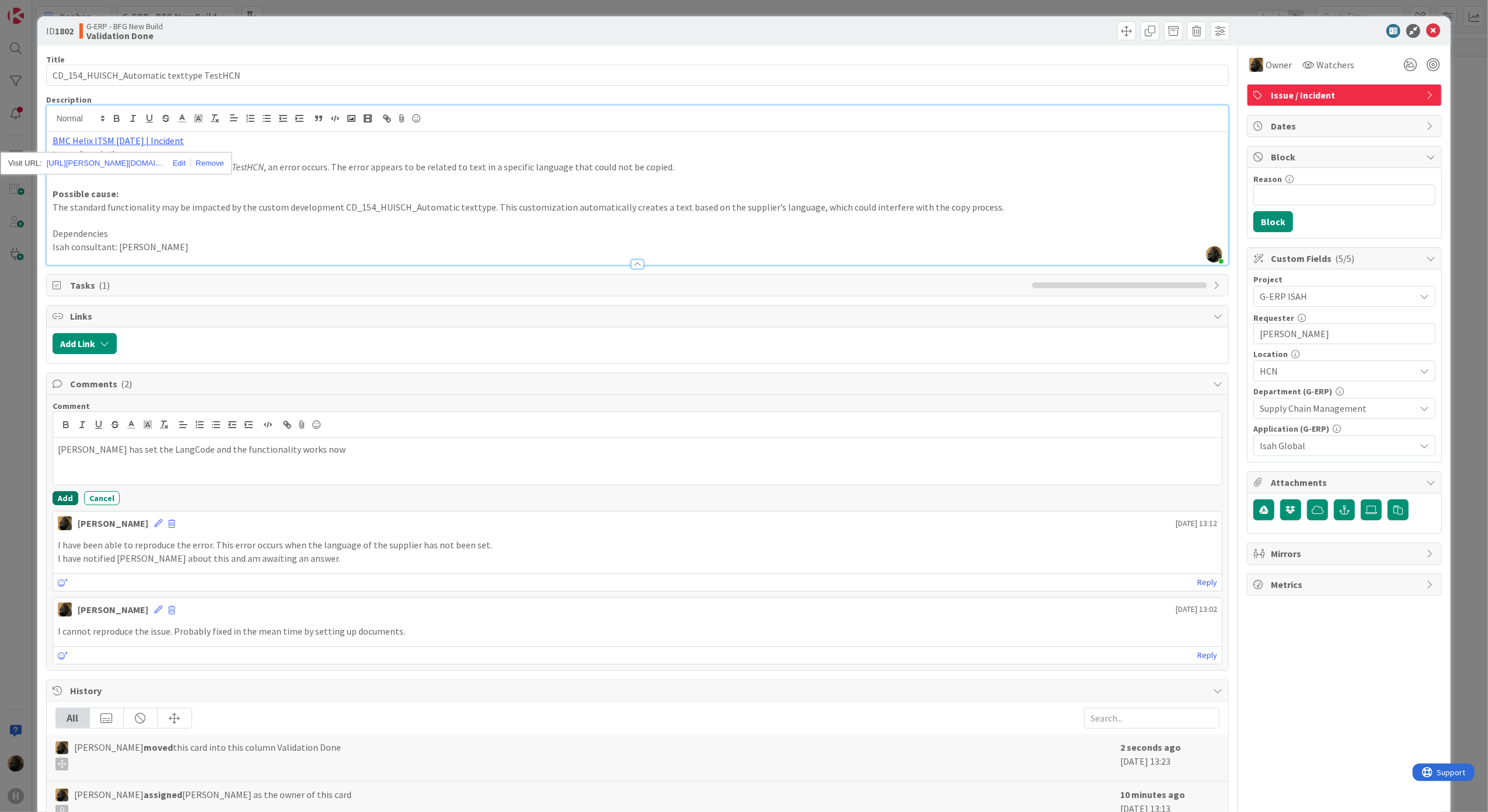
click at [66, 500] on button "Add" at bounding box center [65, 498] width 26 height 14
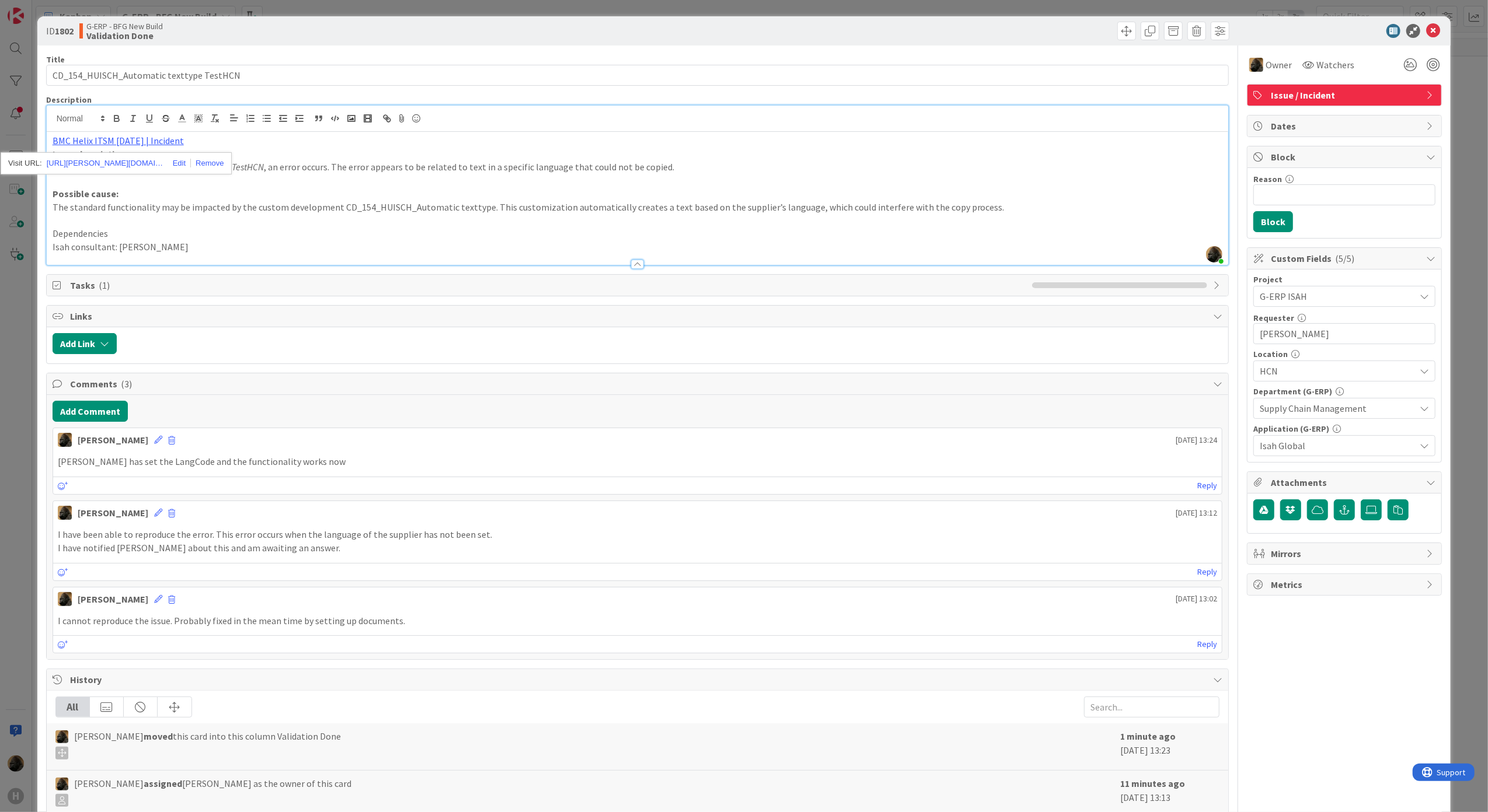
click at [30, 440] on div "ID 1802 G-ERP - BFG New Build Validation Done Title 40 / 128 CD_154_HUISCH_Auto…" at bounding box center [744, 406] width 1488 height 812
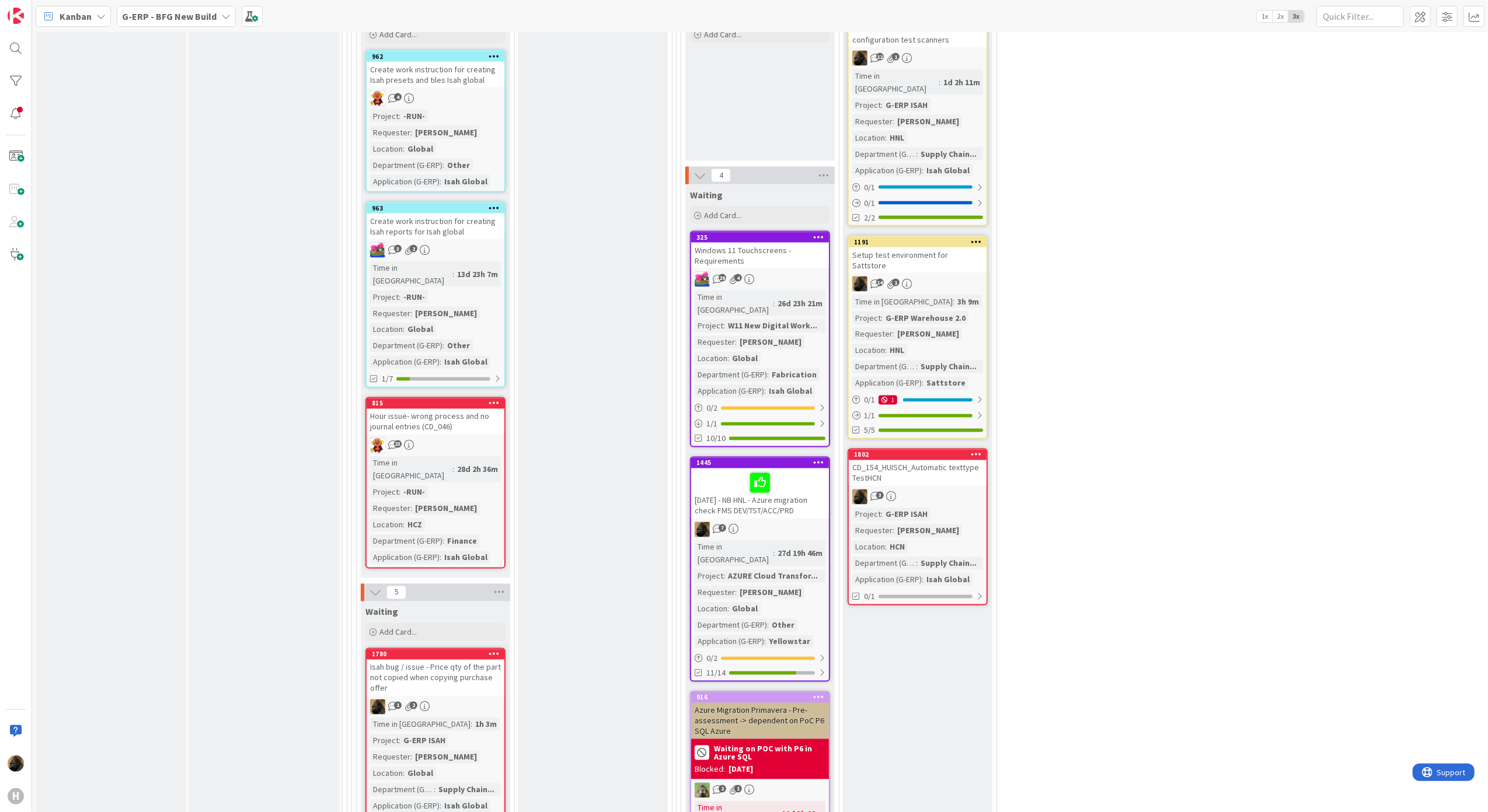
scroll to position [1789, 0]
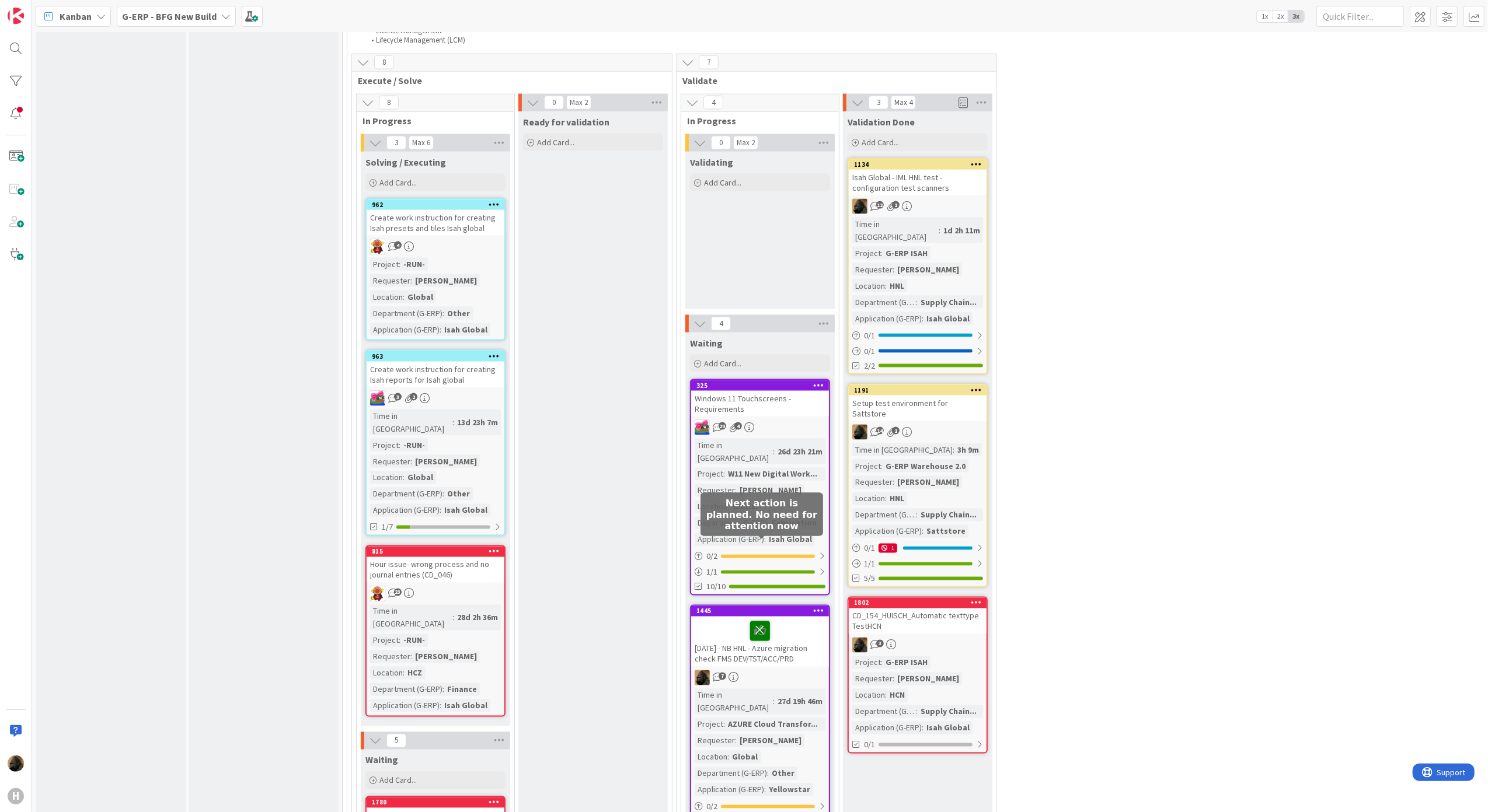
click at [763, 621] on icon at bounding box center [759, 631] width 20 height 19
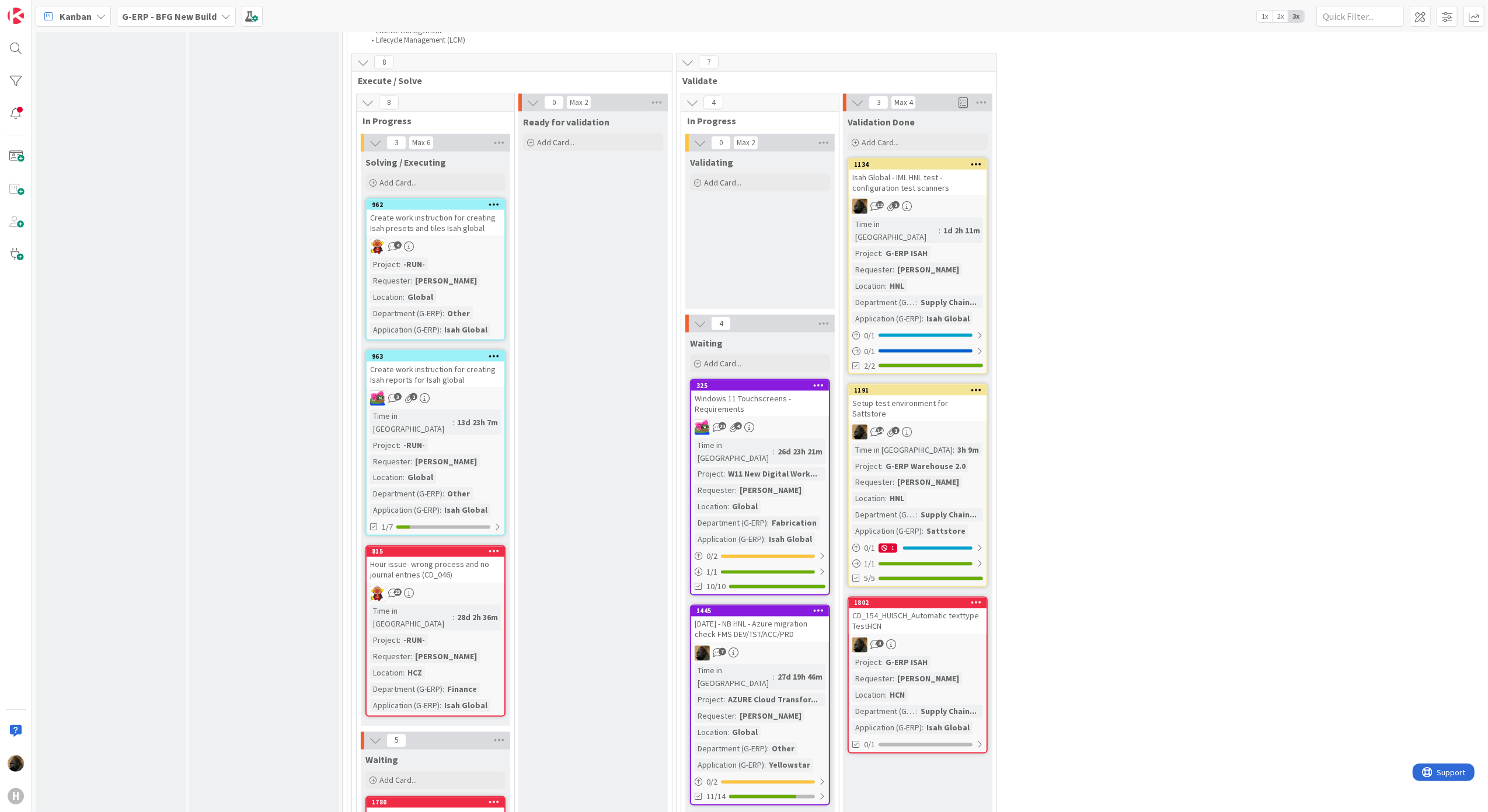
click at [758, 646] on div "7" at bounding box center [760, 653] width 137 height 15
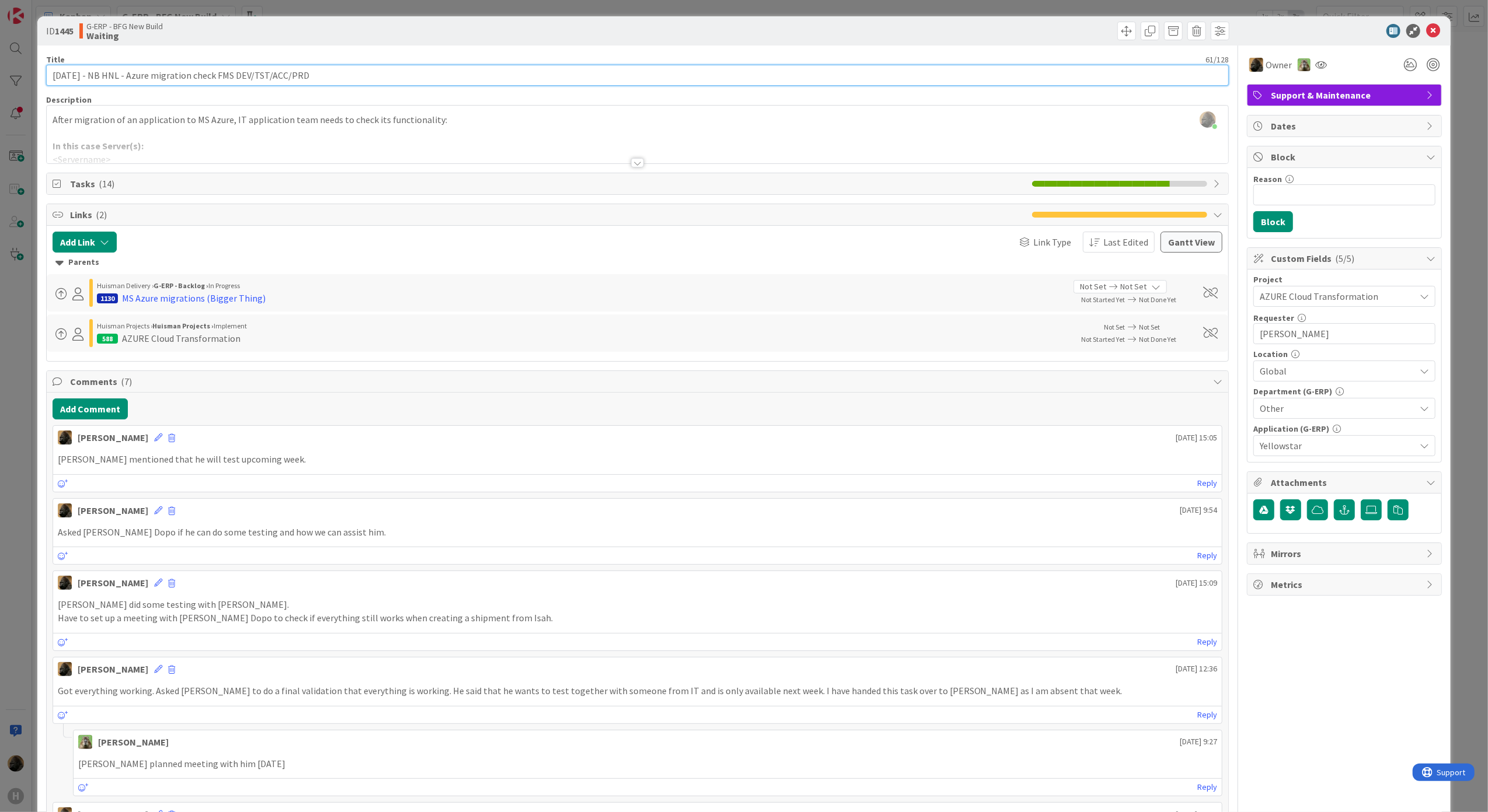
drag, startPoint x: 94, startPoint y: 75, endPoint x: -3, endPoint y: 77, distance: 97.0
click at [0, 77] on html "H Kanban G-ERP - BFG New Build 1x 2x 3x 4 INFO This column can be used for info…" at bounding box center [744, 406] width 1488 height 812
type input "NB HNL - Azure migration check FMS DEV/TST/ACC/PRD"
click at [101, 409] on button "Add Comment" at bounding box center [90, 409] width 75 height 21
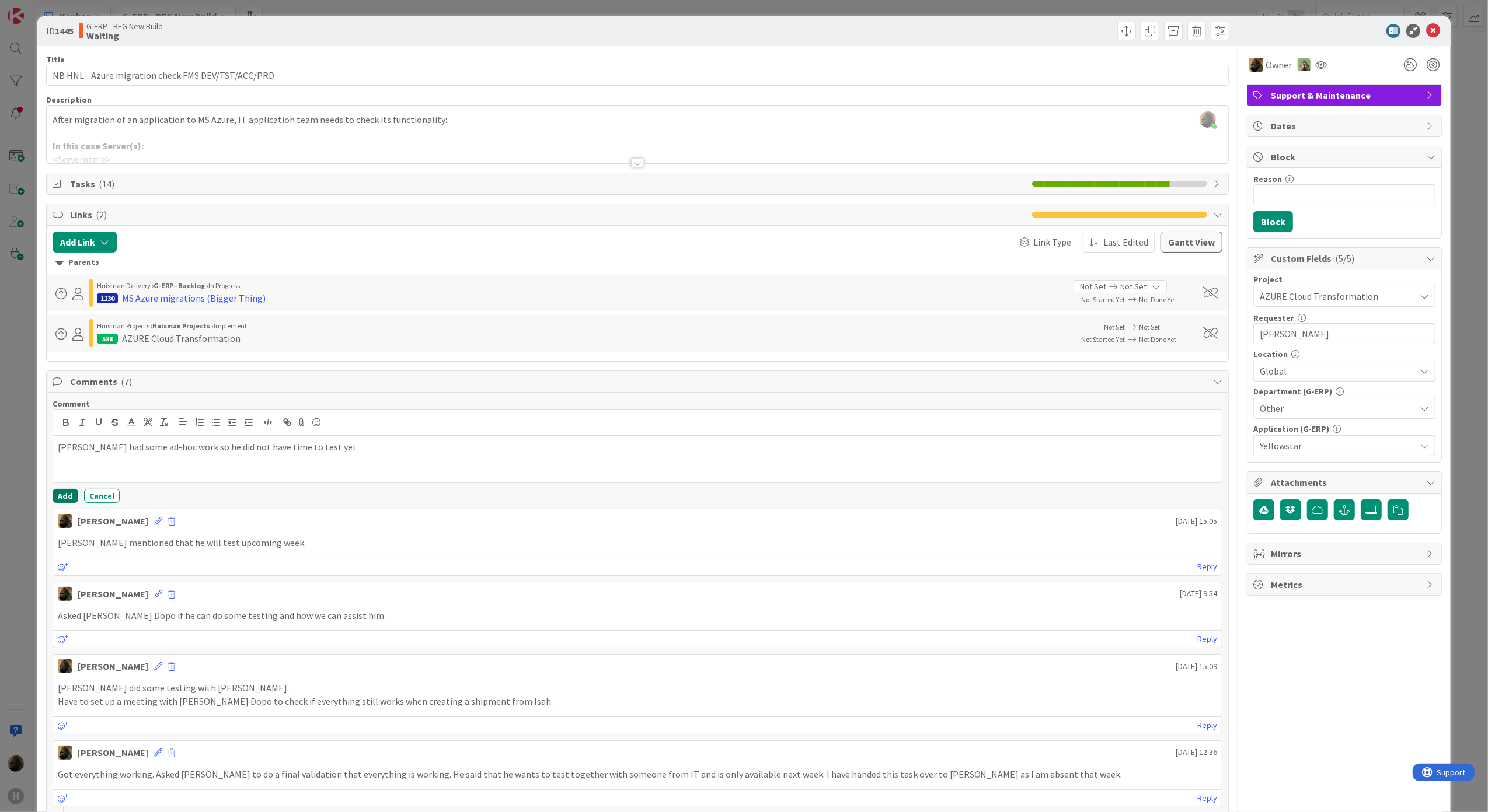
click at [70, 503] on button "Add" at bounding box center [65, 496] width 26 height 14
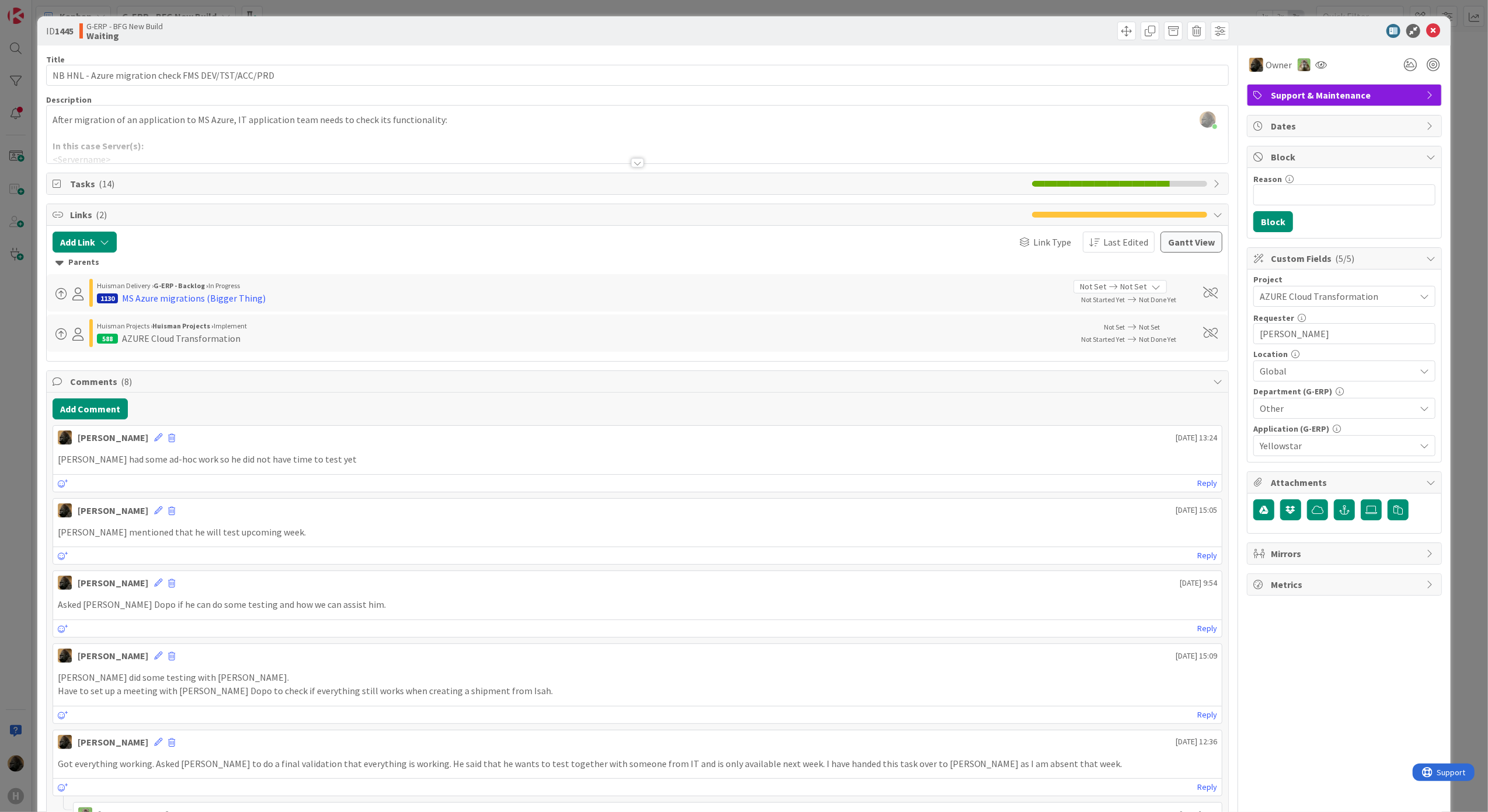
click at [22, 502] on div "ID 1445 G-ERP - BFG New Build Waiting Title 50 / 128 NB HNL - Azure migration c…" at bounding box center [744, 406] width 1488 height 812
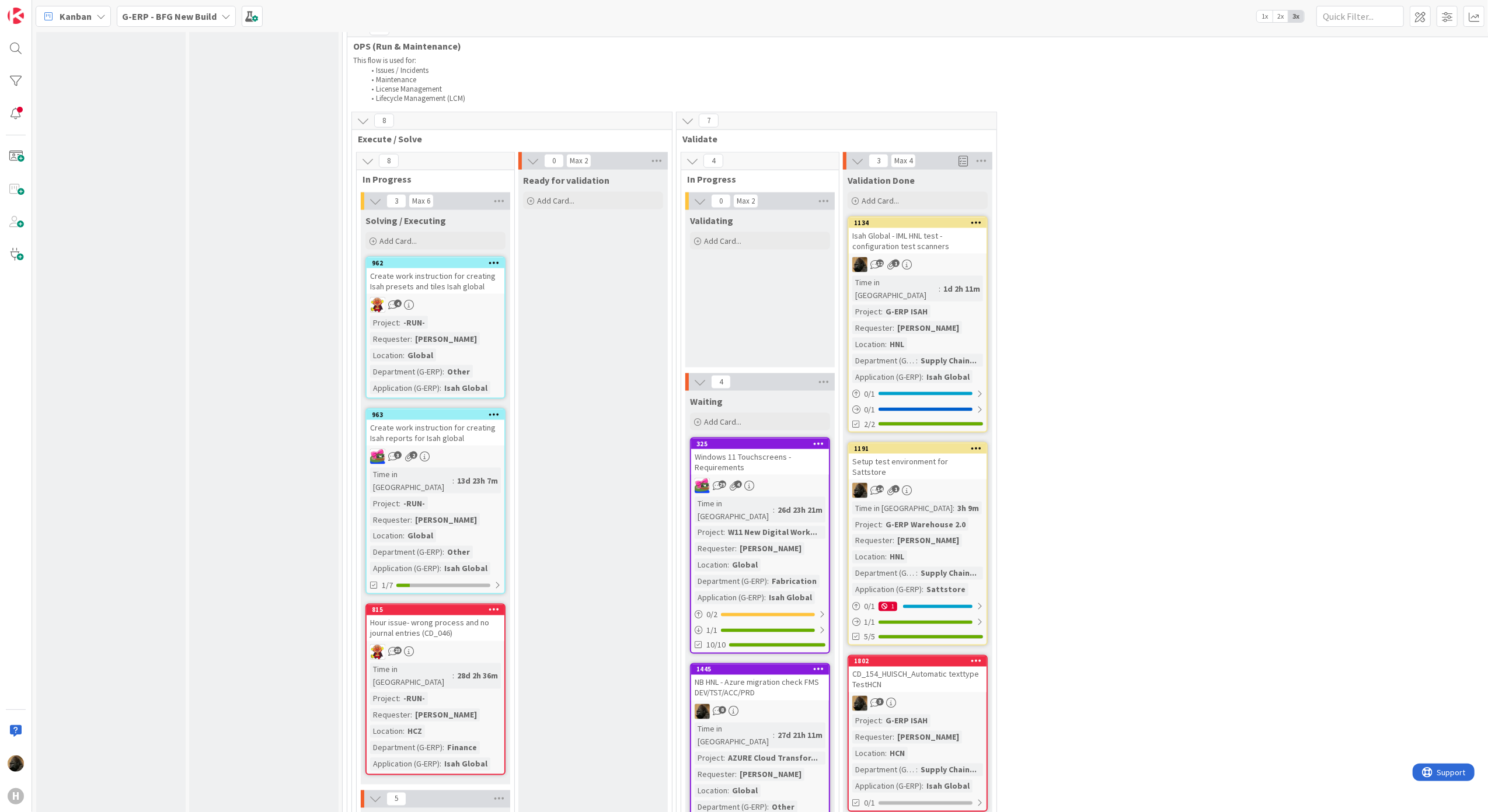
scroll to position [1711, 0]
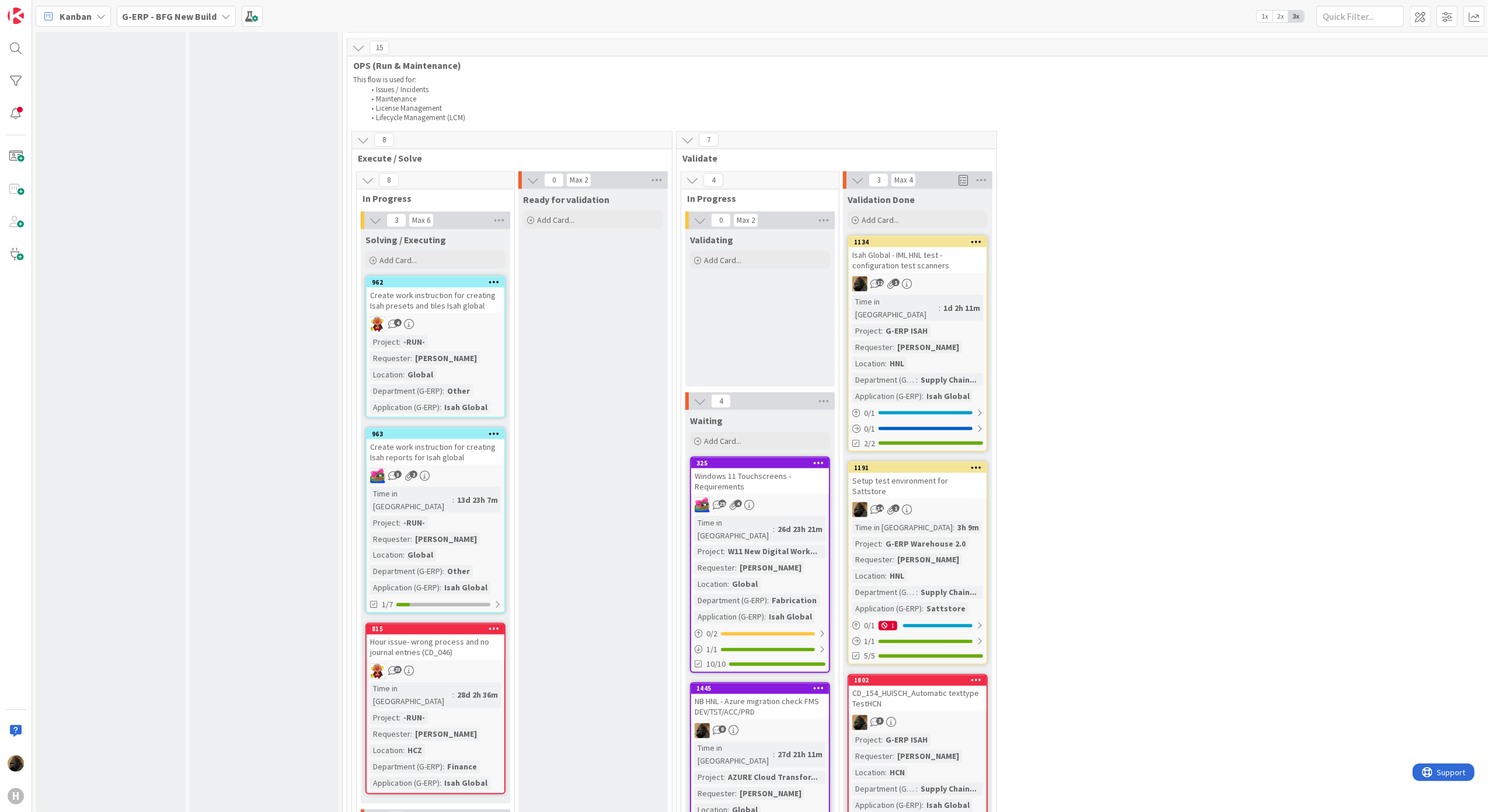
click at [218, 339] on div "Input Buffer During the Replenishment Meeting the team & Team Manager will sele…" at bounding box center [264, 199] width 150 height 3714
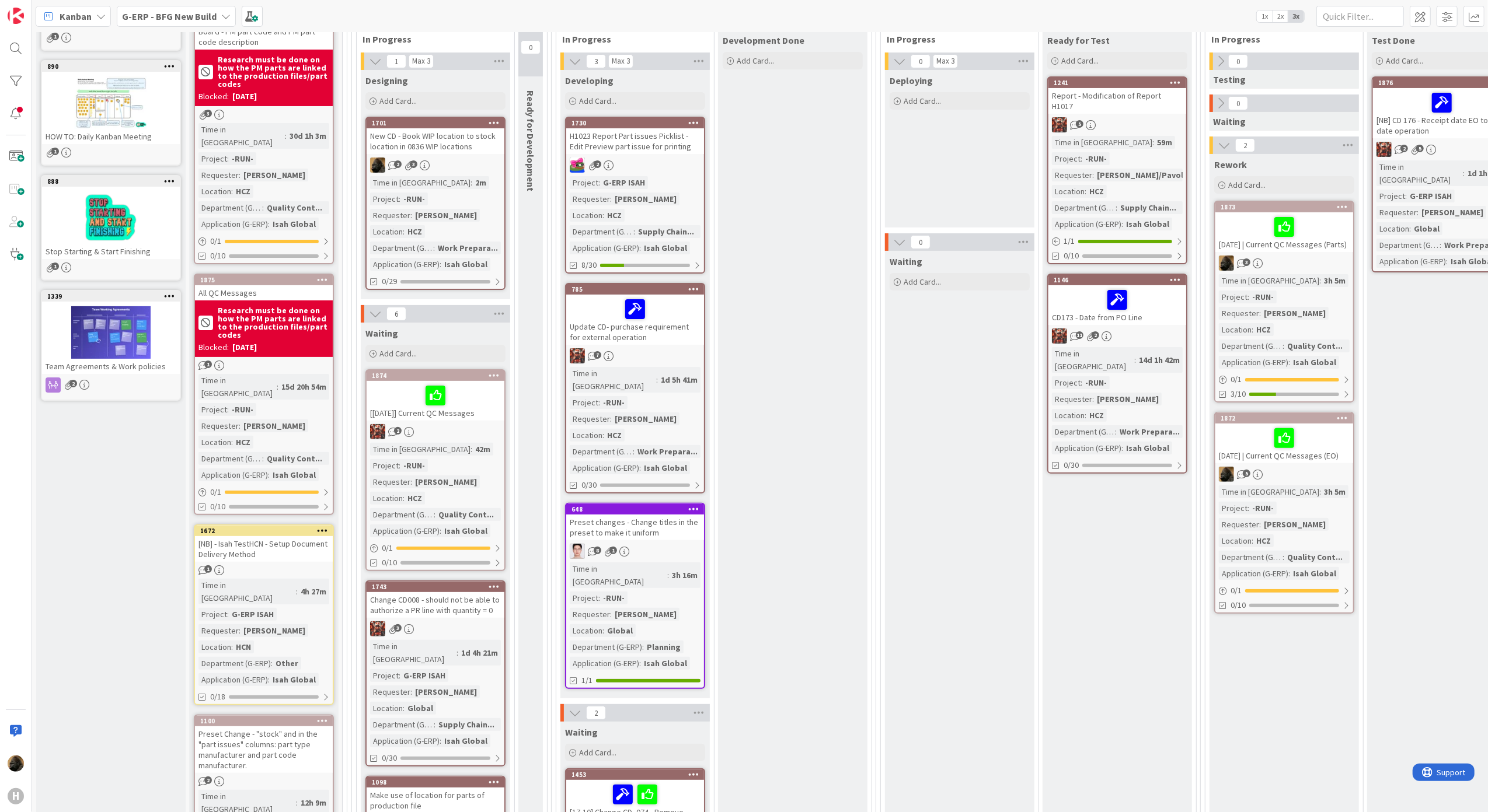
scroll to position [155, 0]
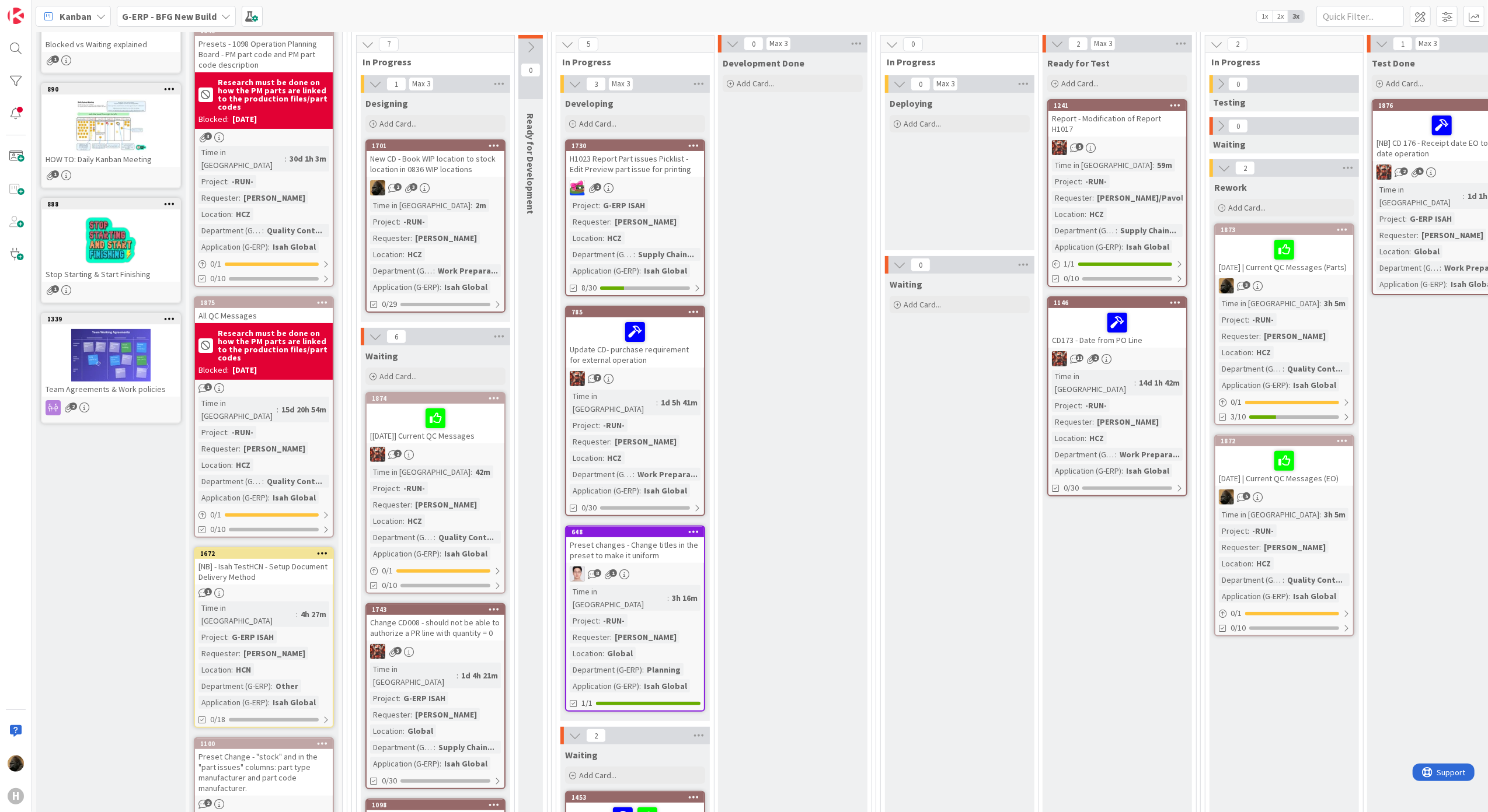
click at [449, 169] on div "New CD - Book WIP location to stock location in 0836 WIP locations" at bounding box center [435, 164] width 137 height 26
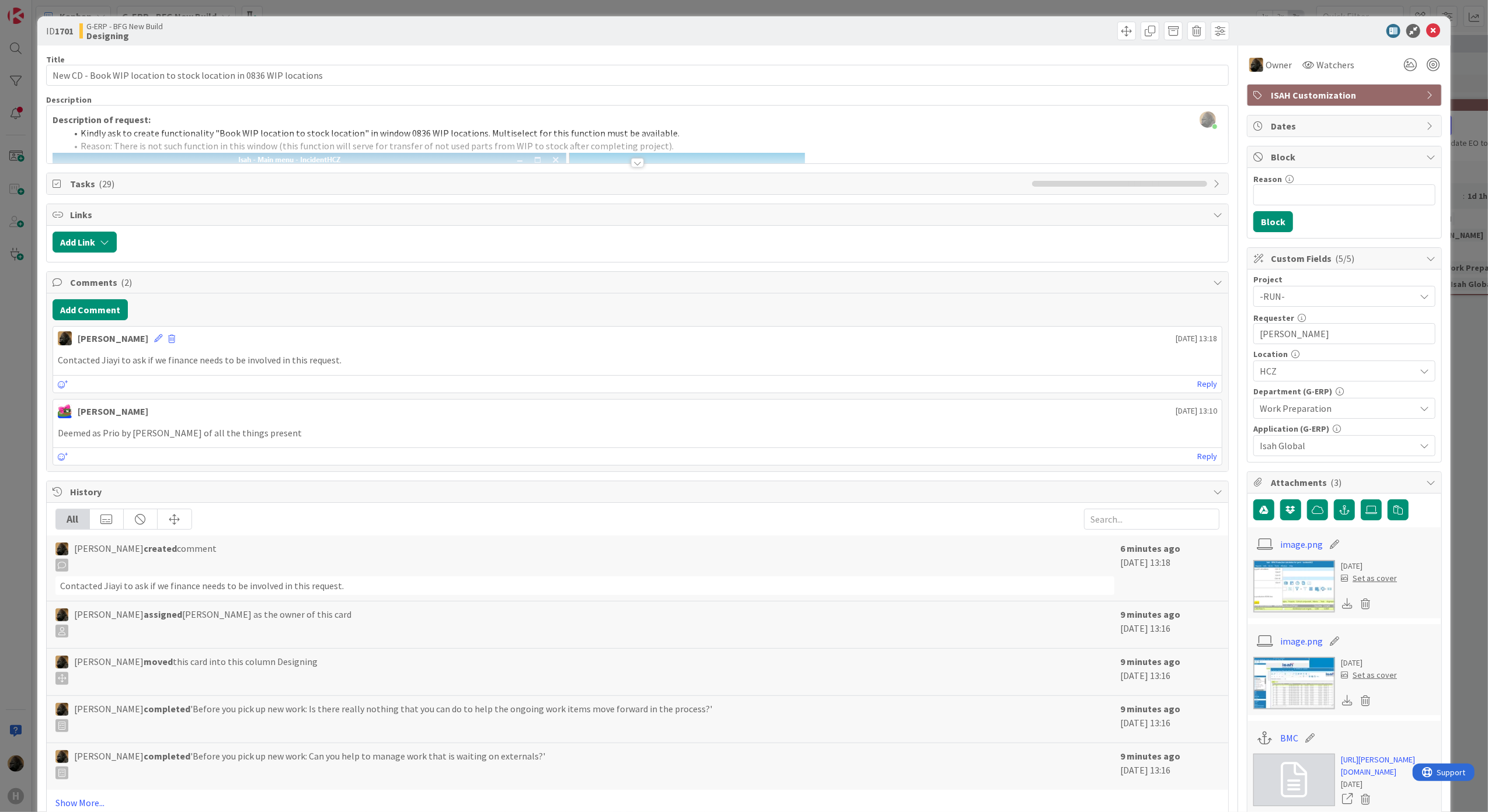
click at [633, 166] on div at bounding box center [637, 163] width 13 height 9
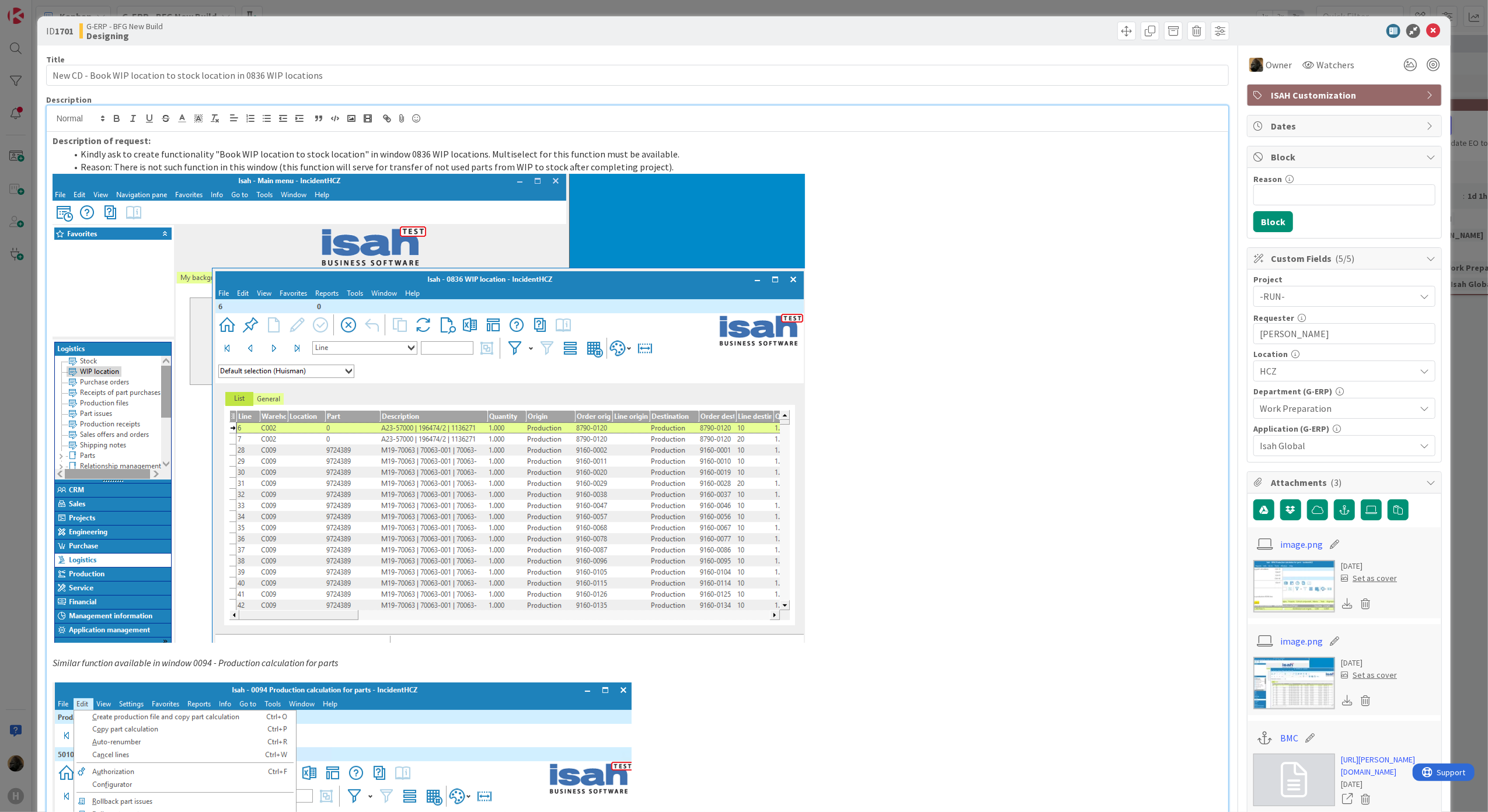
scroll to position [234, 0]
